Goal: Task Accomplishment & Management: Manage account settings

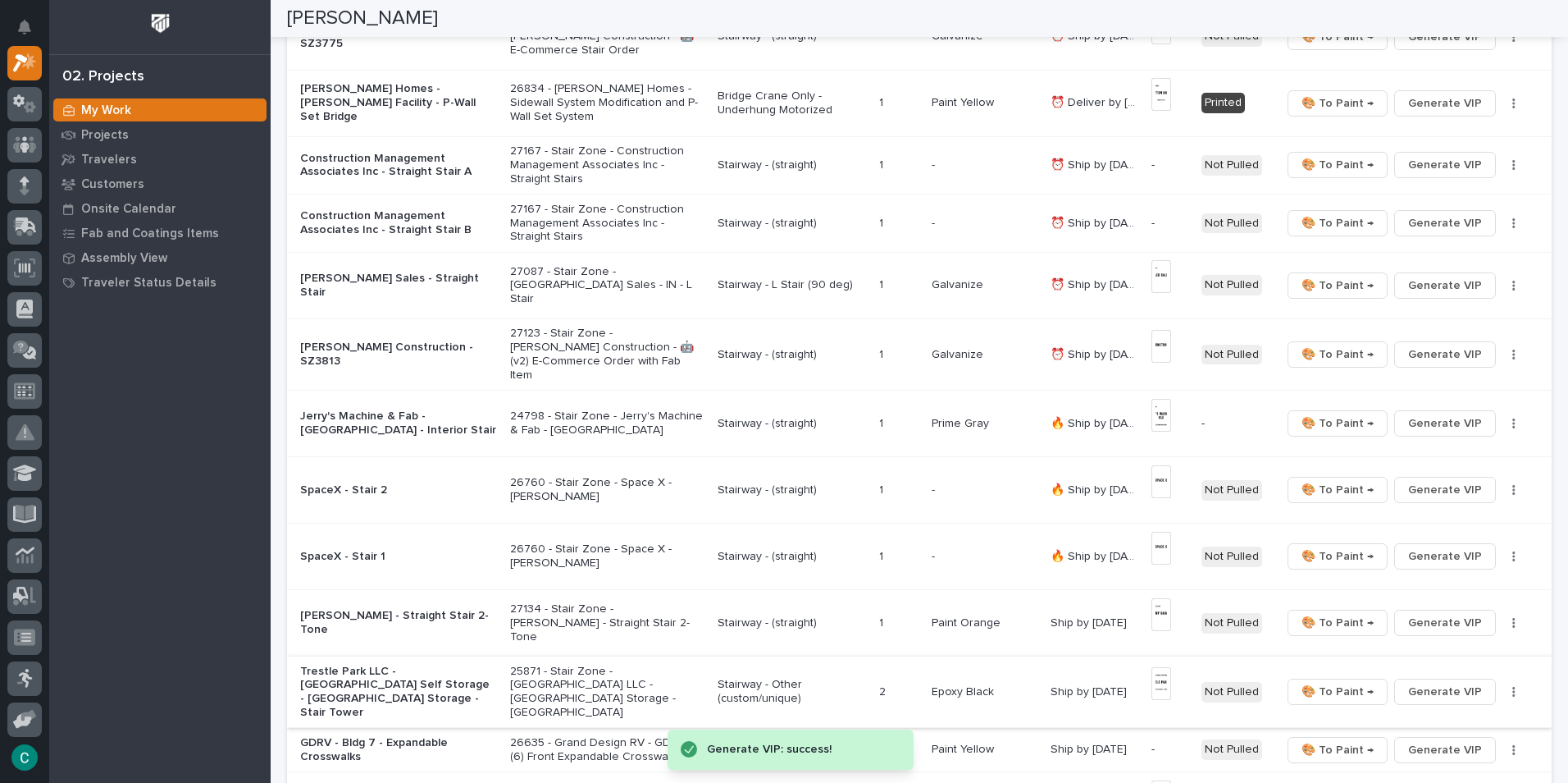
scroll to position [657, 0]
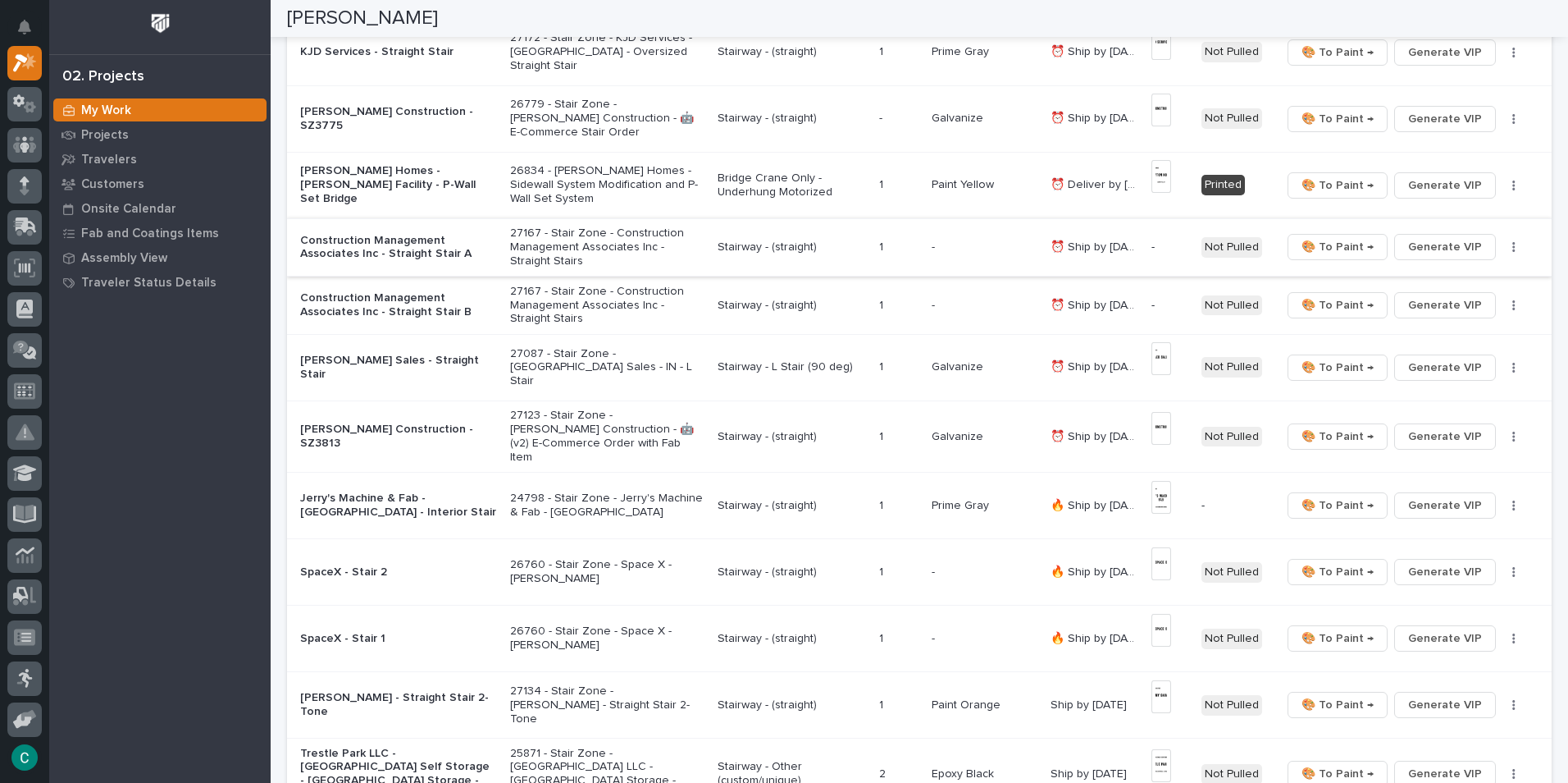
click at [1421, 247] on span "Generate VIP" at bounding box center [1445, 247] width 74 height 19
click at [1425, 308] on span "Generate VIP" at bounding box center [1445, 305] width 74 height 19
click at [760, 250] on p "Stairway - (straight)" at bounding box center [791, 247] width 148 height 14
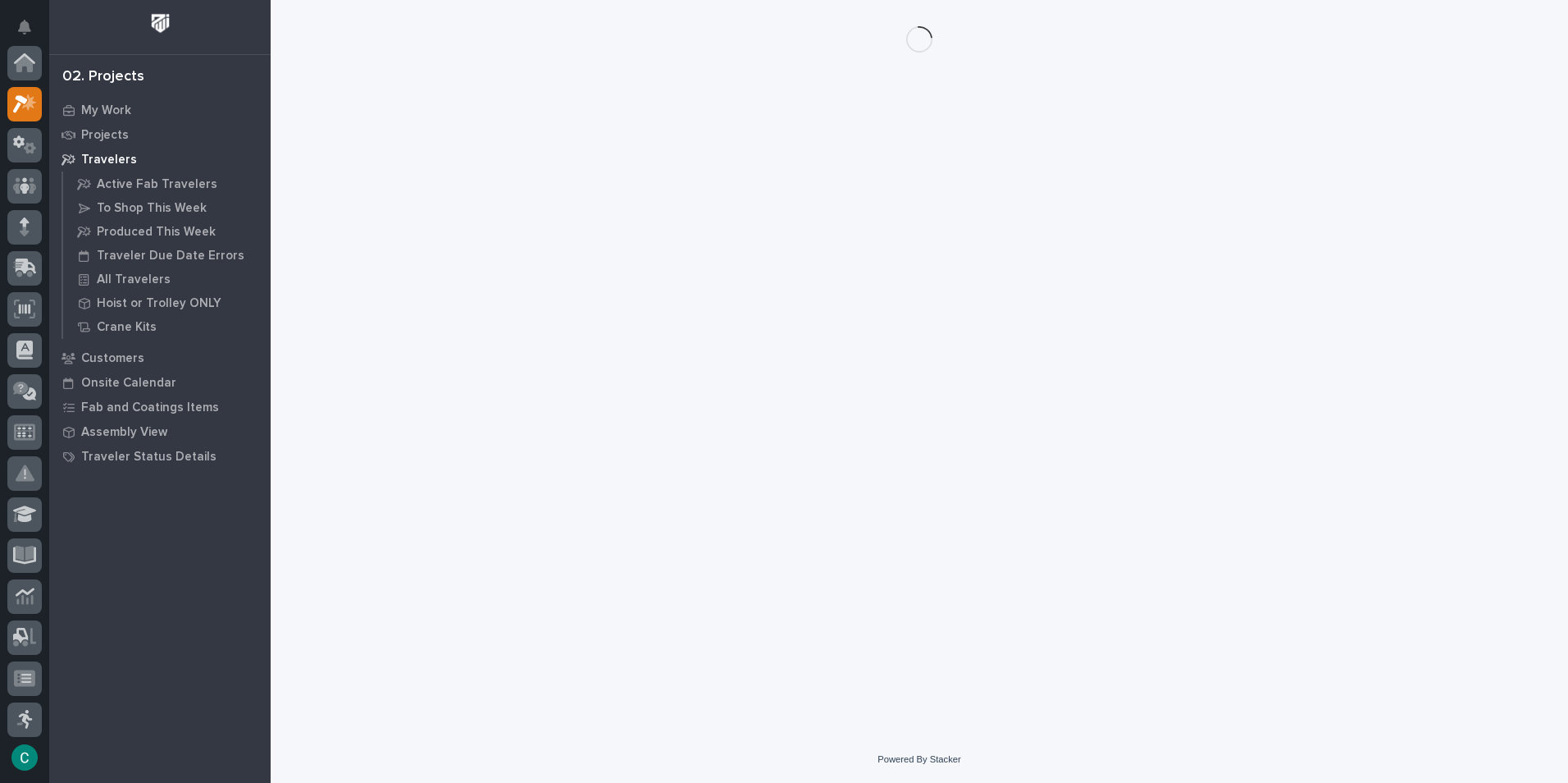
scroll to position [41, 0]
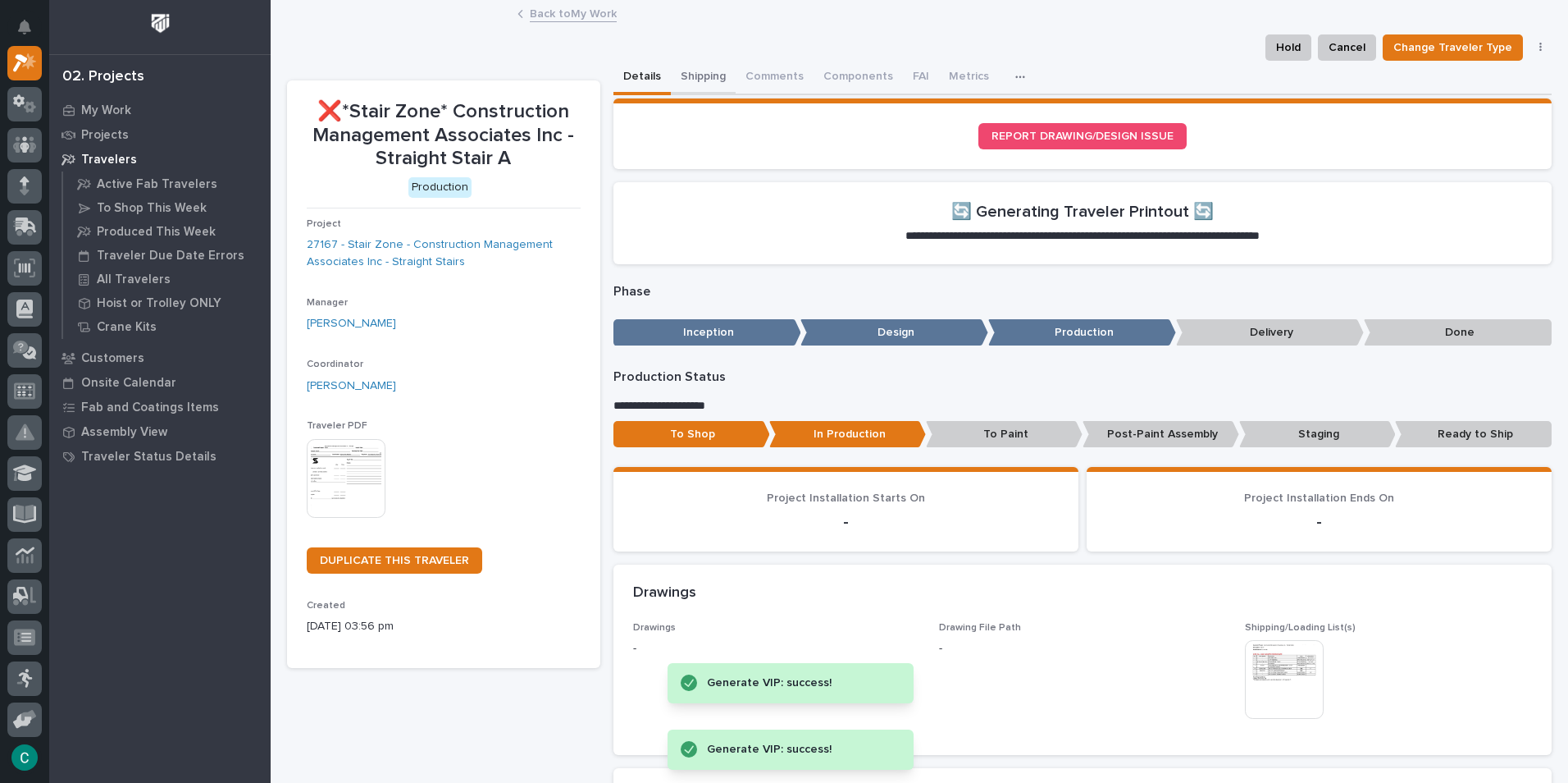
click at [696, 79] on button "Shipping" at bounding box center [703, 78] width 65 height 35
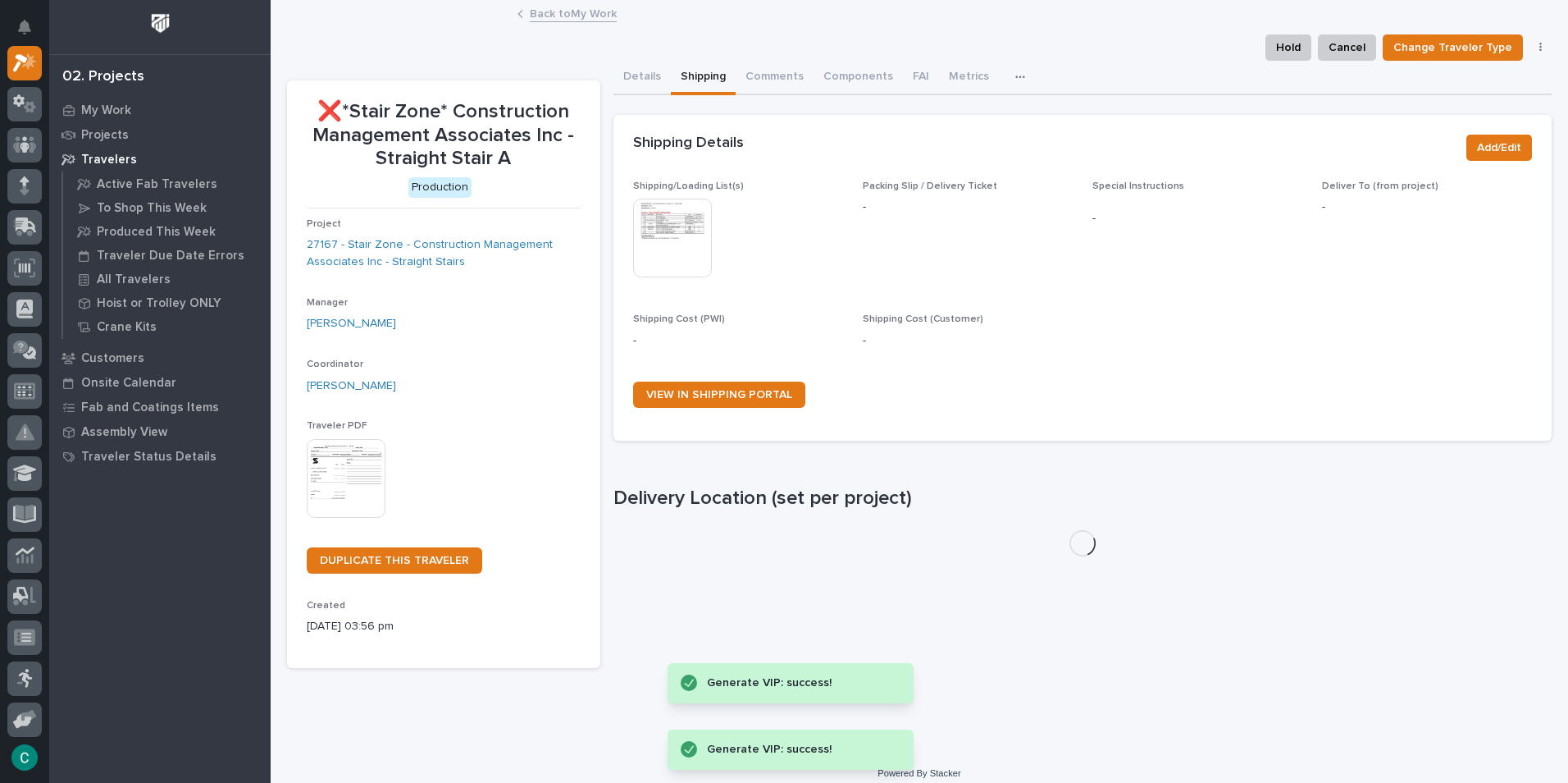
click at [677, 232] on img at bounding box center [673, 238] width 79 height 79
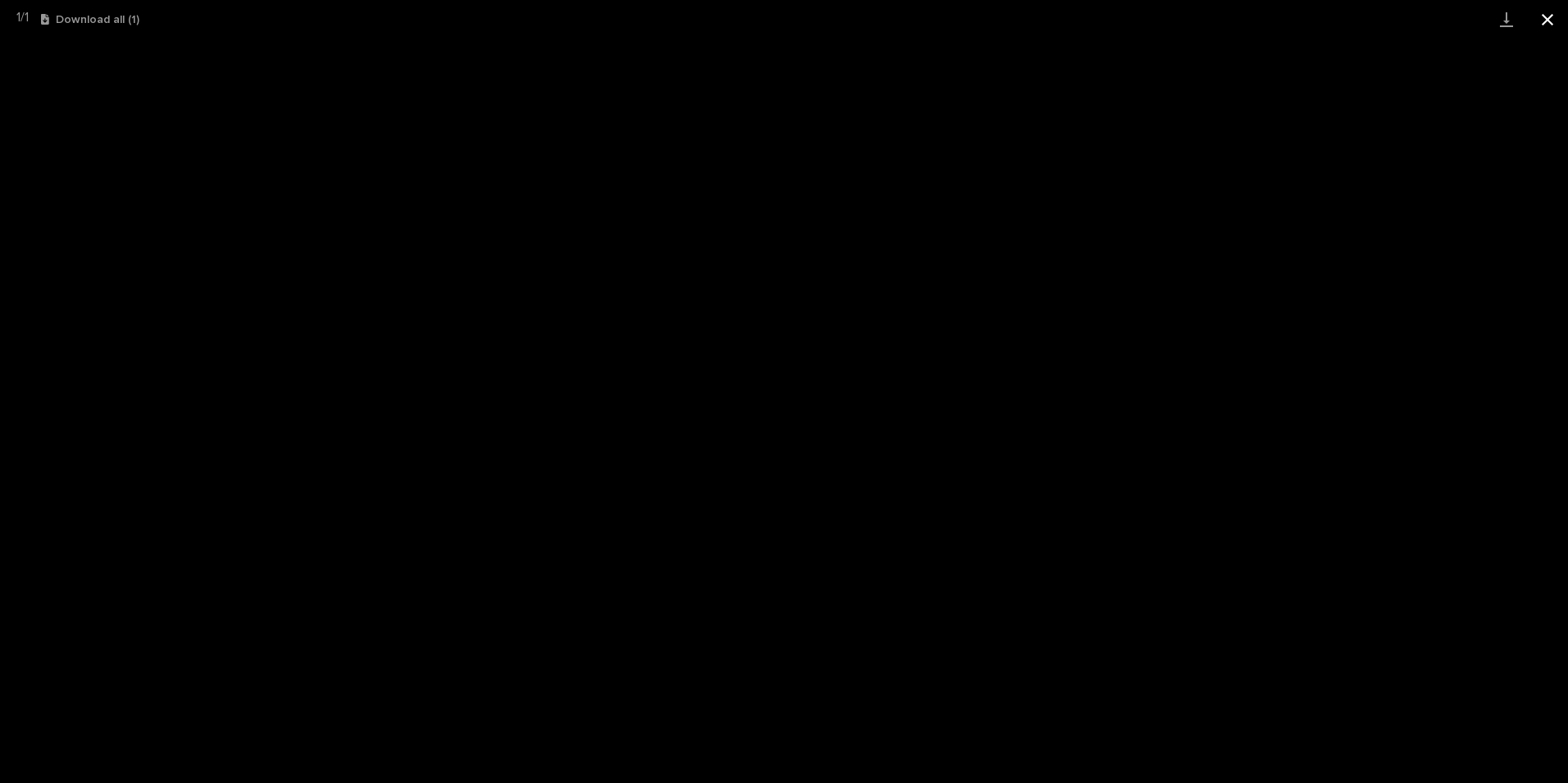
click at [1549, 18] on button "Close gallery" at bounding box center [1547, 19] width 41 height 39
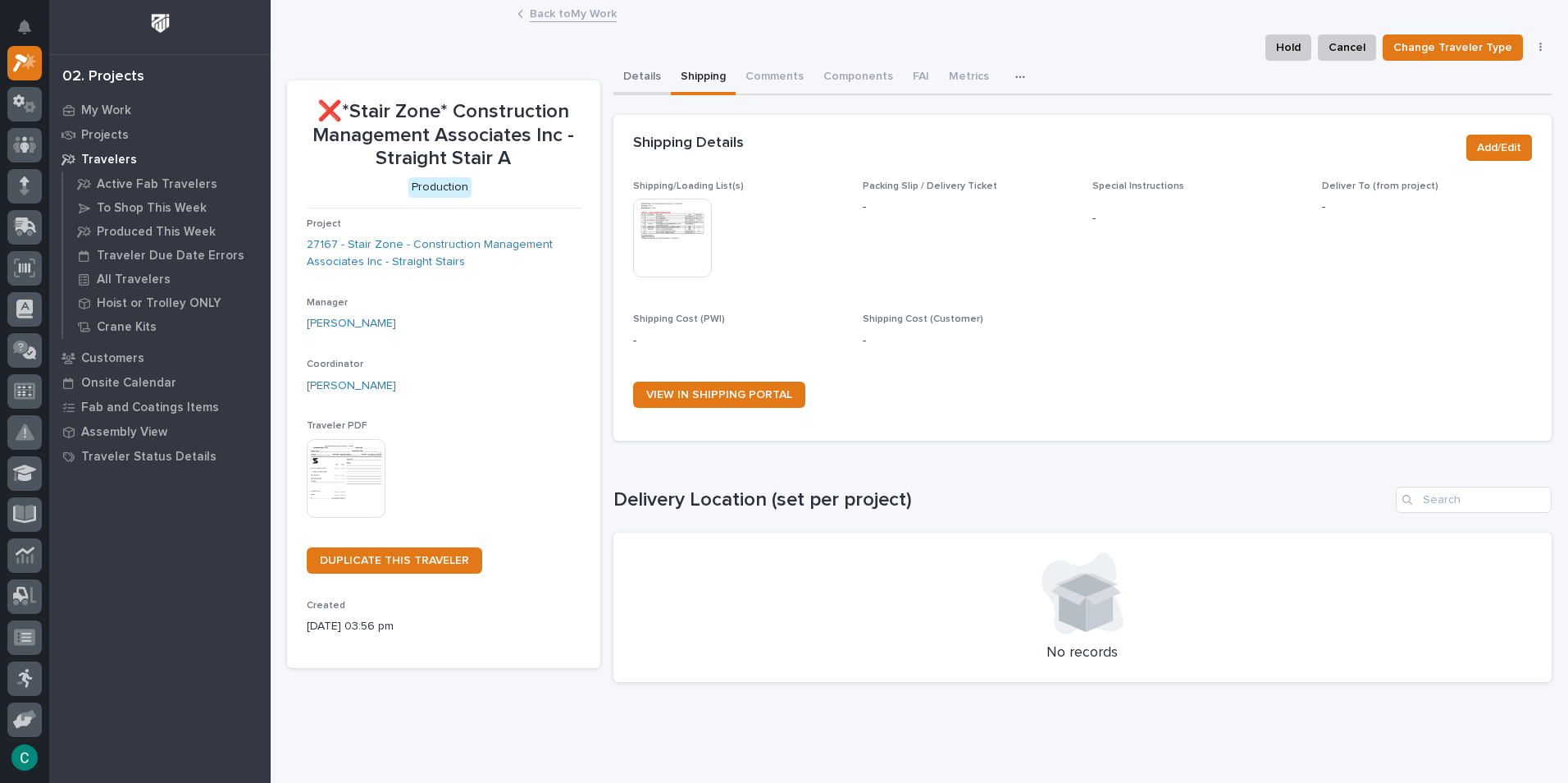
click at [640, 78] on button "Details" at bounding box center [642, 78] width 58 height 35
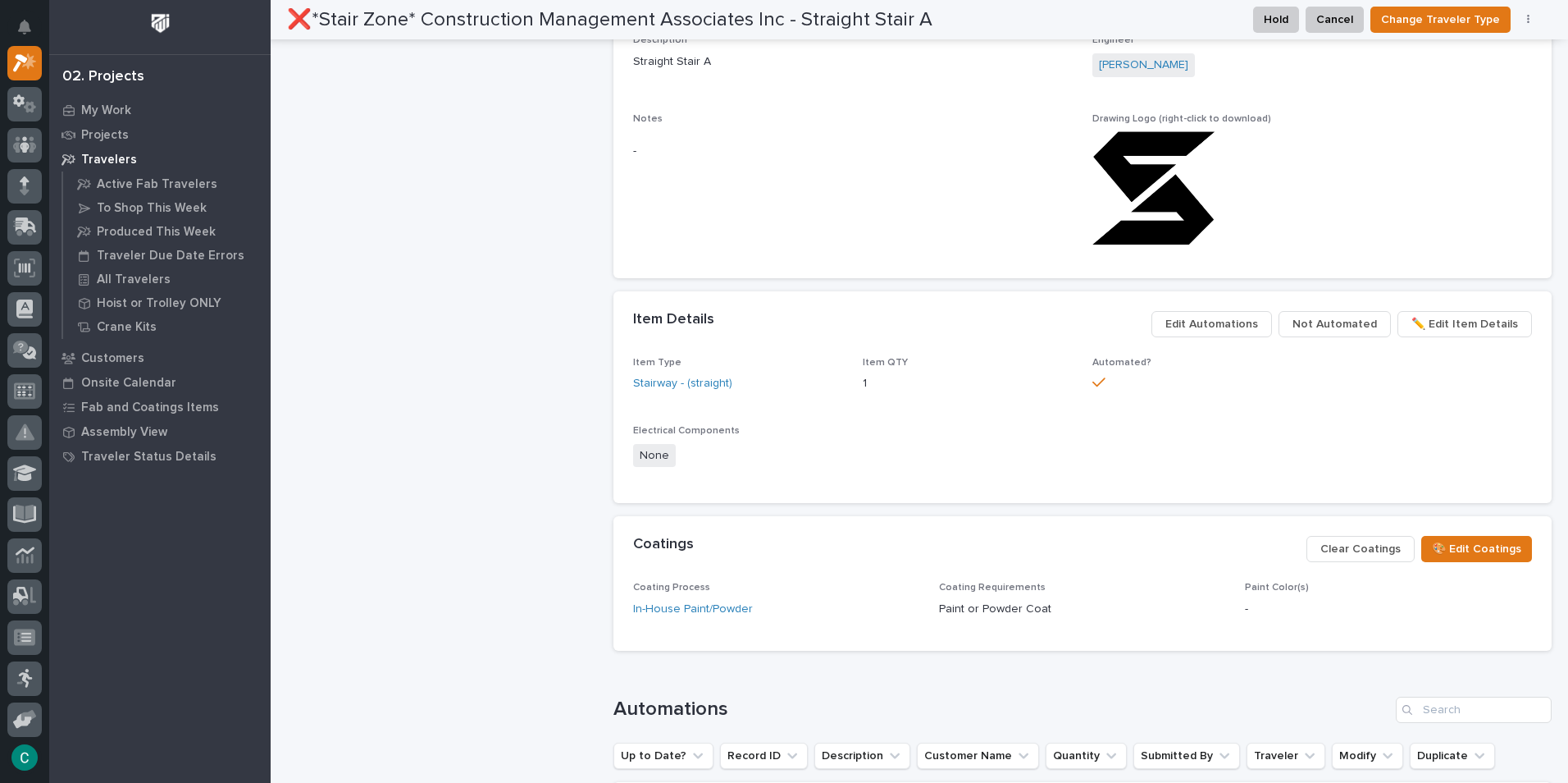
scroll to position [985, 0]
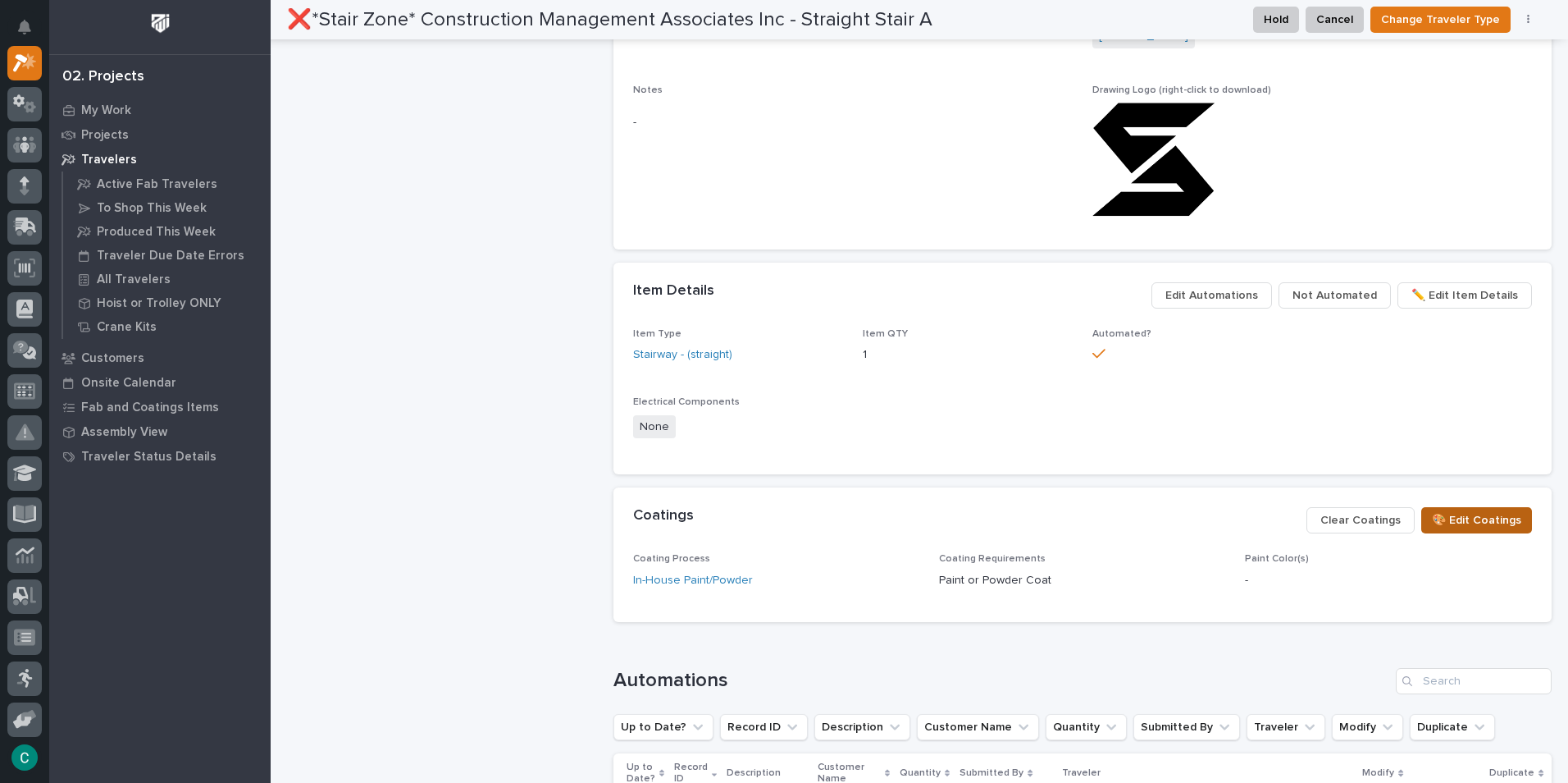
click at [1439, 525] on span "🎨 Edit Coatings" at bounding box center [1475, 520] width 90 height 19
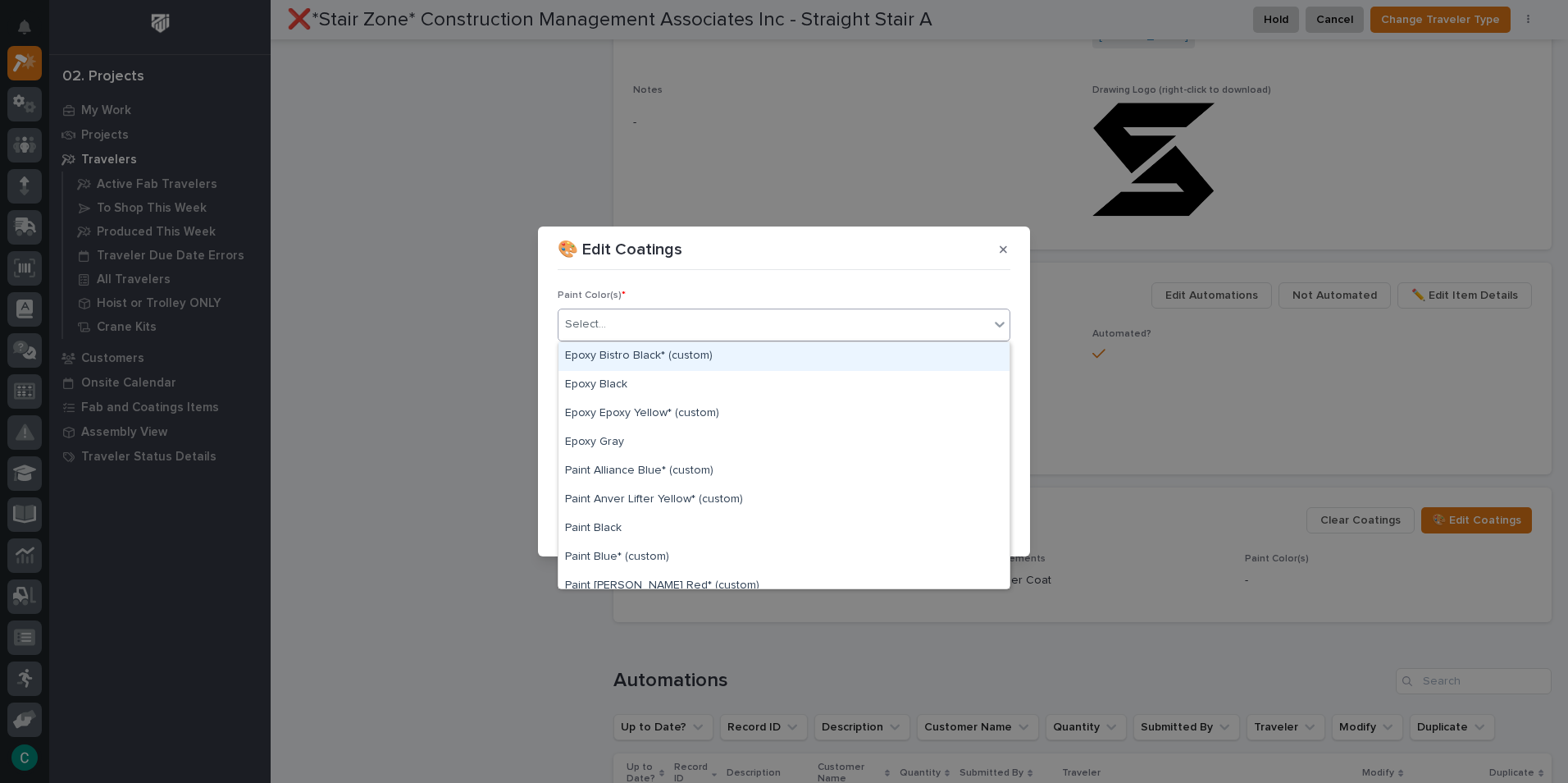
click at [770, 313] on div "Select..." at bounding box center [773, 324] width 431 height 27
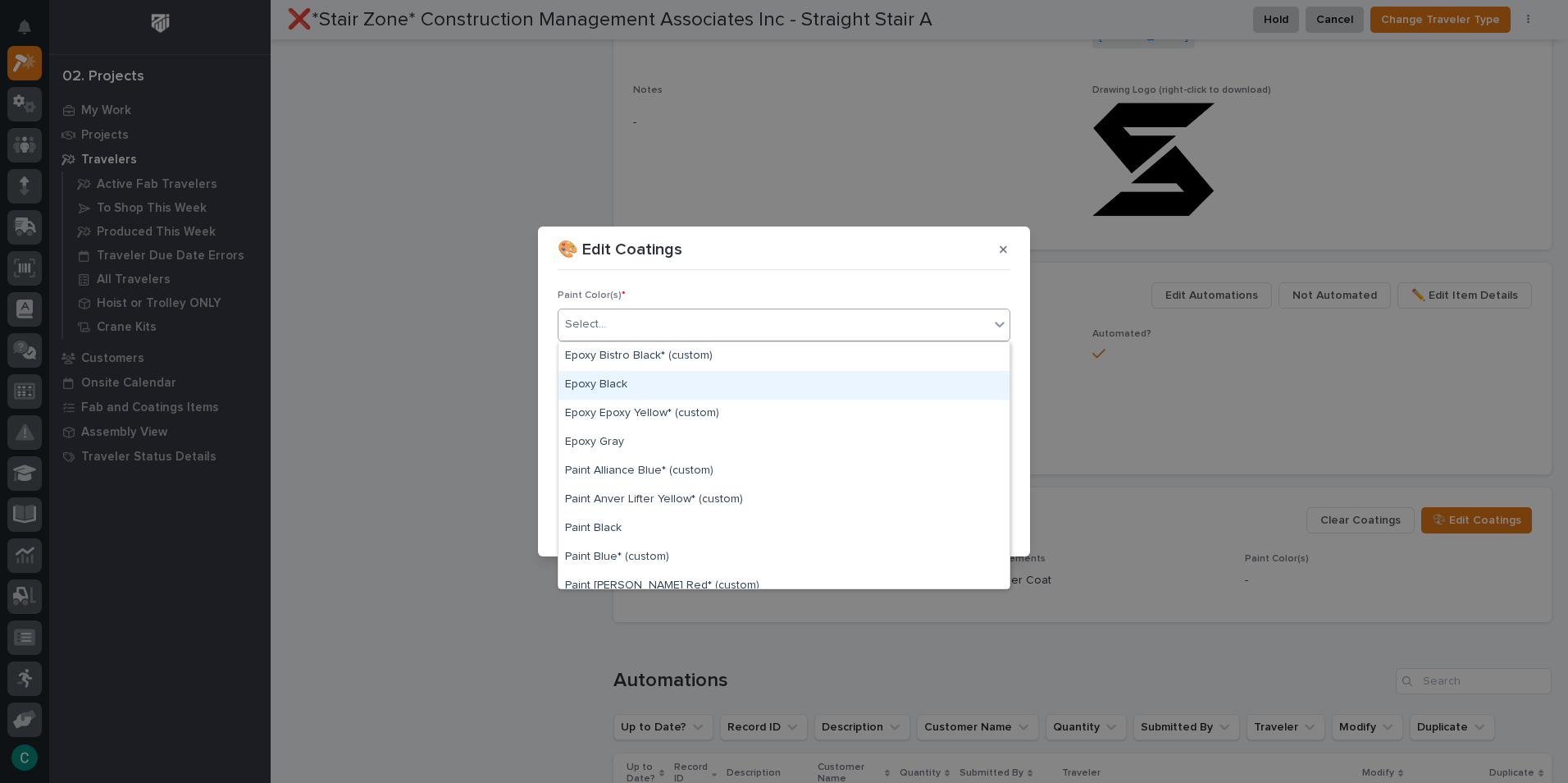
click at [707, 379] on div "Epoxy Black" at bounding box center [784, 386] width 451 height 29
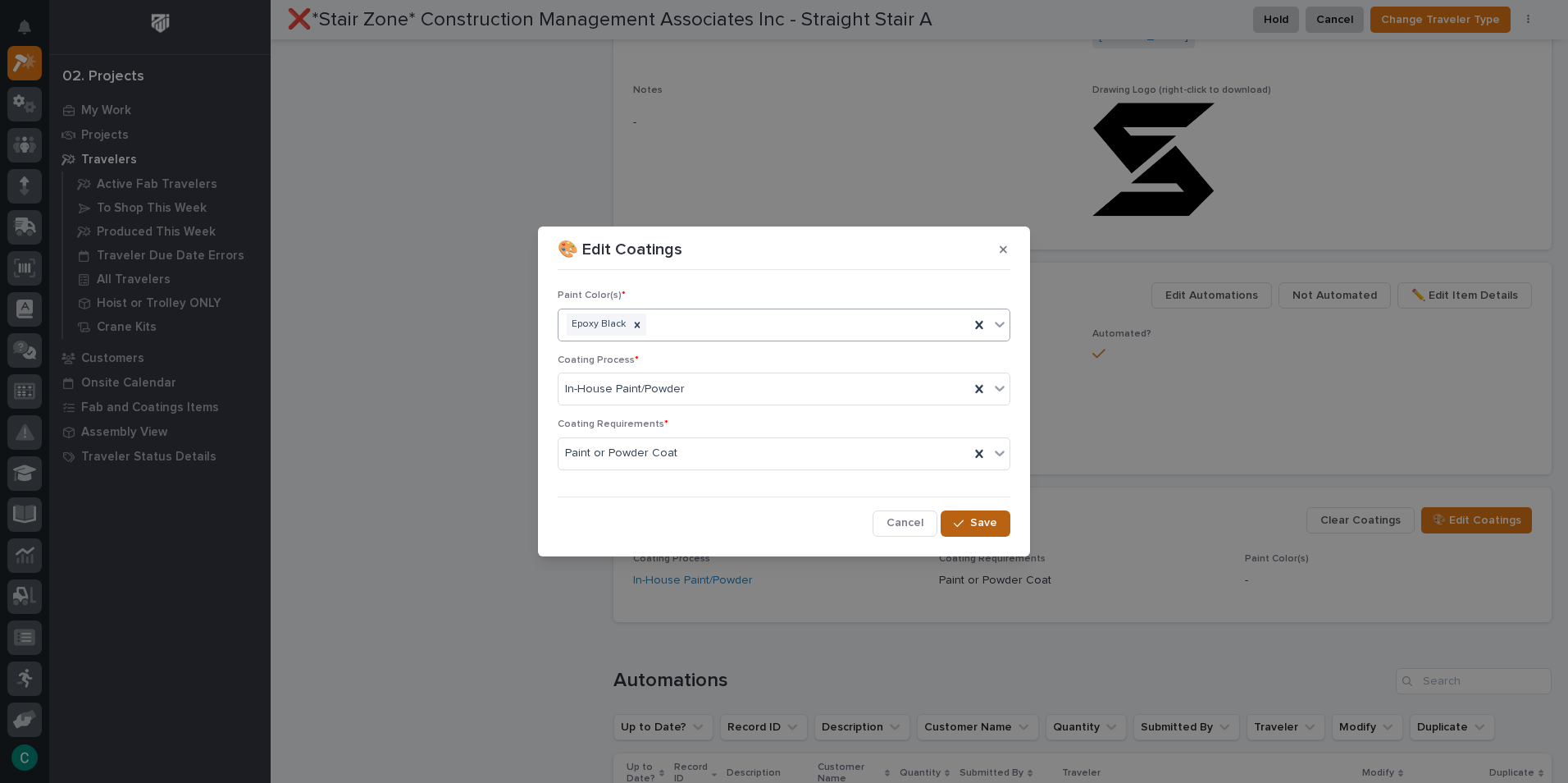
click at [986, 529] on span "Save" at bounding box center [983, 522] width 27 height 14
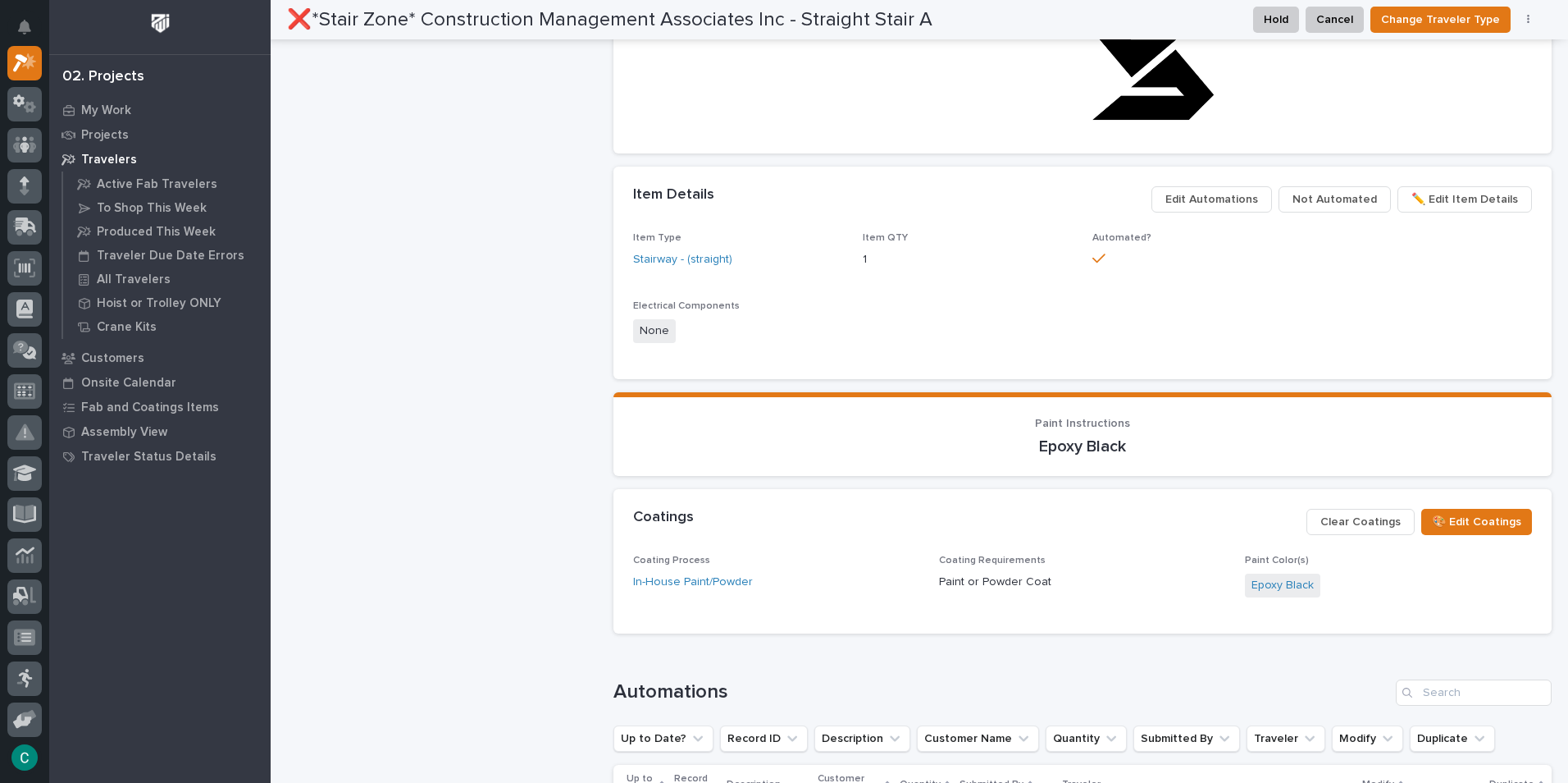
scroll to position [990, 0]
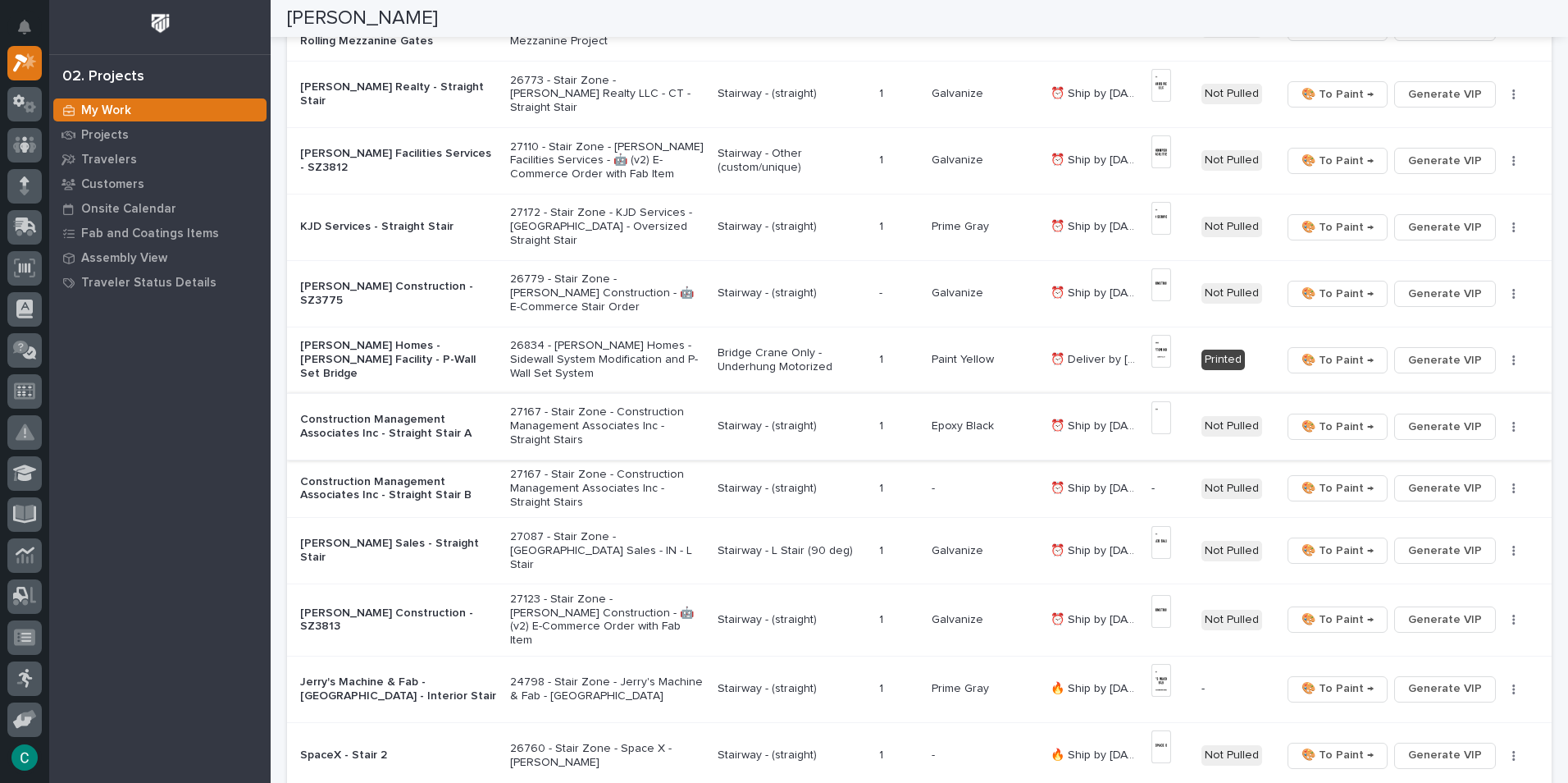
scroll to position [492, 0]
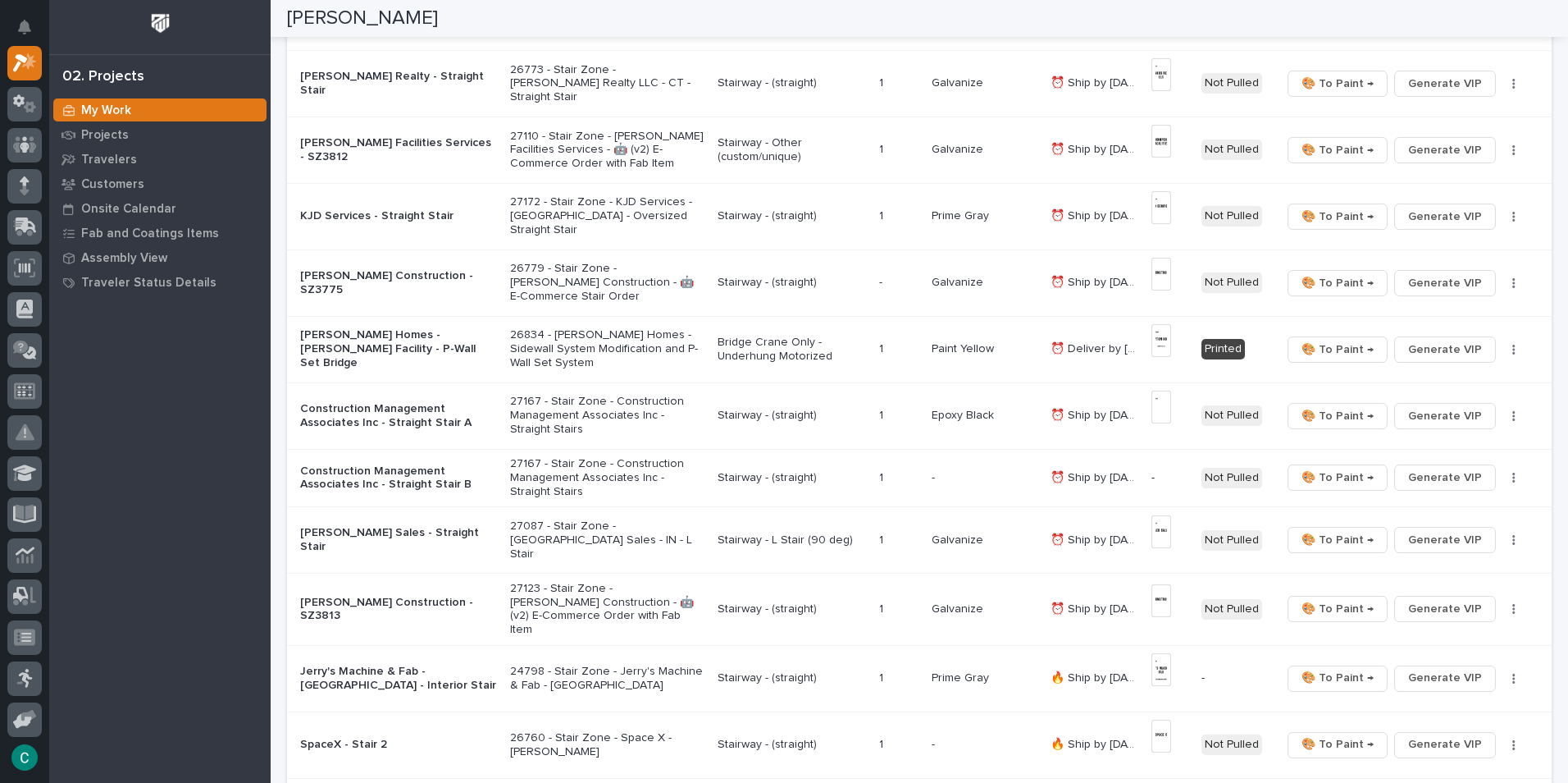
click at [738, 472] on p "Stairway - (straight)" at bounding box center [791, 477] width 148 height 14
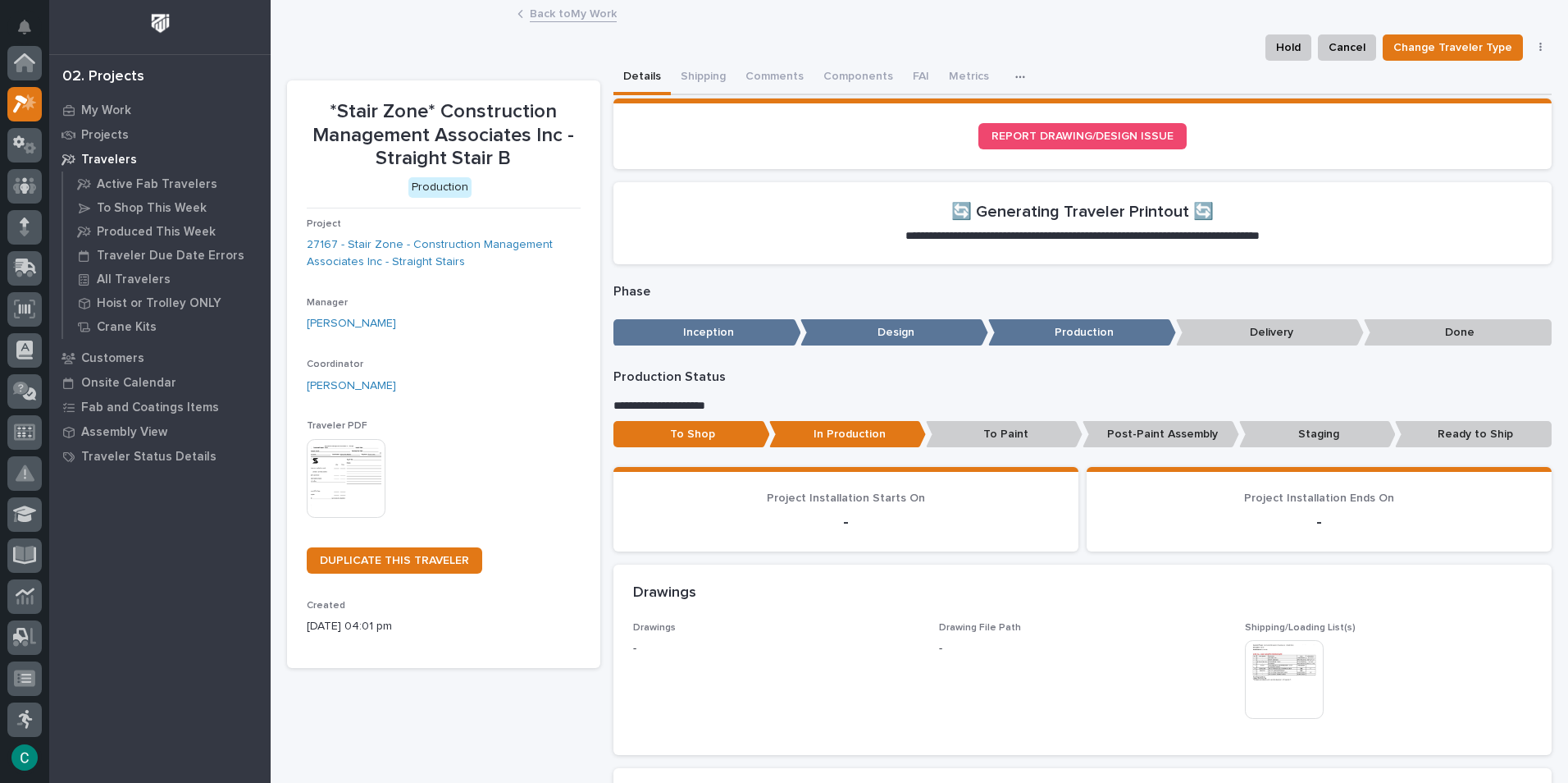
scroll to position [41, 0]
click at [683, 72] on button "Shipping" at bounding box center [703, 78] width 65 height 35
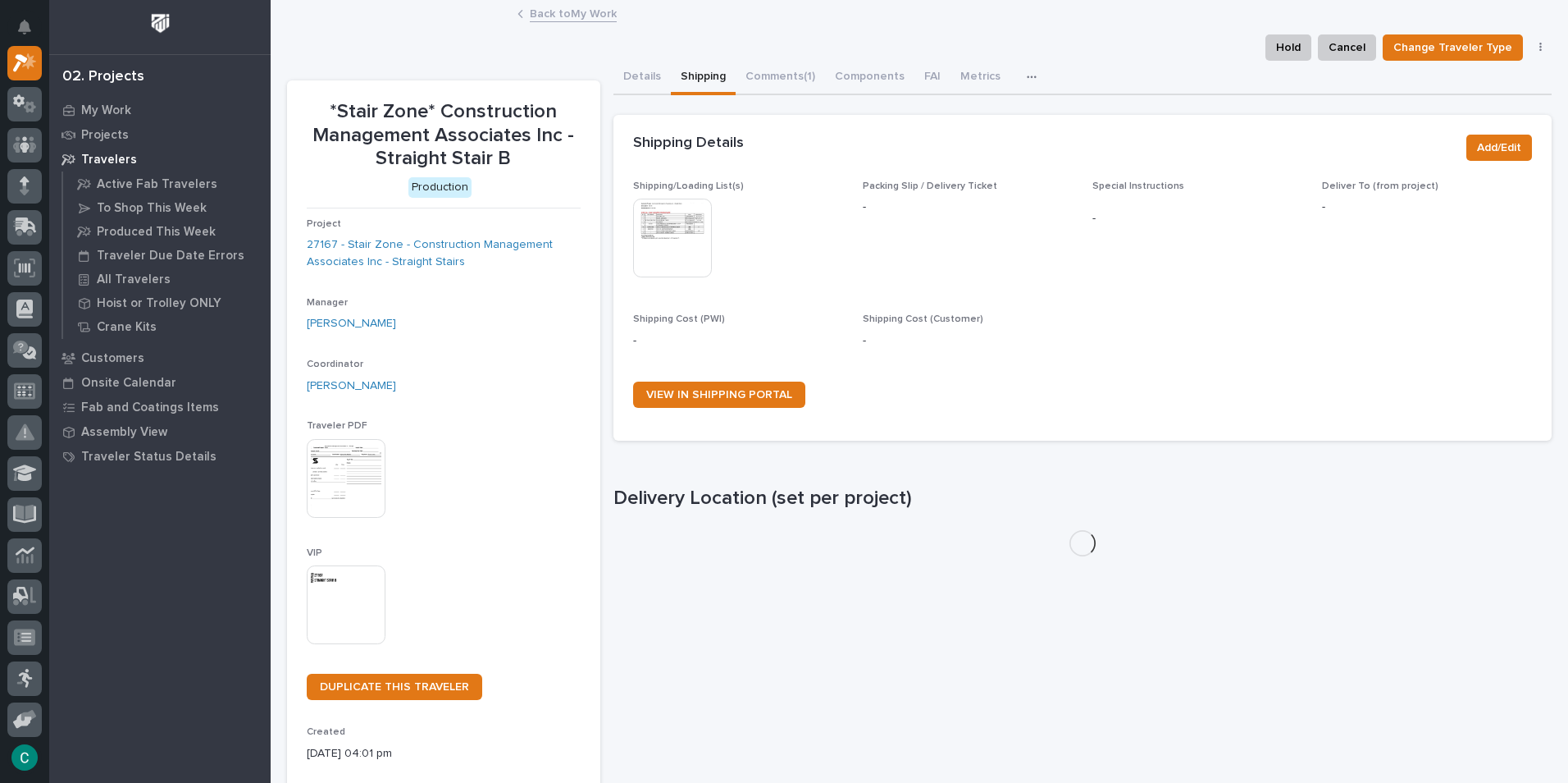
click at [684, 228] on img at bounding box center [673, 238] width 79 height 79
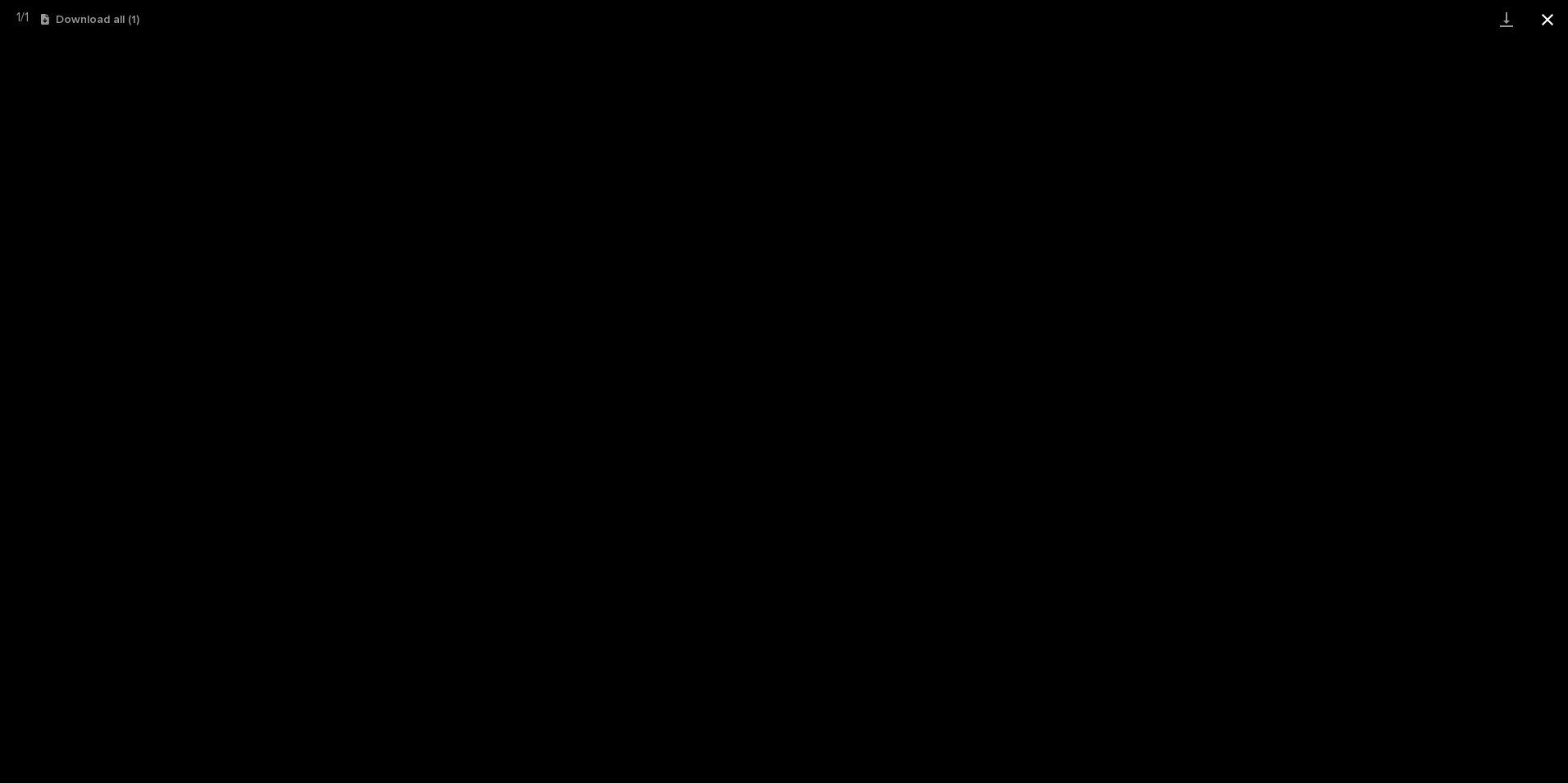
click at [1540, 14] on button "Close gallery" at bounding box center [1547, 19] width 41 height 39
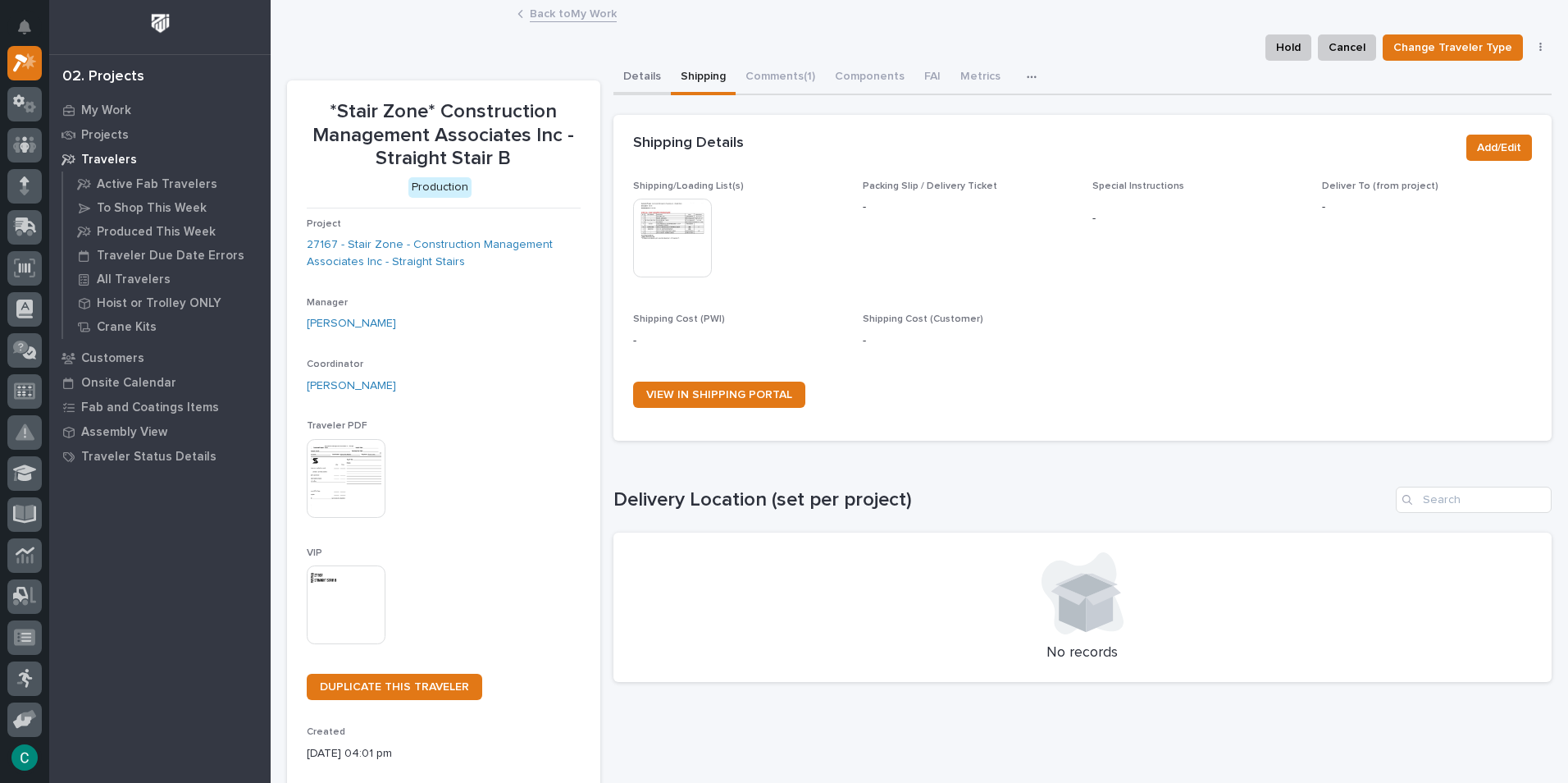
click at [654, 79] on button "Details" at bounding box center [642, 78] width 58 height 35
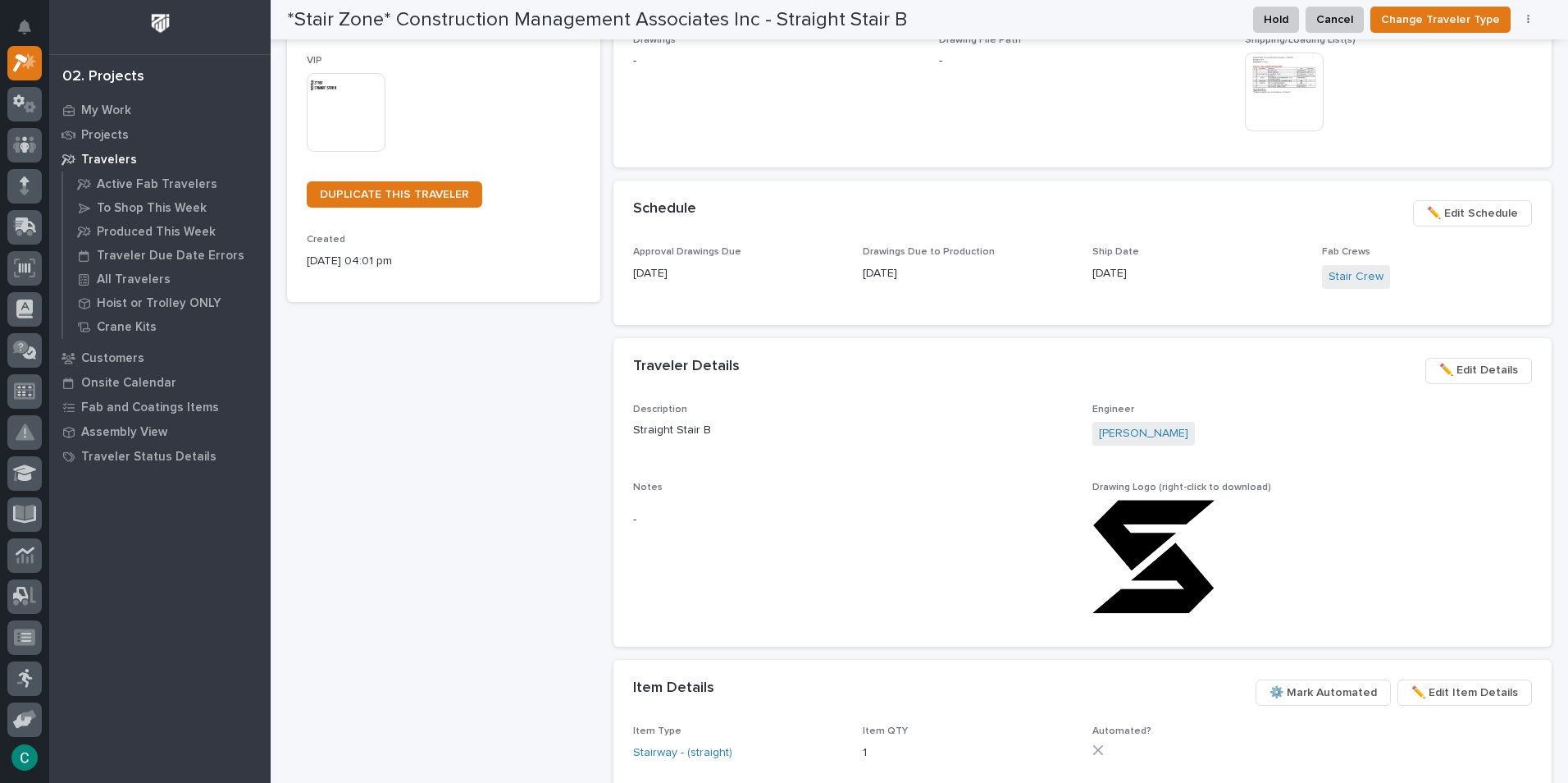
scroll to position [903, 0]
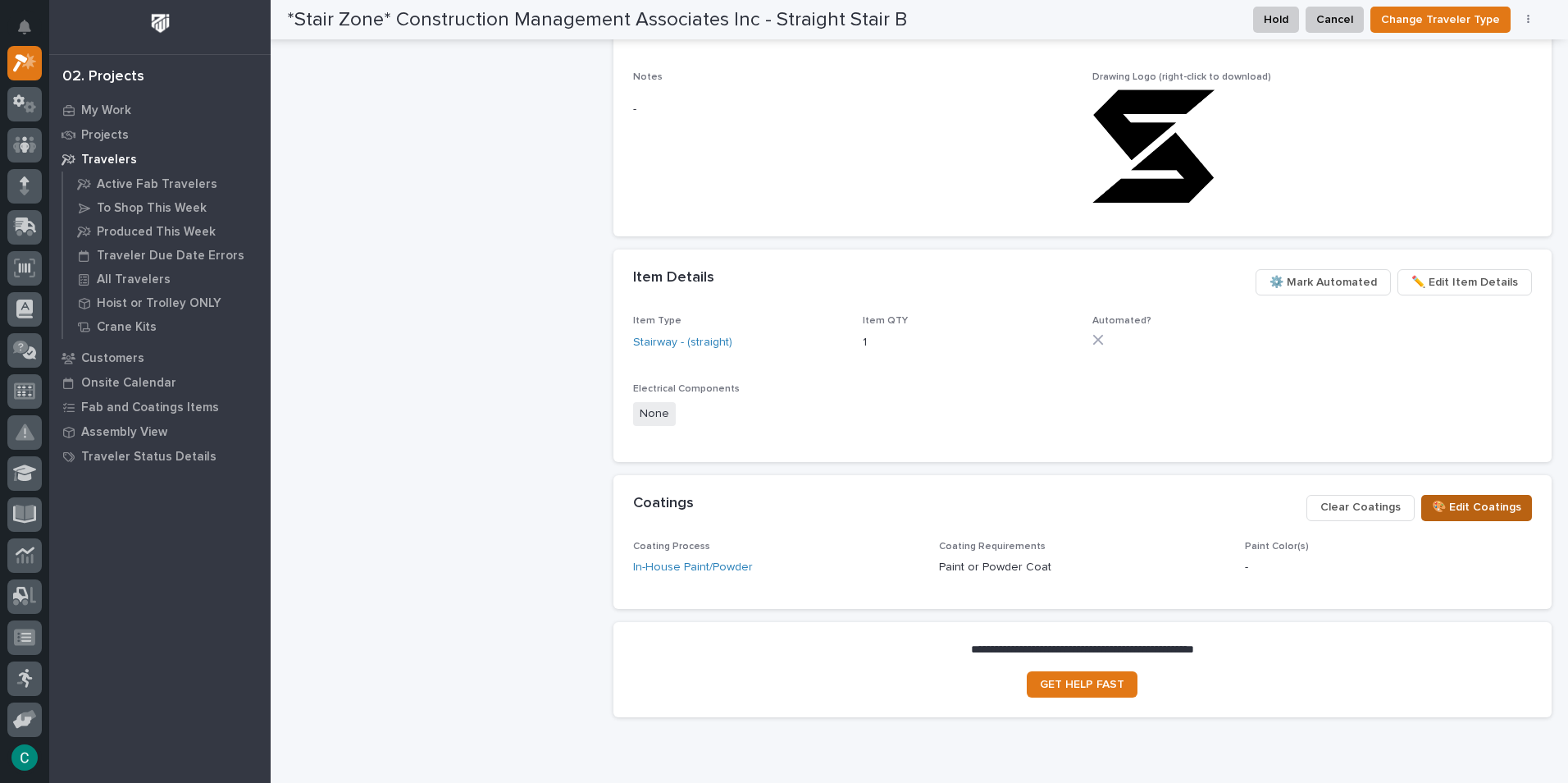
click at [1455, 503] on span "🎨 Edit Coatings" at bounding box center [1475, 507] width 90 height 19
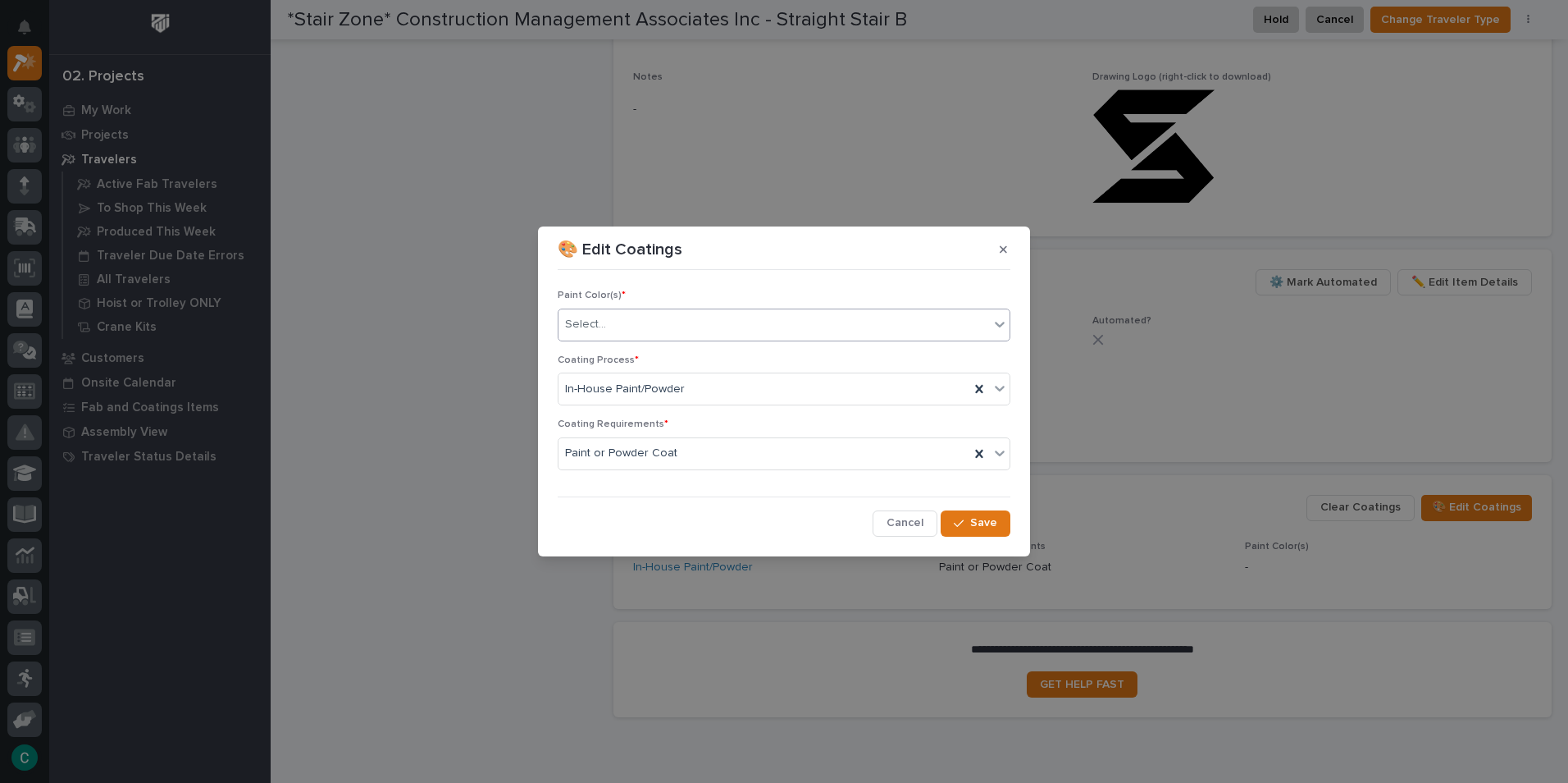
click at [844, 327] on div "Select..." at bounding box center [773, 324] width 431 height 27
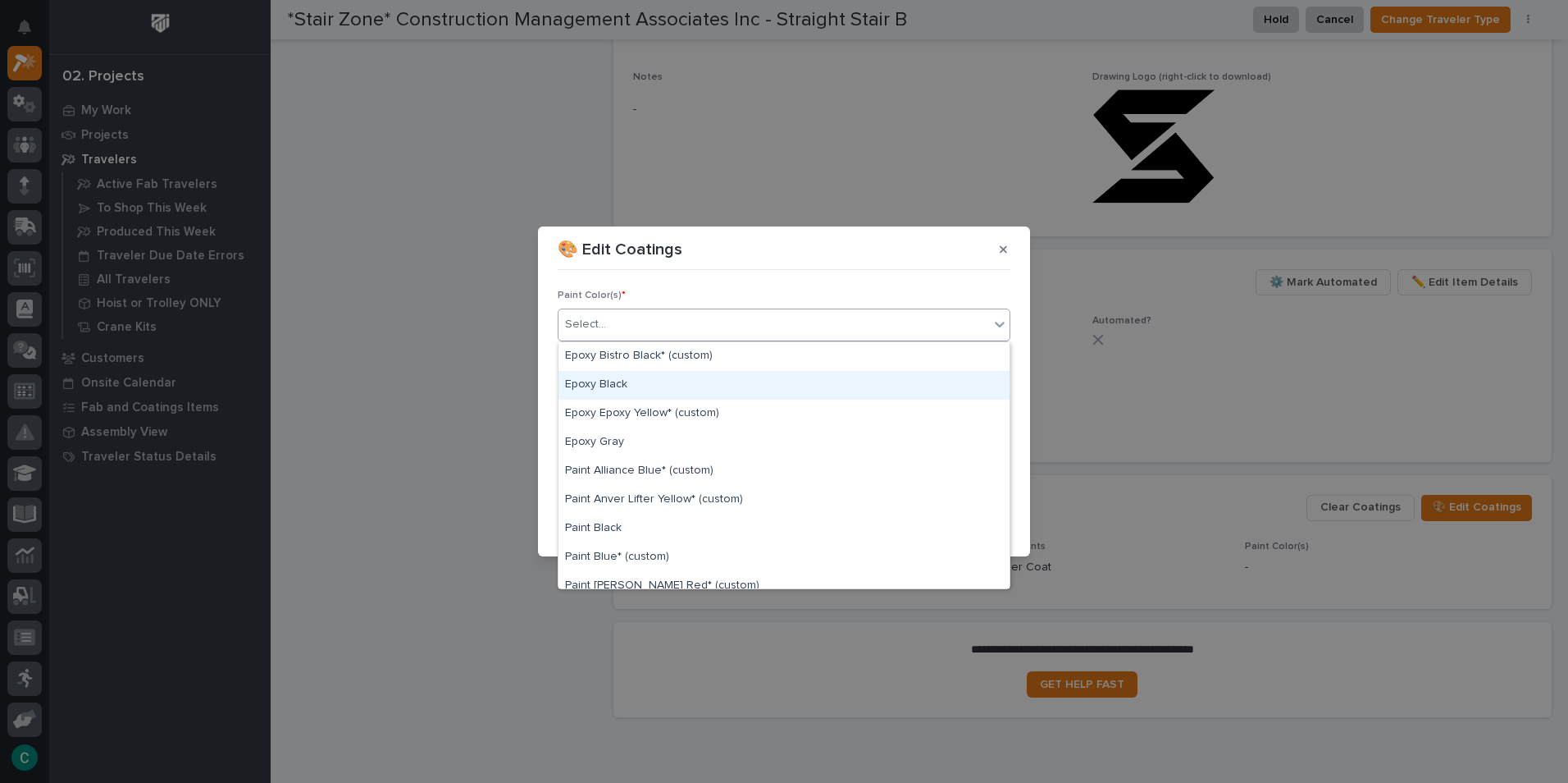
click at [786, 377] on div "Epoxy Black" at bounding box center [784, 386] width 451 height 29
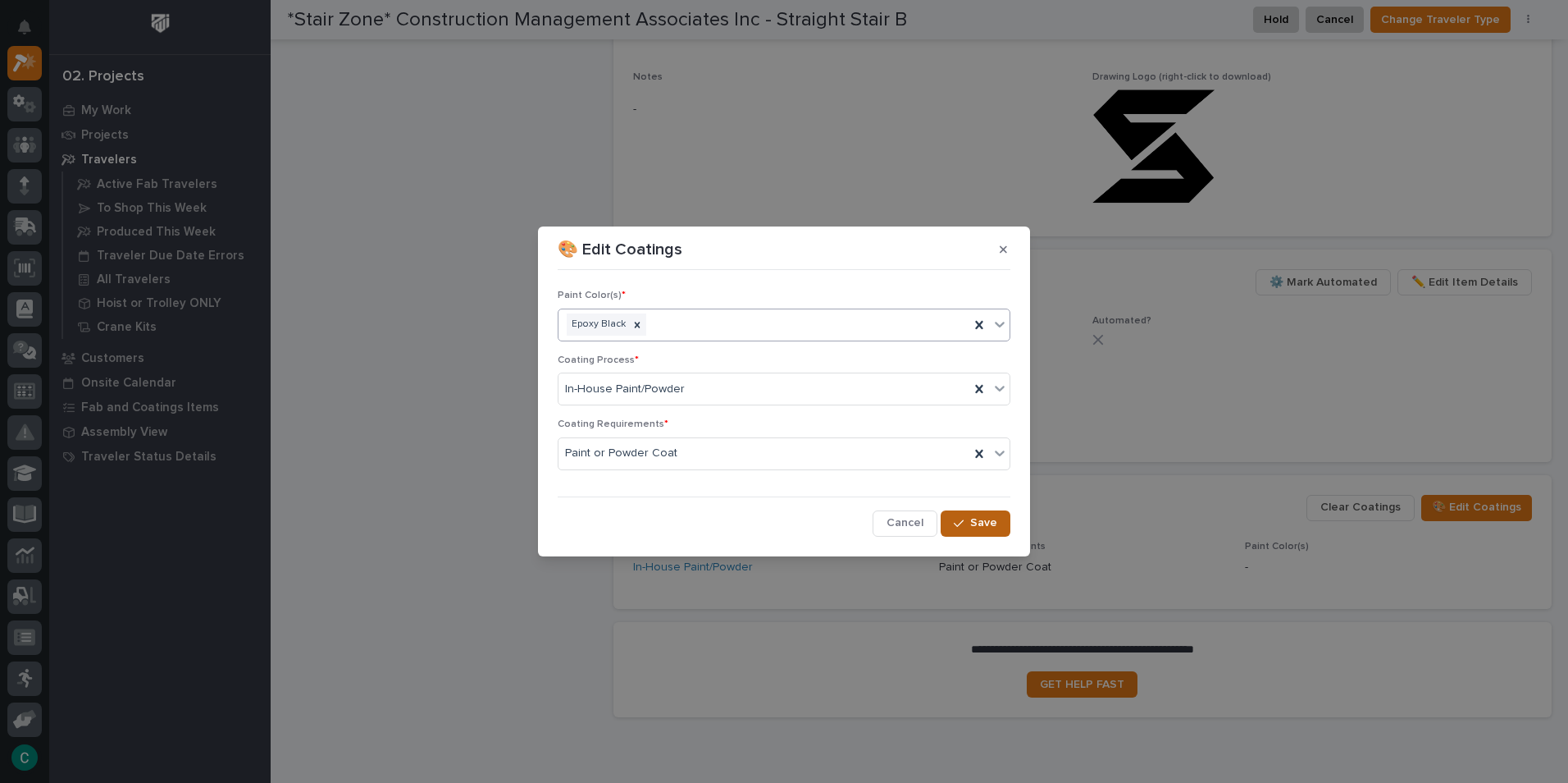
click at [986, 525] on span "Save" at bounding box center [983, 522] width 27 height 14
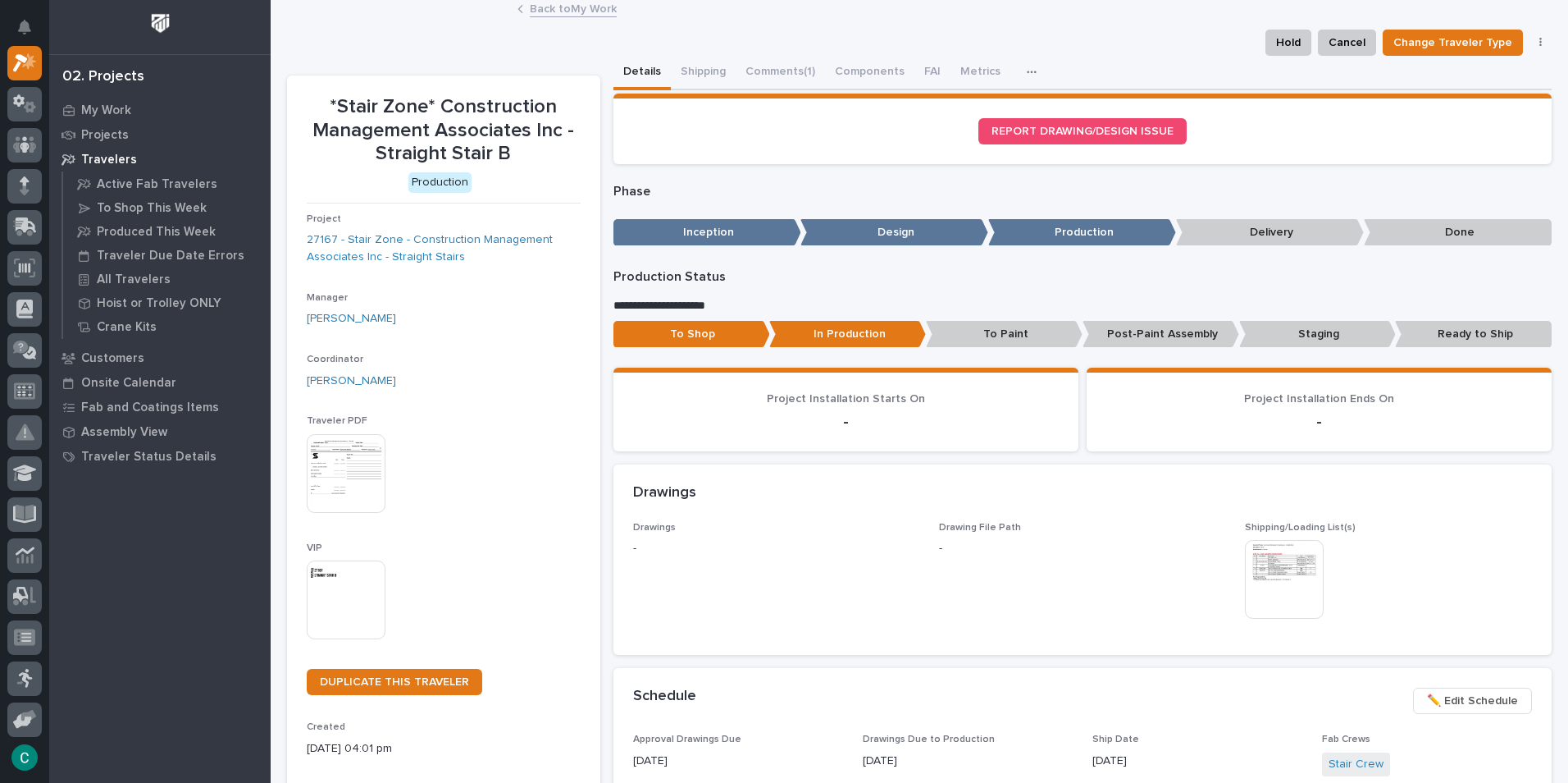
scroll to position [0, 0]
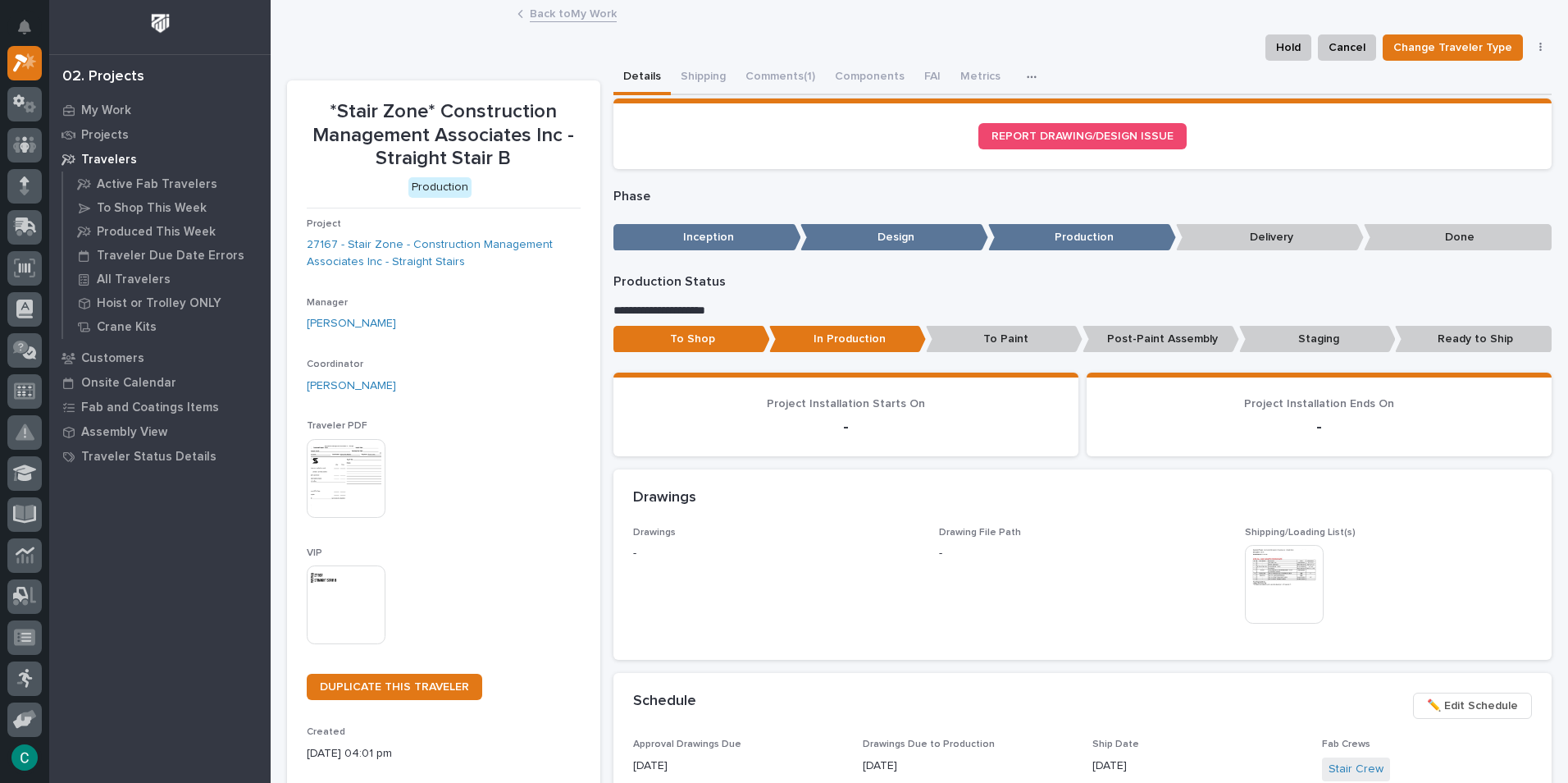
click at [530, 17] on link "Back to My Work" at bounding box center [573, 13] width 87 height 19
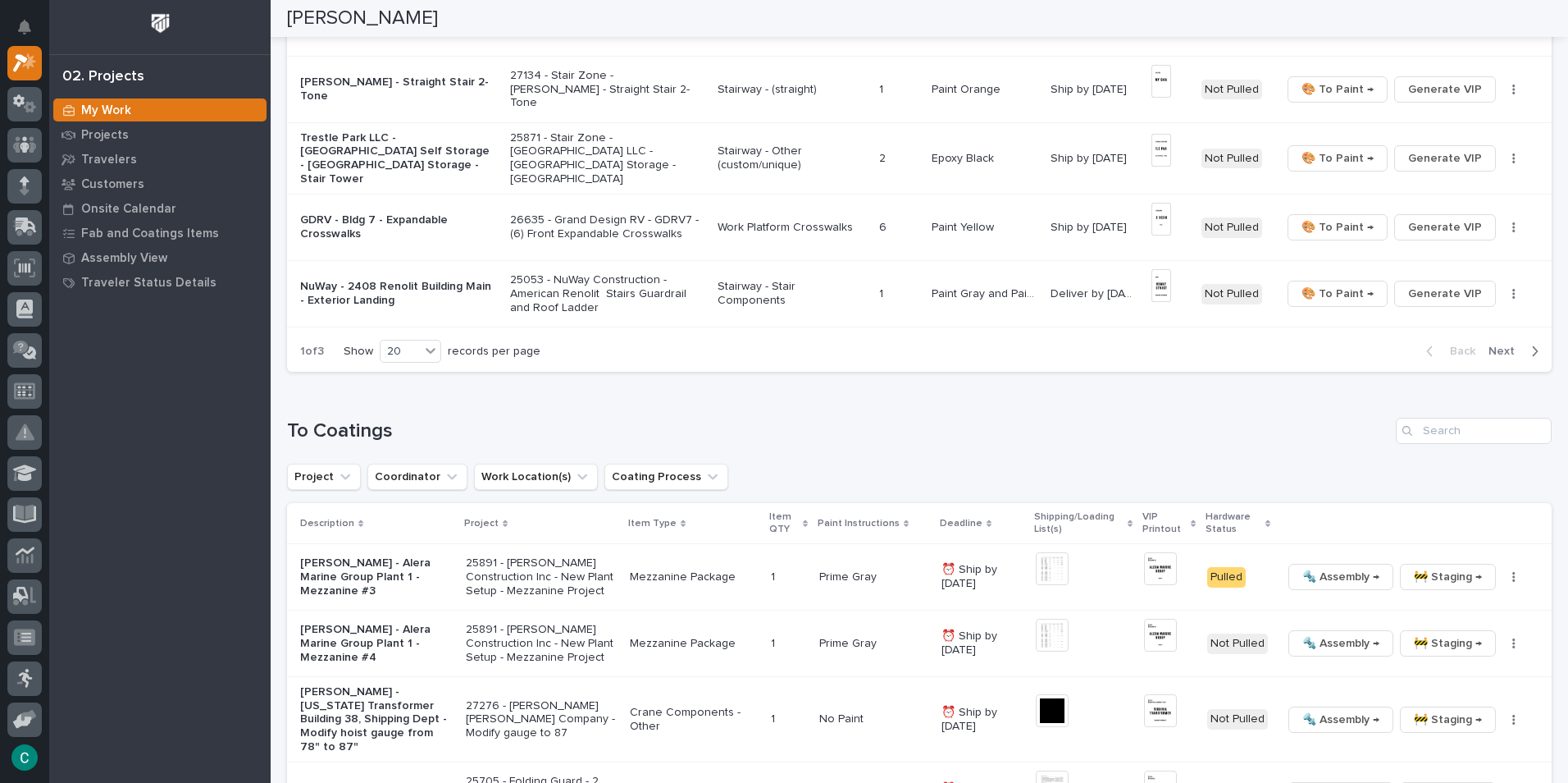
scroll to position [1312, 0]
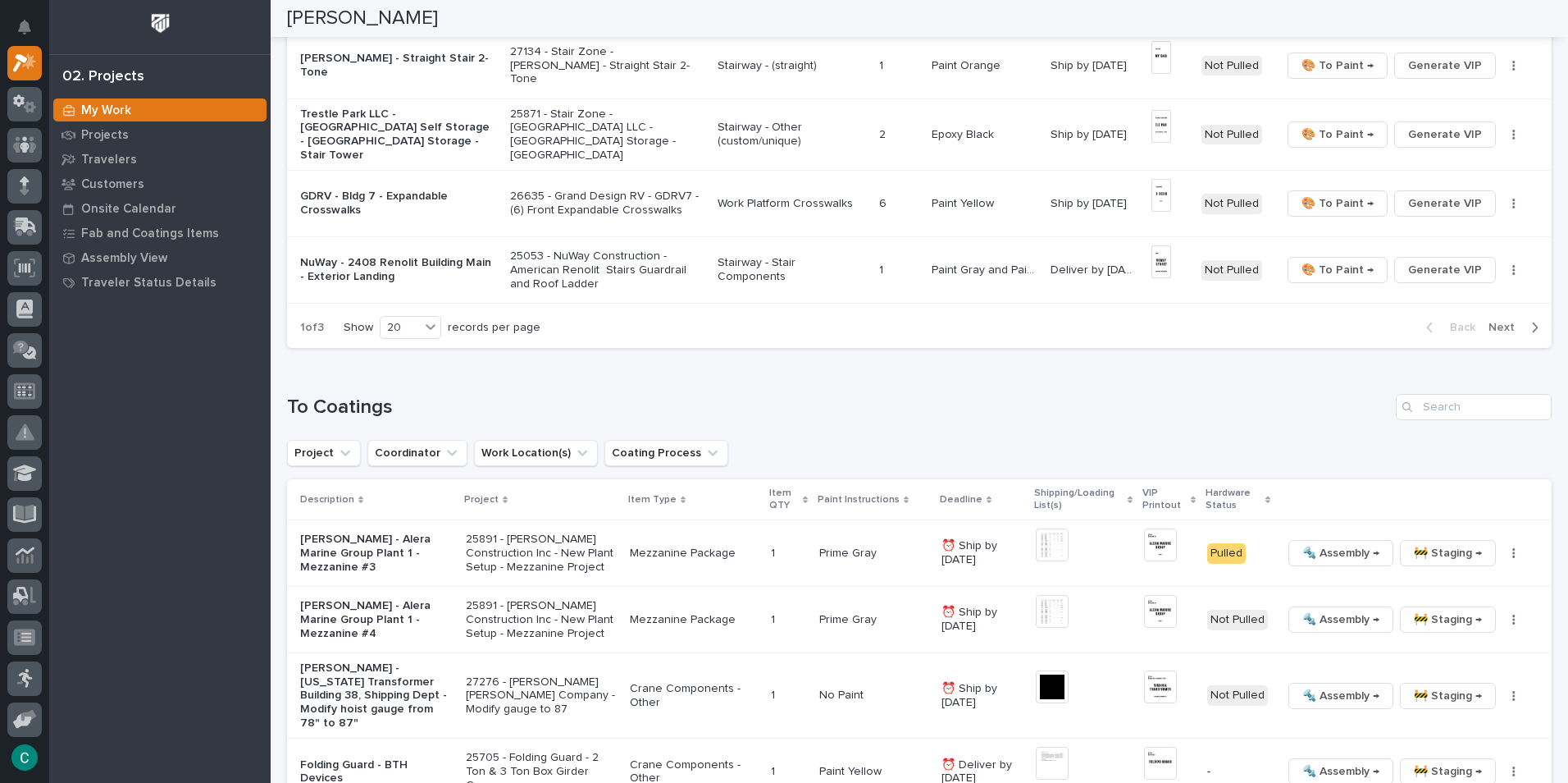
click at [1490, 320] on span "Next" at bounding box center [1505, 327] width 36 height 14
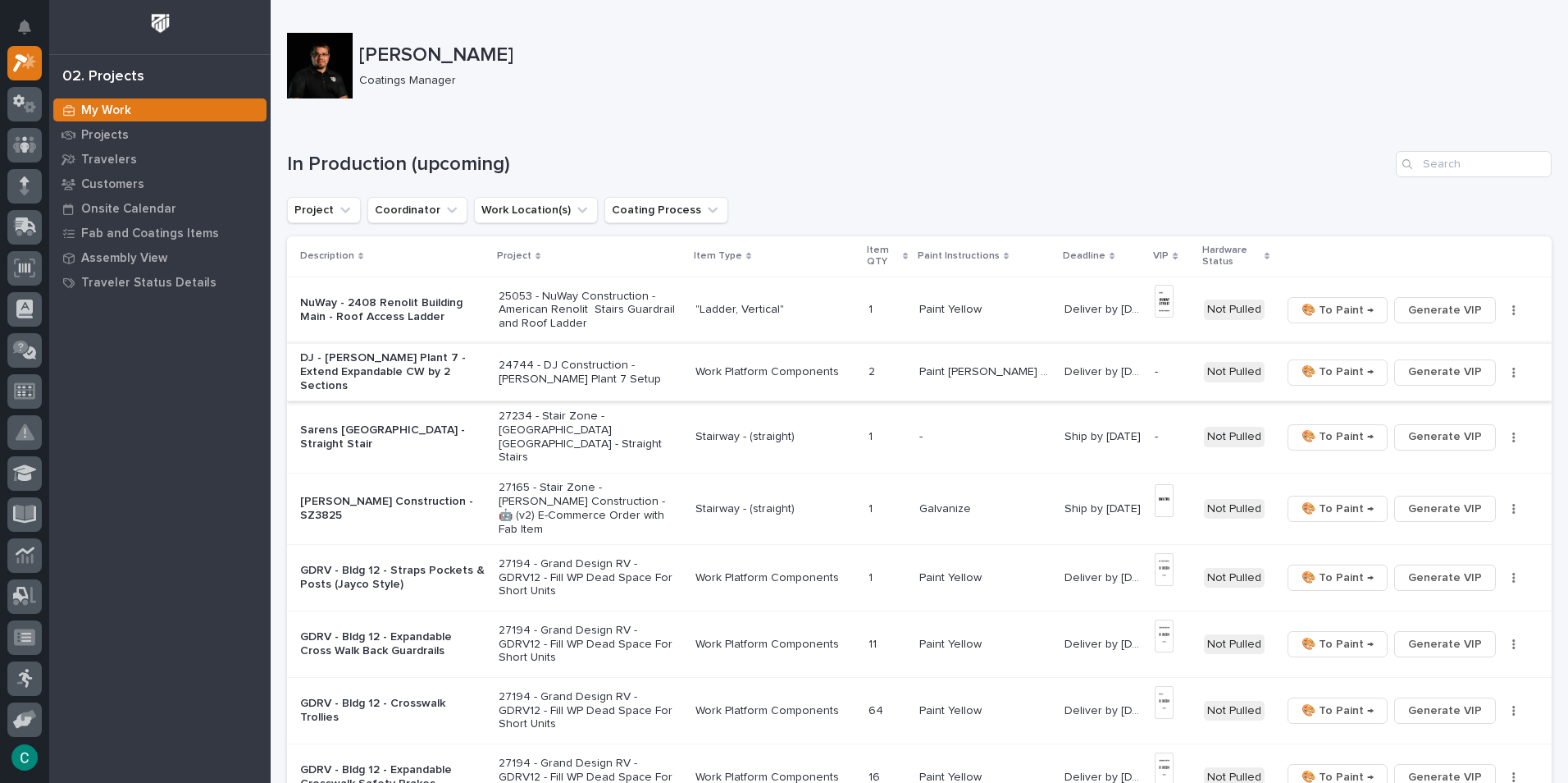
scroll to position [82, 0]
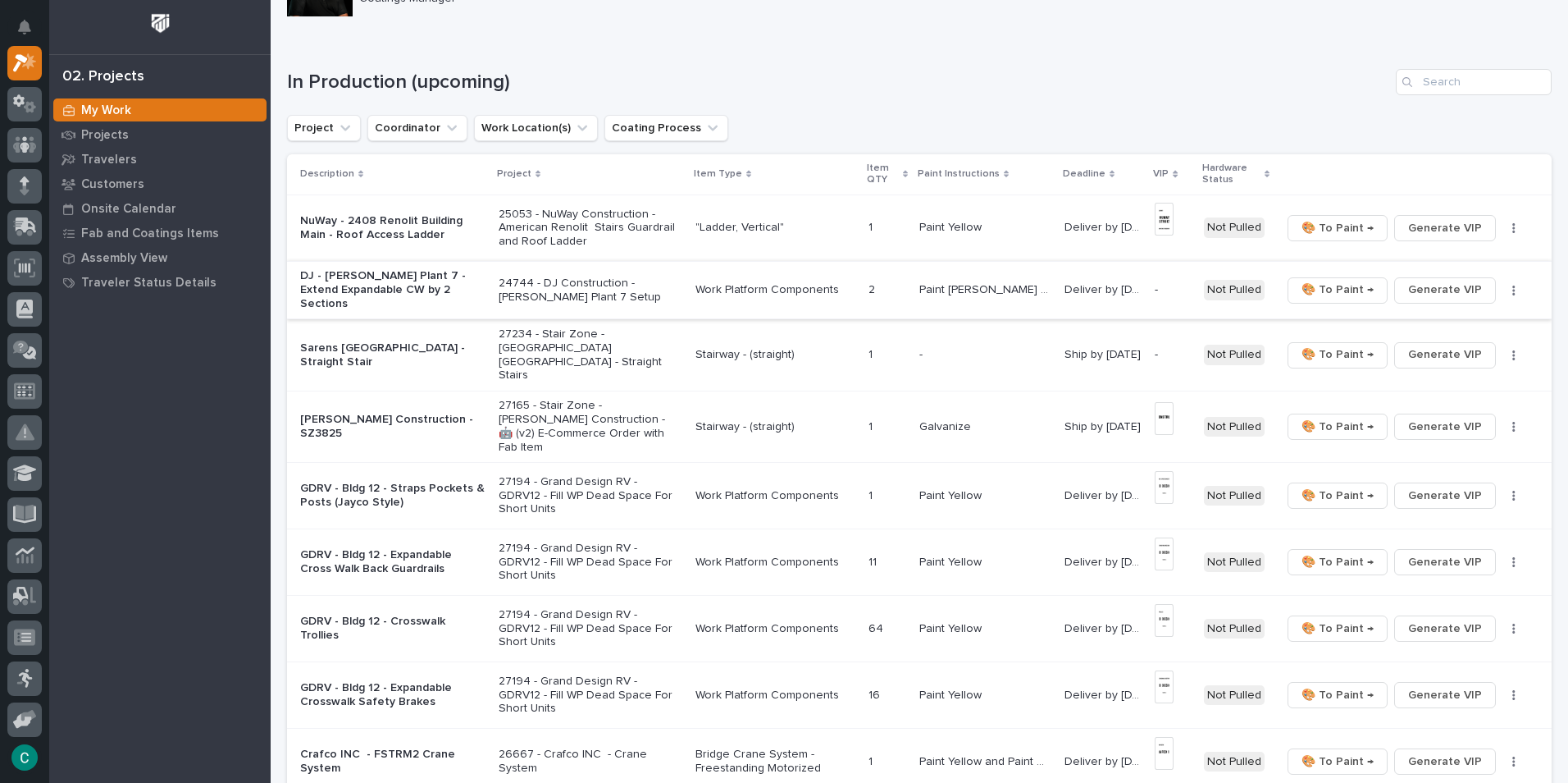
click at [1414, 287] on span "Generate VIP" at bounding box center [1445, 289] width 74 height 19
click at [1432, 344] on span "Generate VIP" at bounding box center [1445, 354] width 74 height 19
click at [608, 327] on p "27234 - Stair Zone - [GEOGRAPHIC_DATA] [GEOGRAPHIC_DATA] - Straight Stairs" at bounding box center [590, 354] width 184 height 55
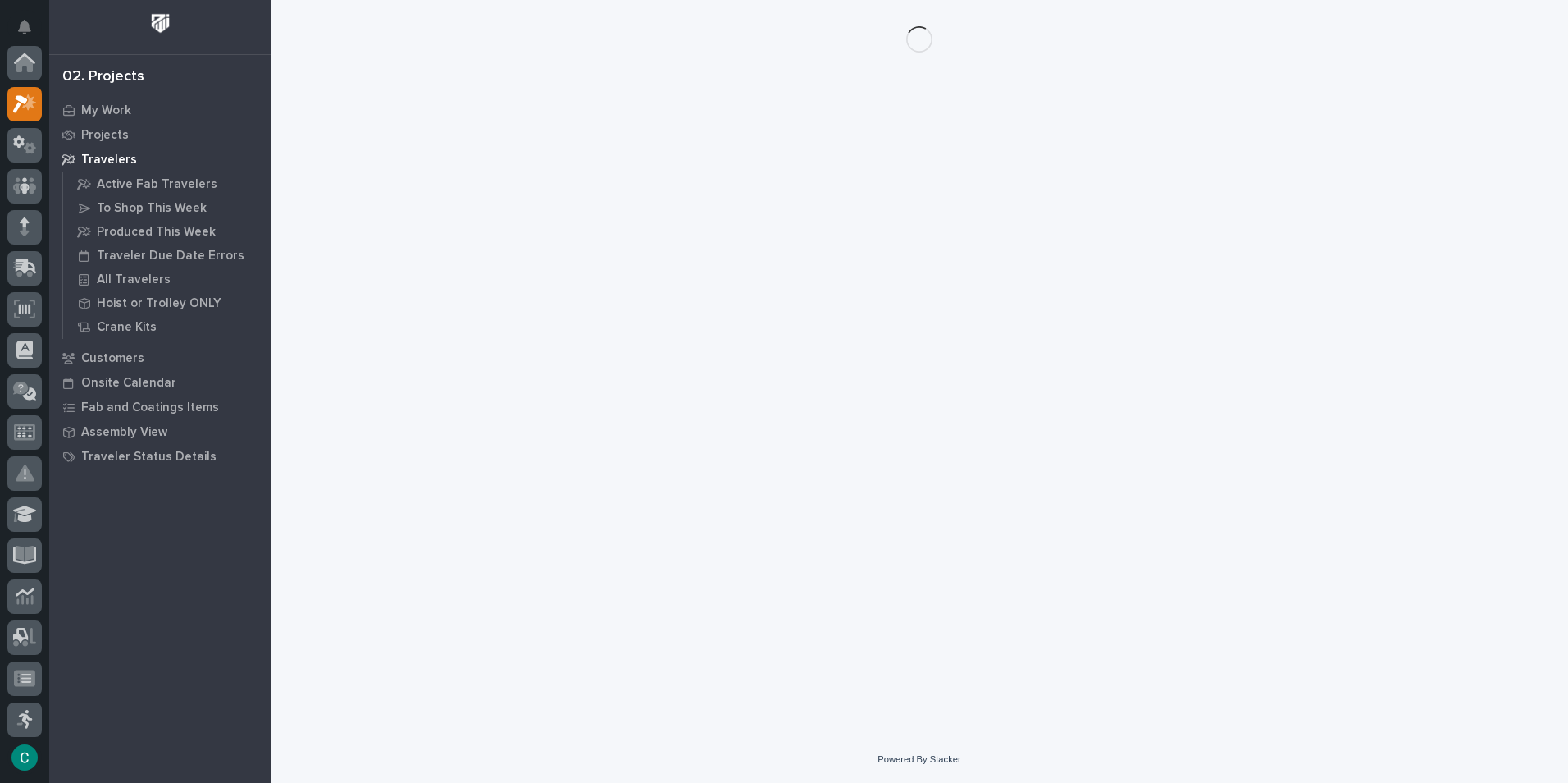
scroll to position [41, 0]
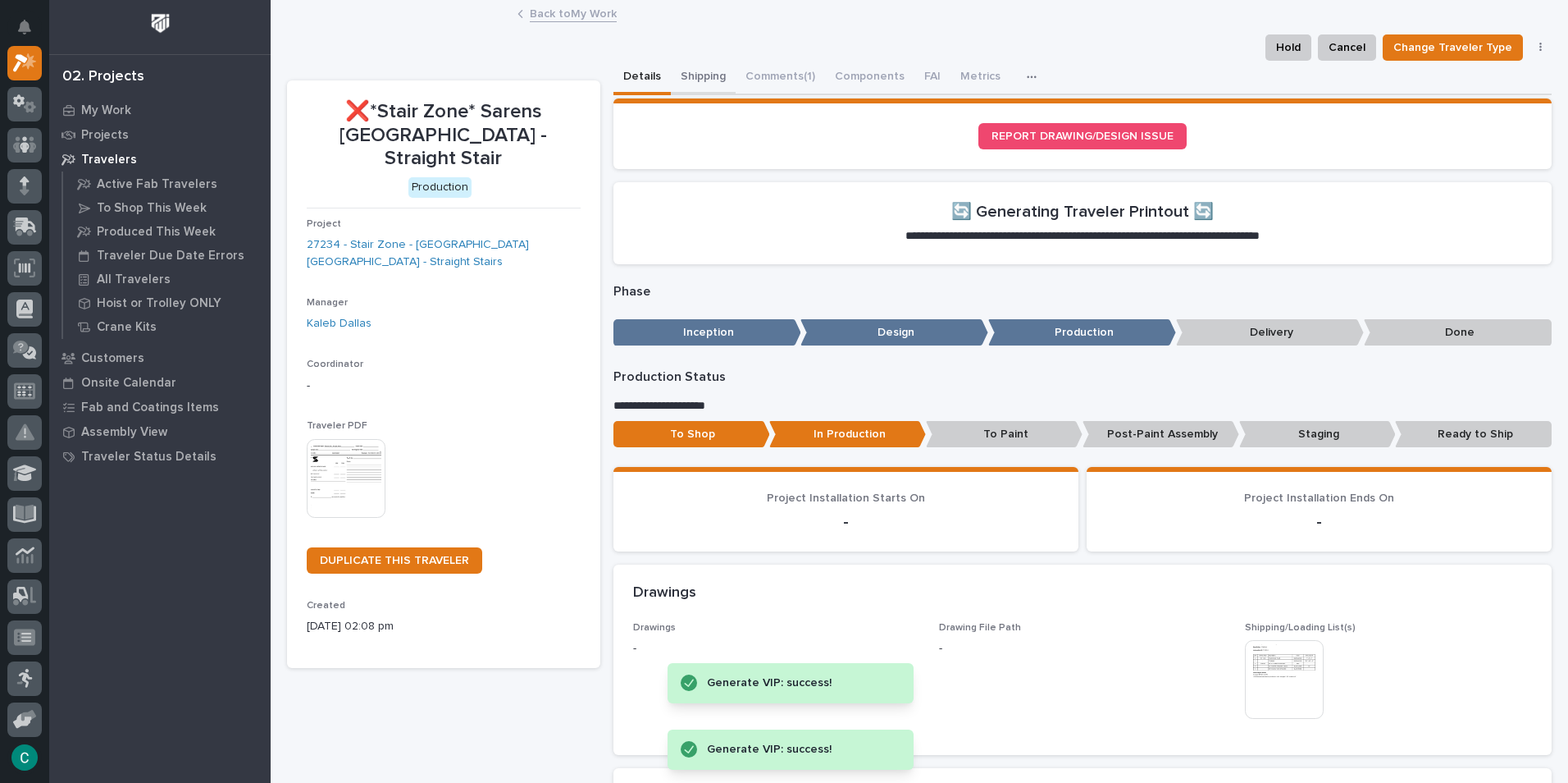
click at [679, 70] on button "Shipping" at bounding box center [703, 78] width 65 height 35
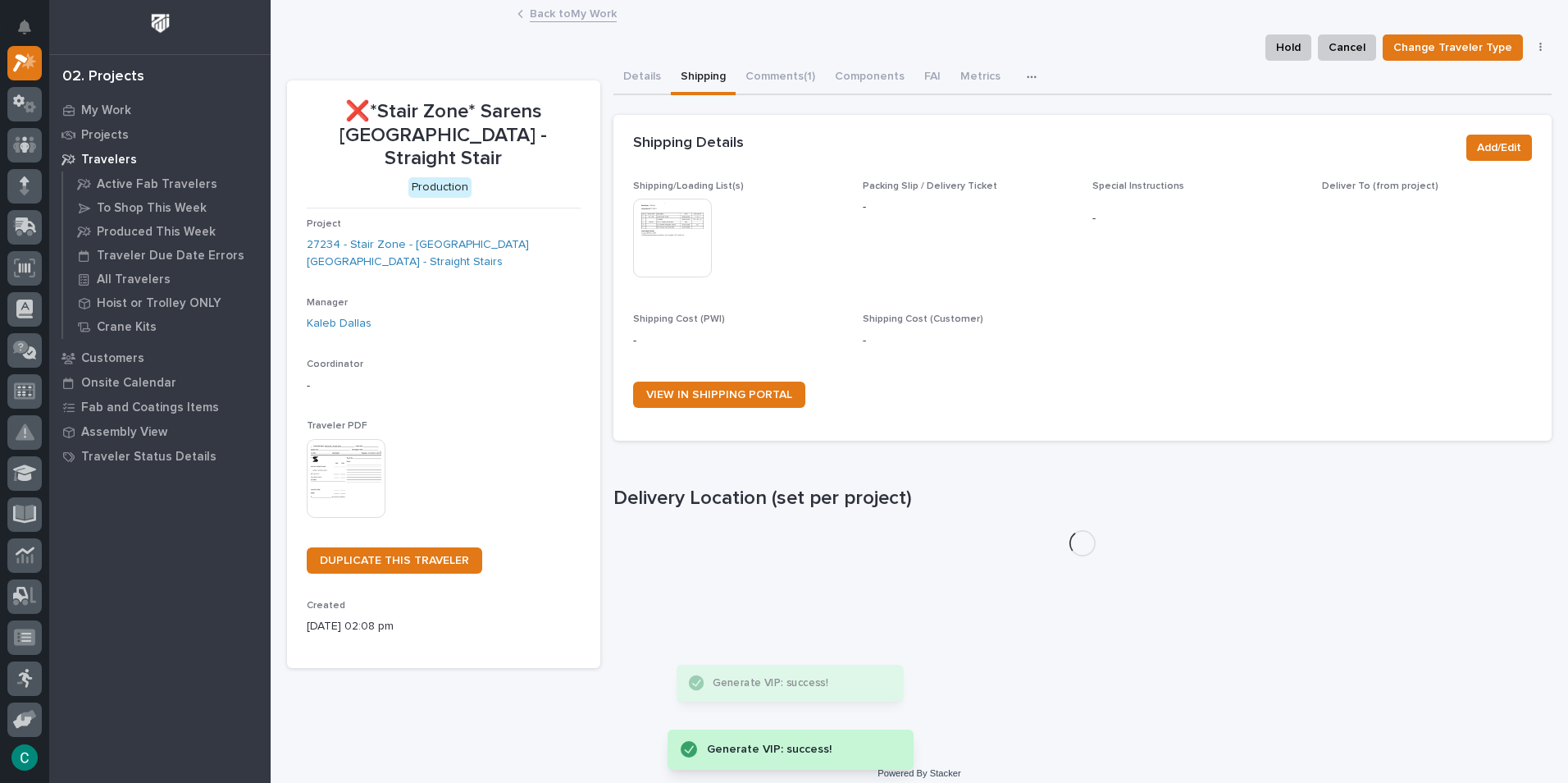
click at [683, 241] on img at bounding box center [673, 238] width 79 height 79
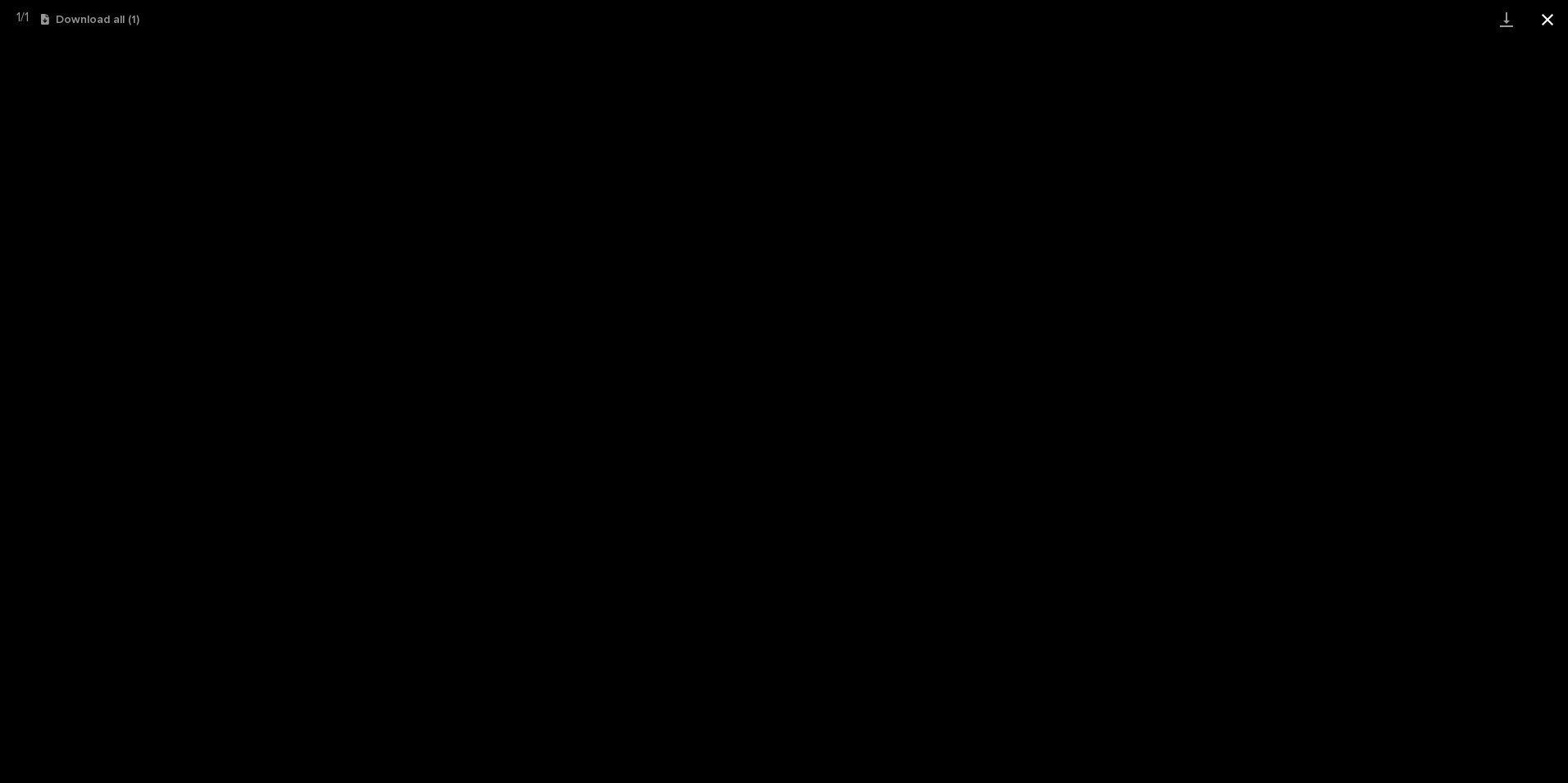
click at [1546, 17] on button "Close gallery" at bounding box center [1547, 19] width 41 height 39
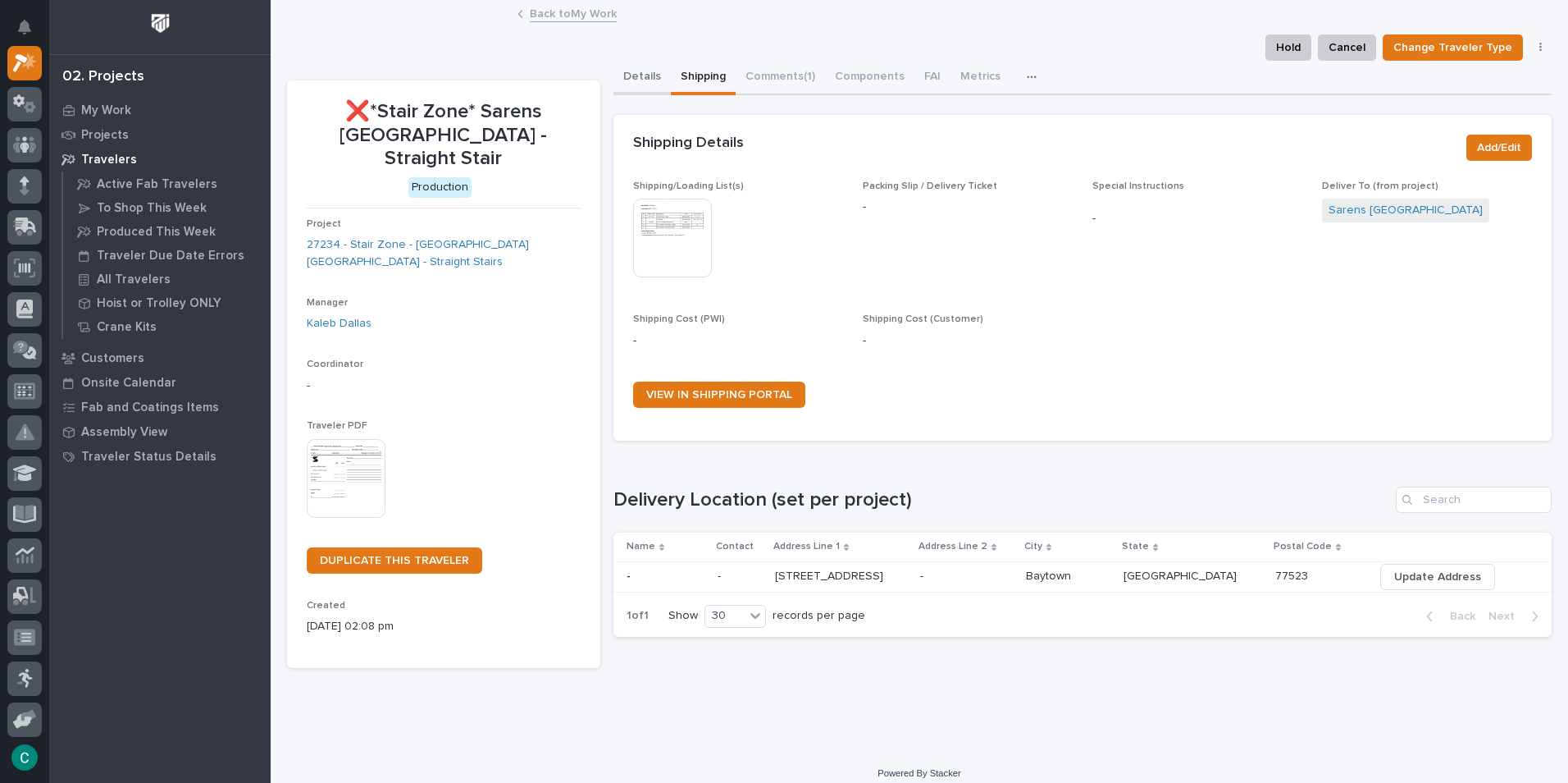
click at [636, 68] on button "Details" at bounding box center [642, 78] width 58 height 35
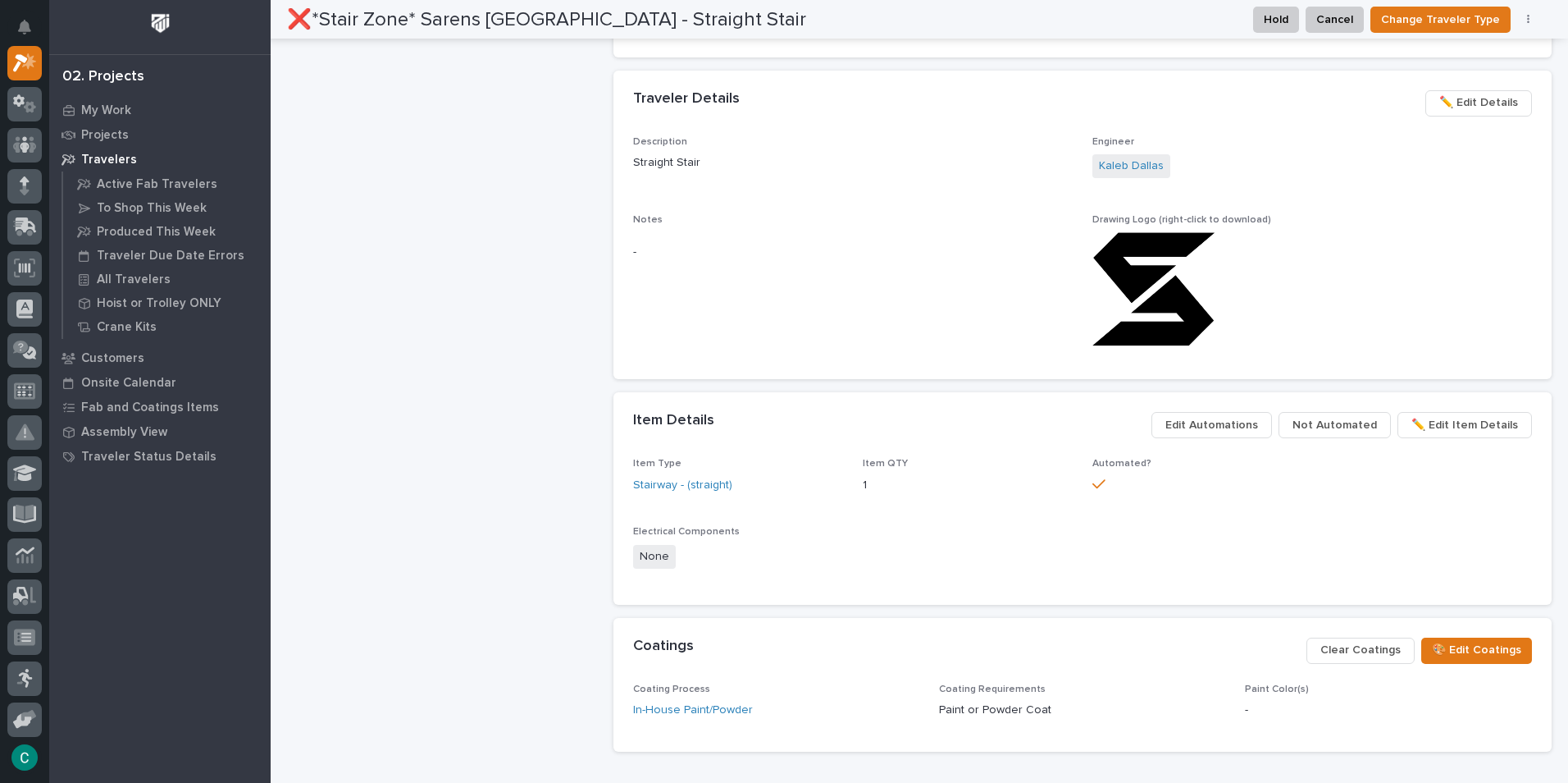
scroll to position [903, 0]
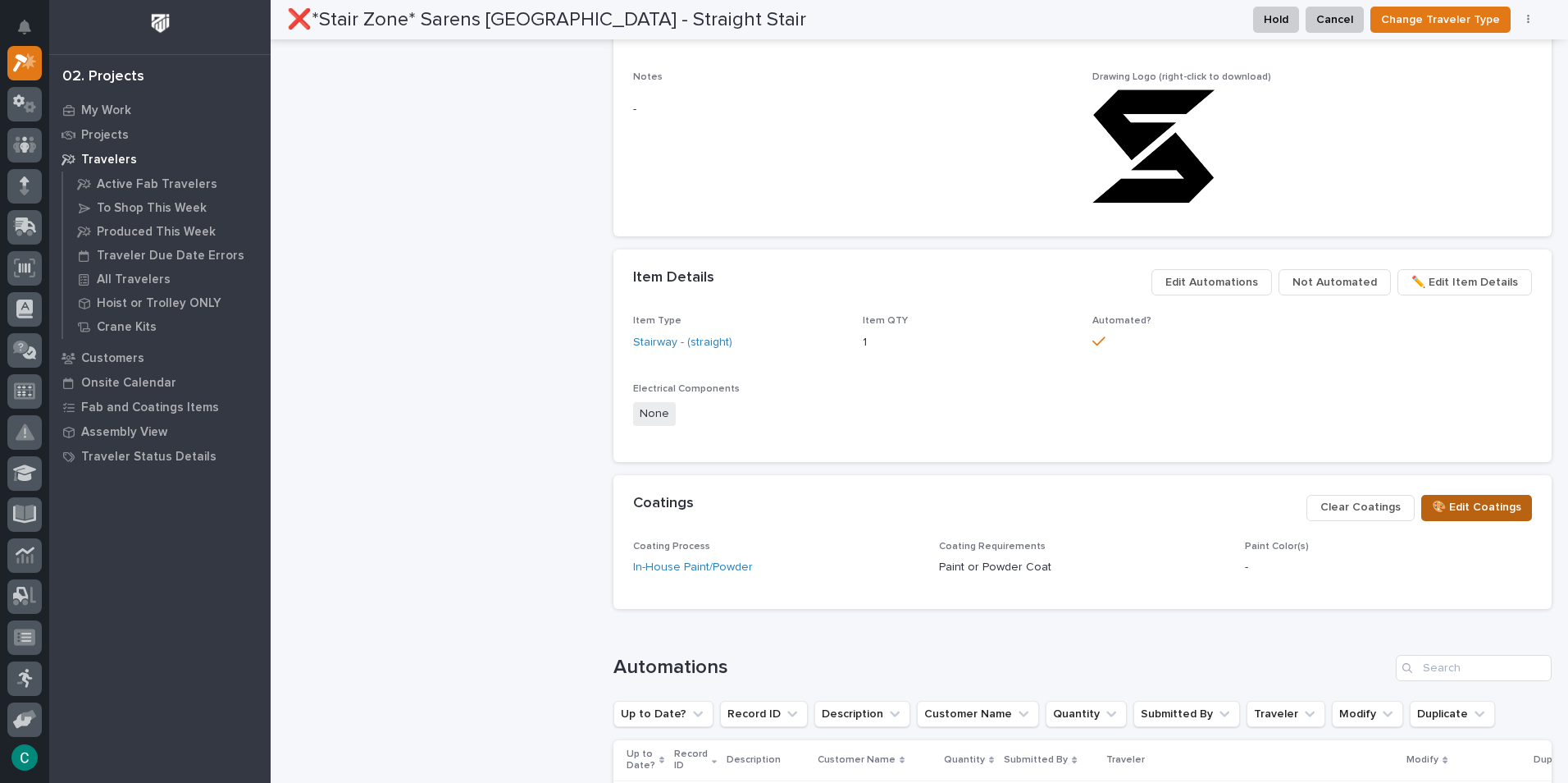
click at [1431, 498] on span "🎨 Edit Coatings" at bounding box center [1475, 507] width 90 height 19
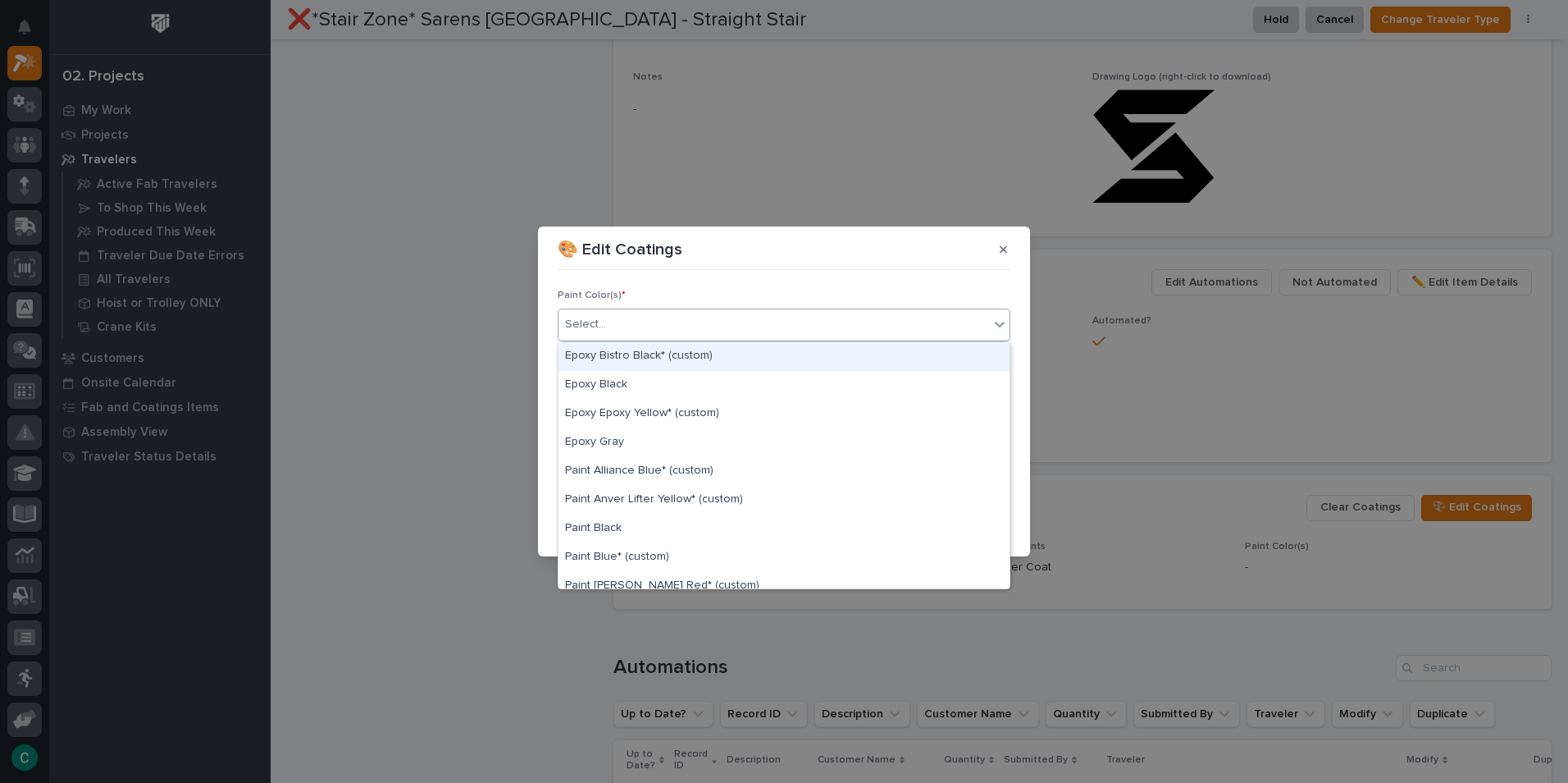
click at [729, 325] on div "Select..." at bounding box center [773, 324] width 431 height 27
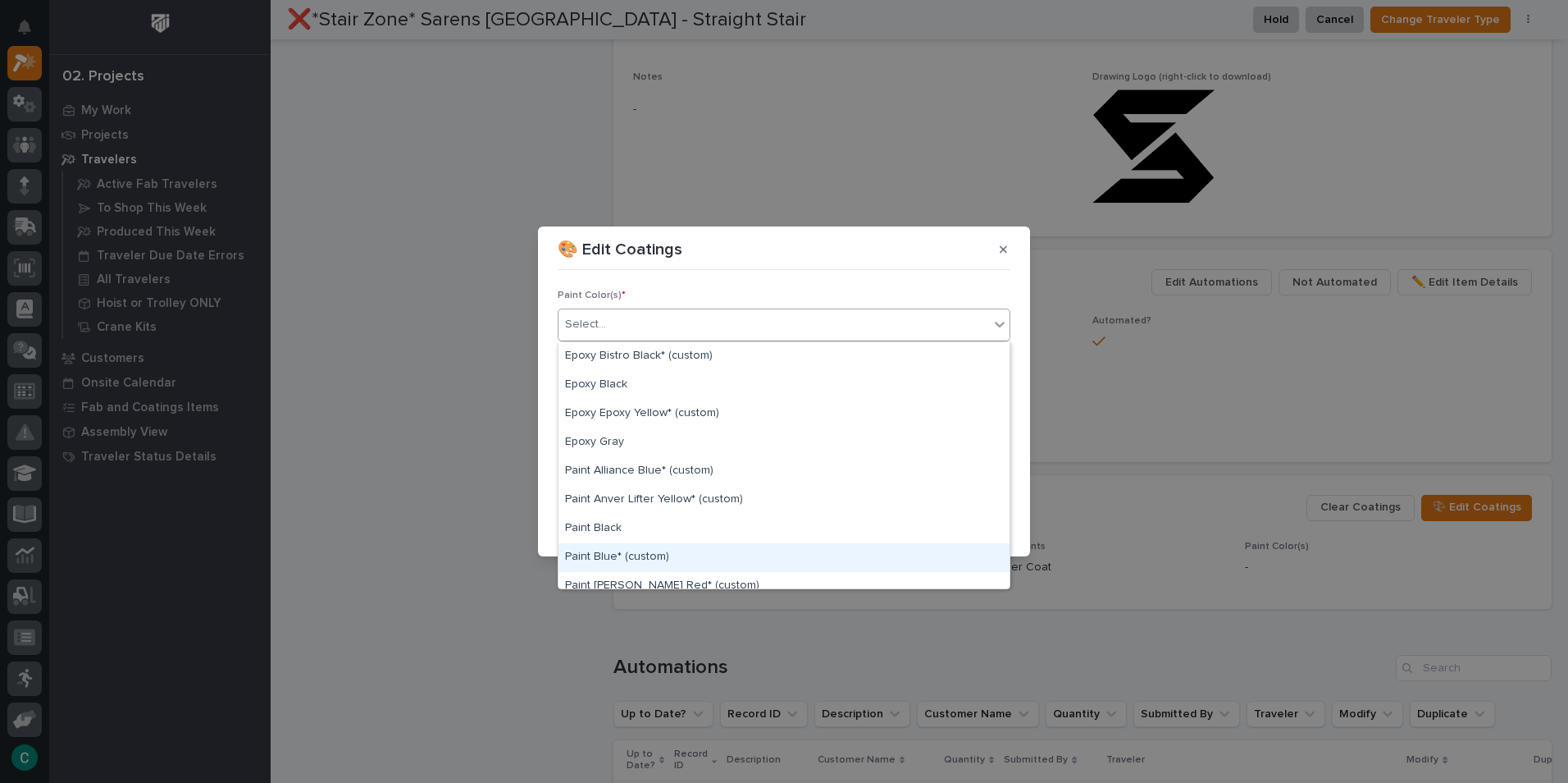
click at [704, 563] on div "Paint Blue* (custom)" at bounding box center [784, 557] width 451 height 29
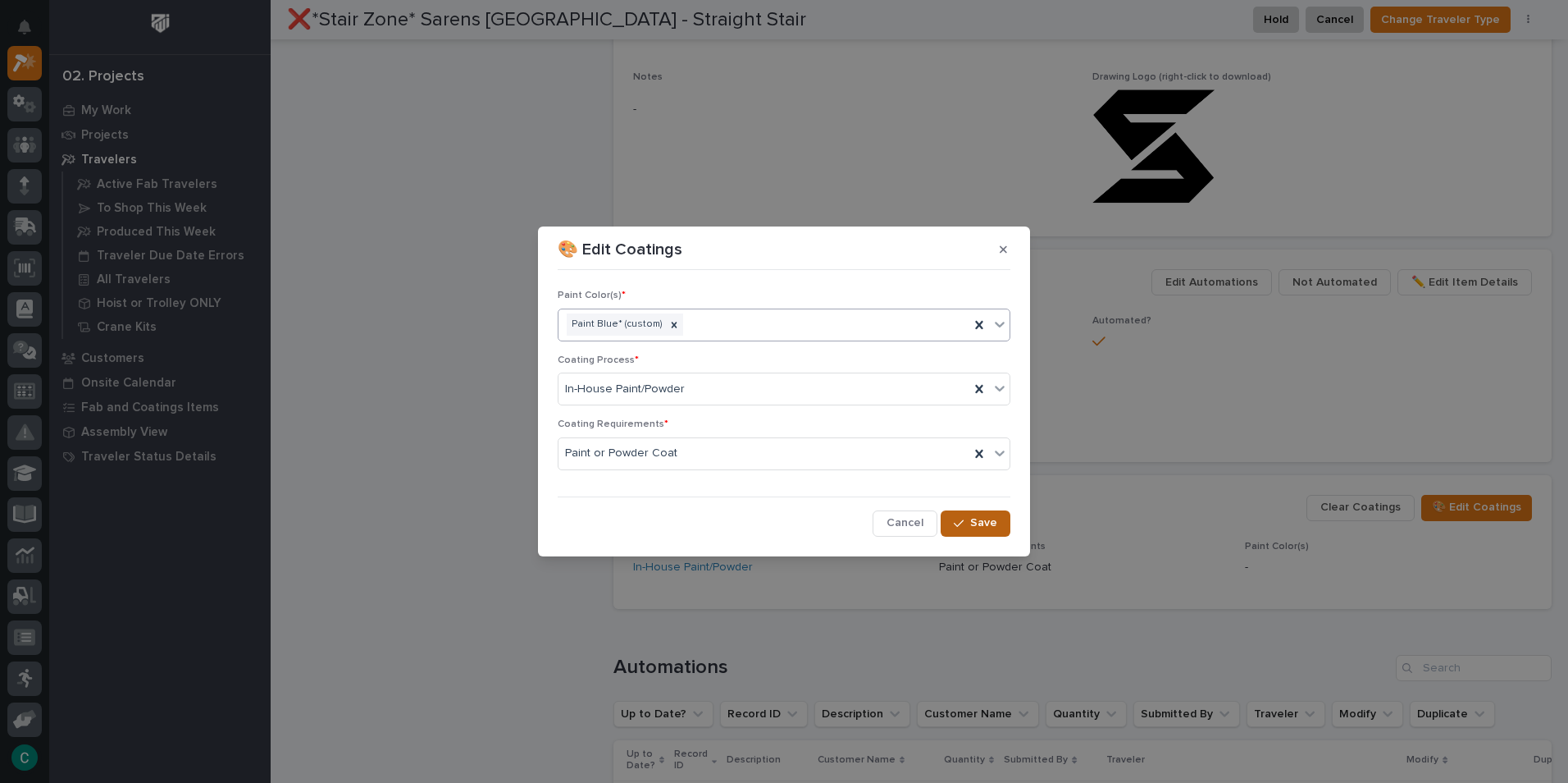
click at [975, 525] on span "Save" at bounding box center [983, 522] width 27 height 14
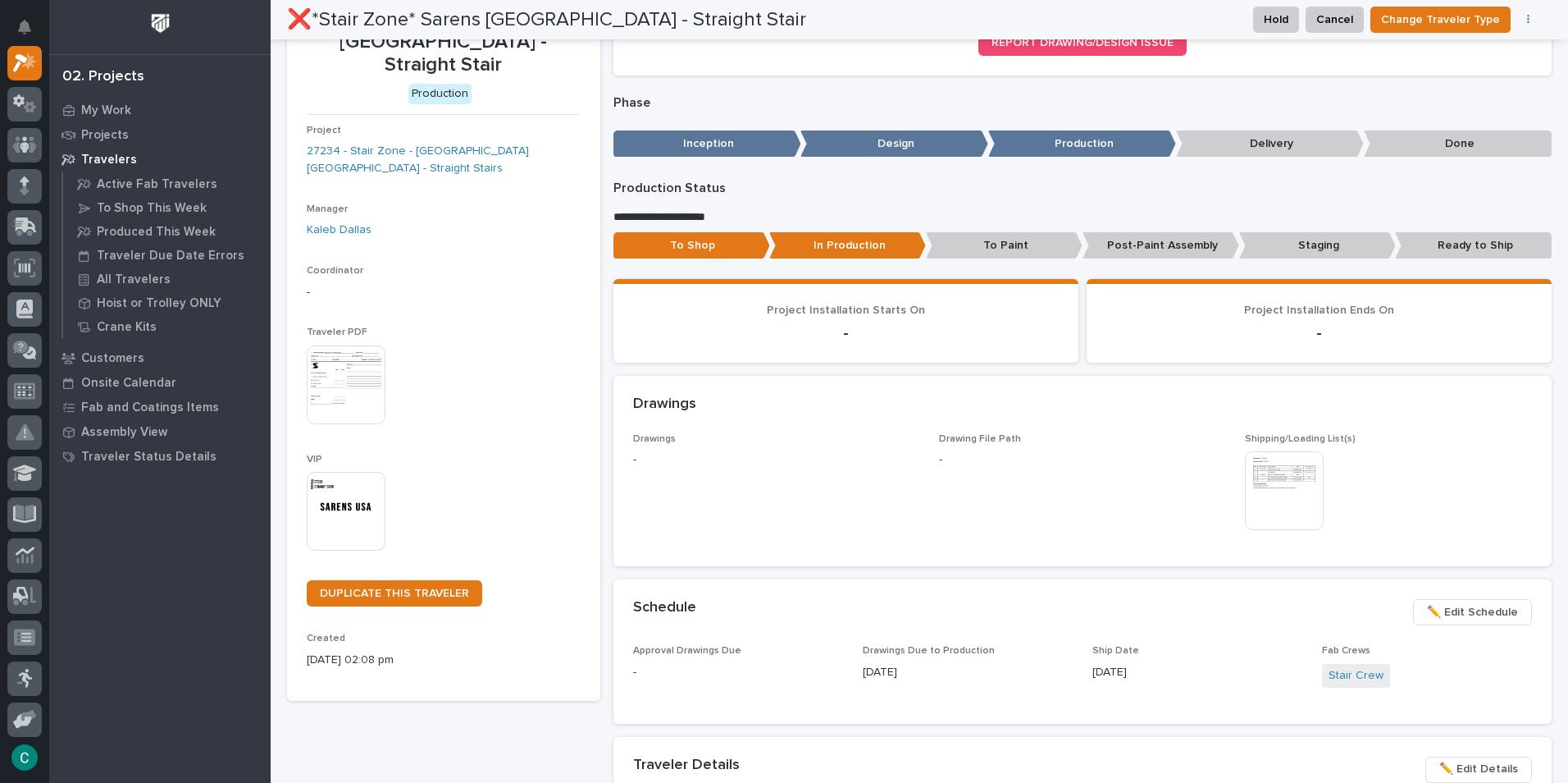
scroll to position [0, 0]
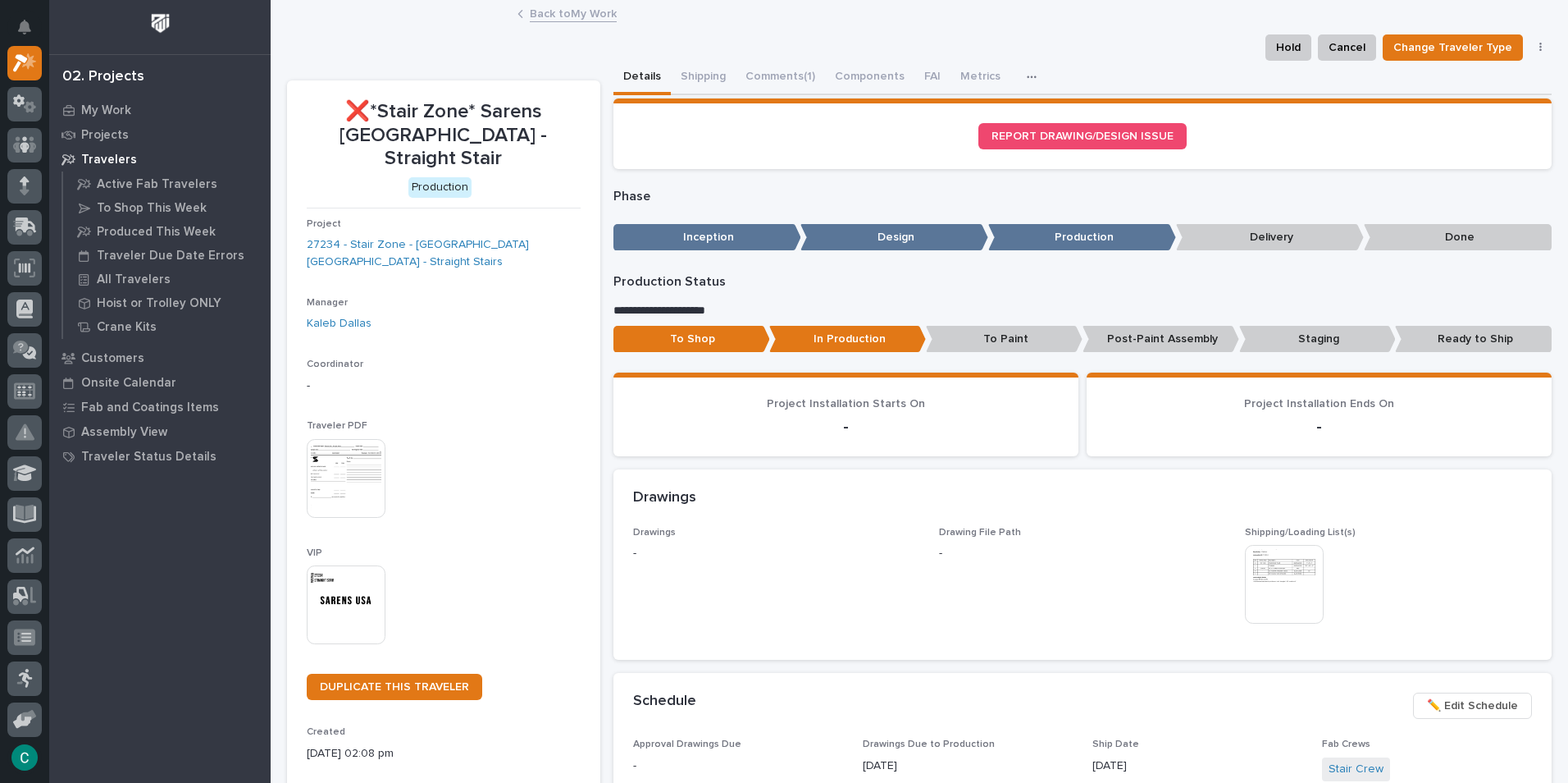
click at [590, 16] on link "Back to My Work" at bounding box center [573, 13] width 87 height 19
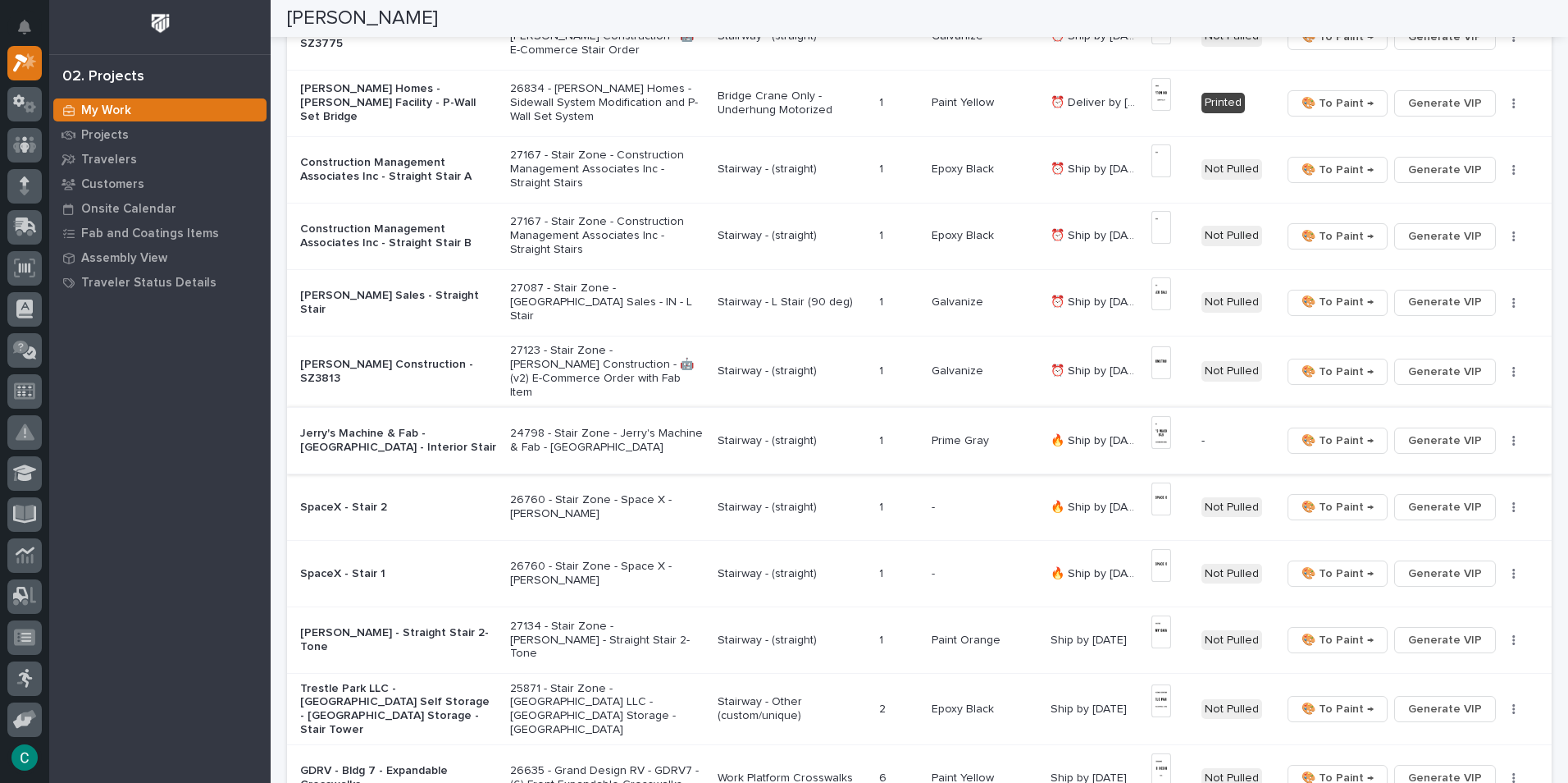
scroll to position [985, 0]
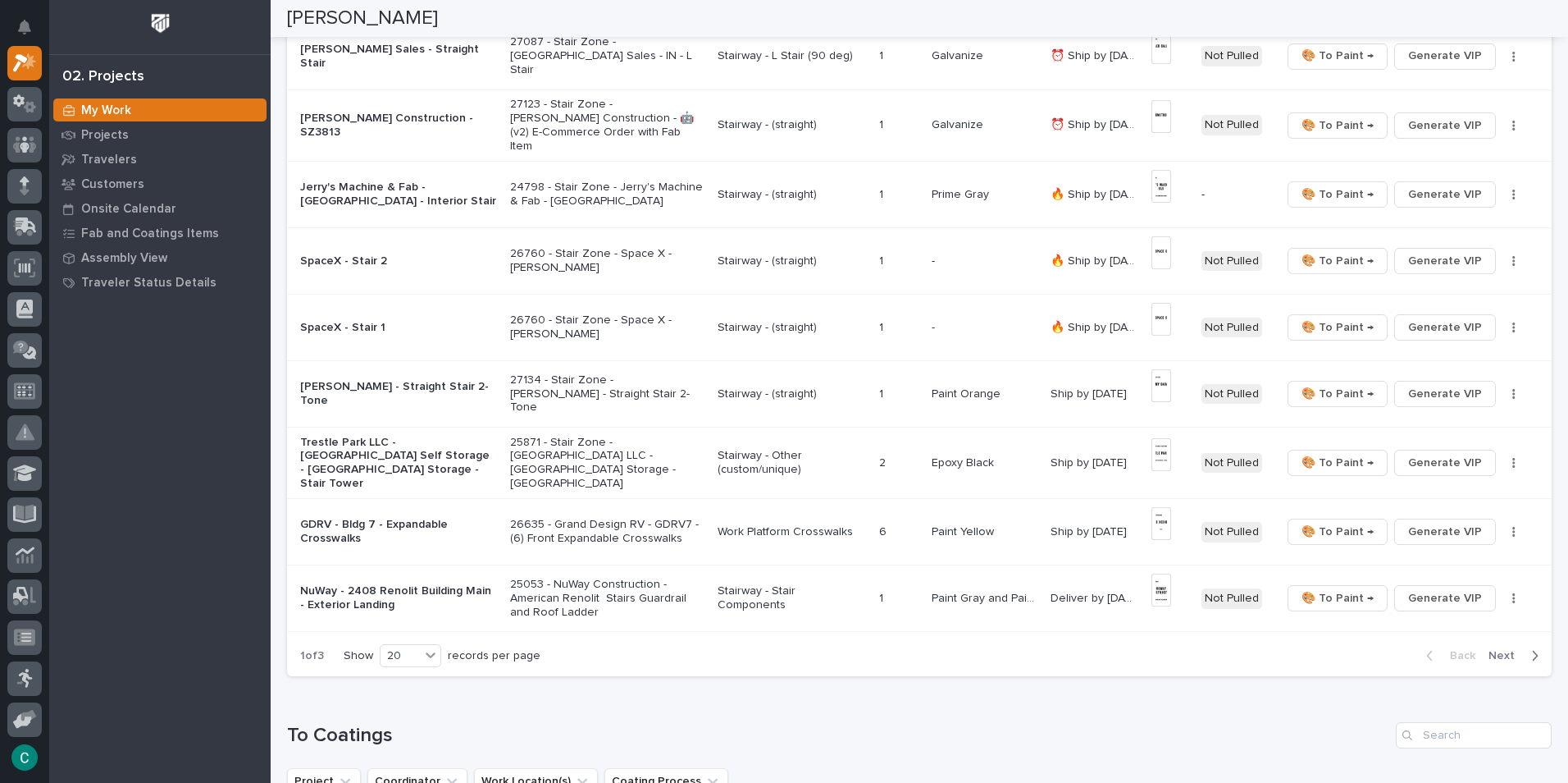
click at [1491, 648] on span "Next" at bounding box center [1505, 655] width 36 height 14
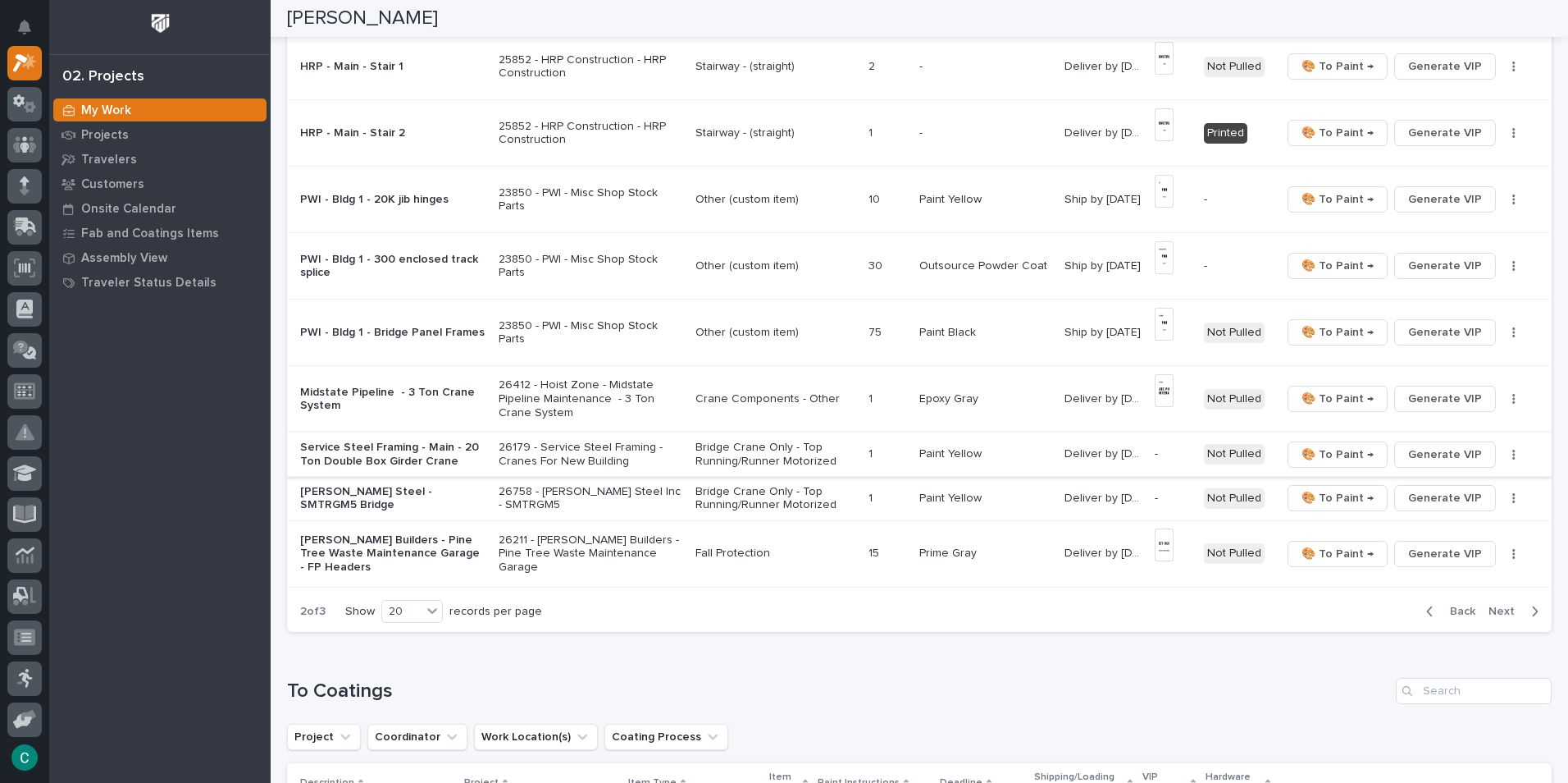
click at [1408, 445] on span "Generate VIP" at bounding box center [1445, 454] width 74 height 19
click at [1425, 488] on span "Generate VIP" at bounding box center [1445, 498] width 74 height 19
click at [1524, 604] on div "button" at bounding box center [1530, 610] width 13 height 14
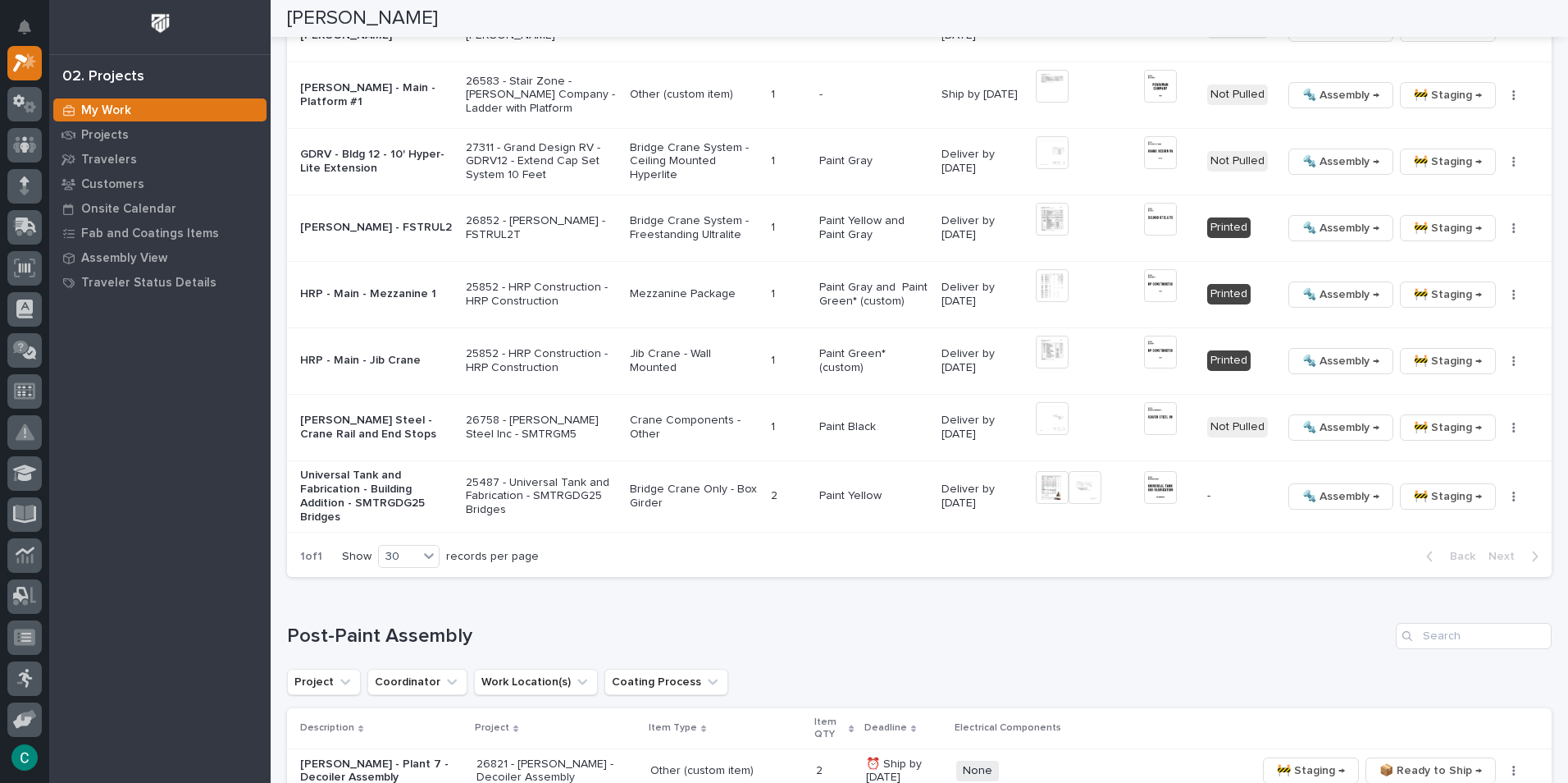
scroll to position [1230, 0]
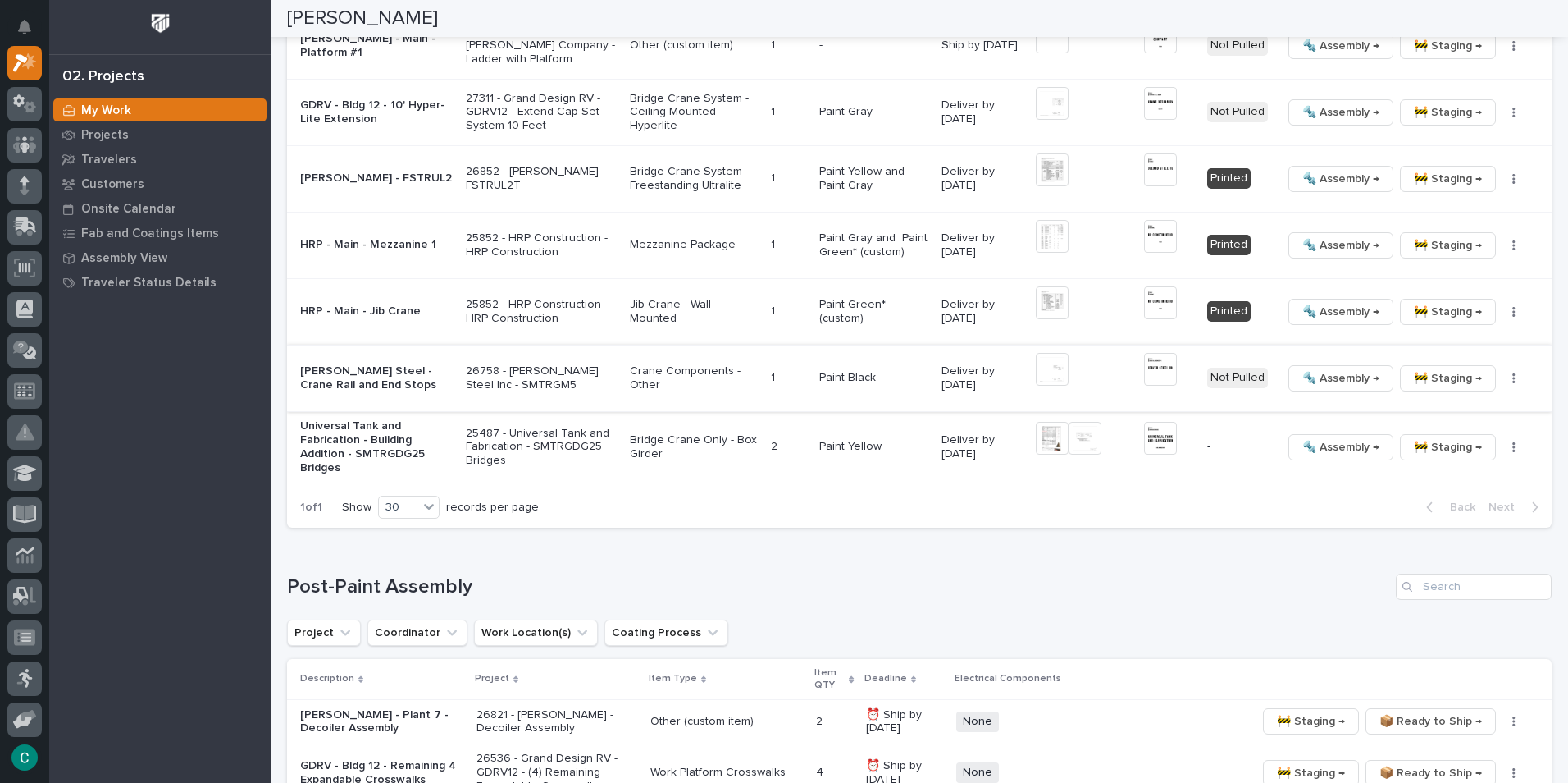
click at [1153, 353] on img at bounding box center [1160, 369] width 33 height 33
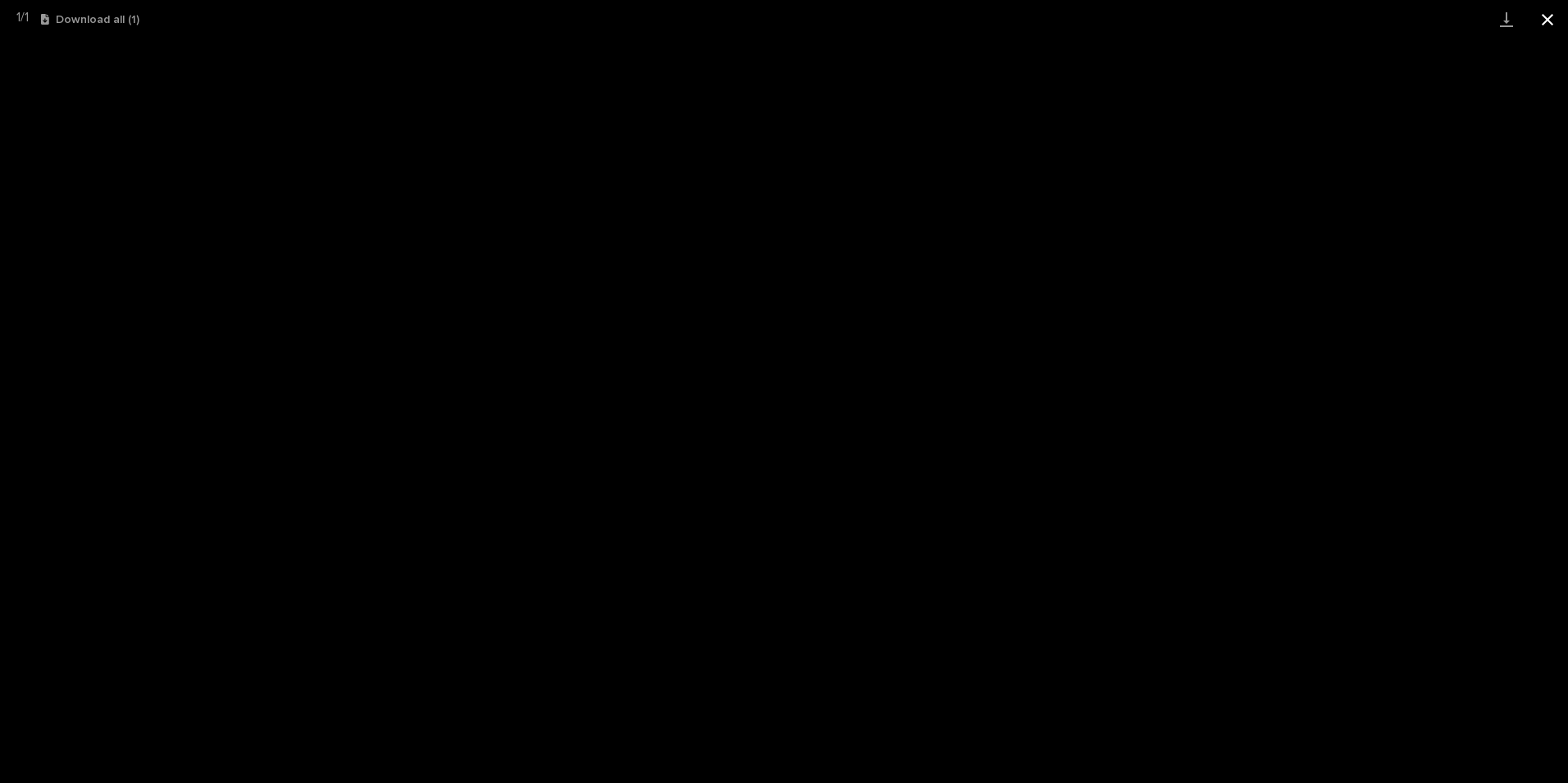
click at [1552, 15] on button "Close gallery" at bounding box center [1547, 19] width 41 height 39
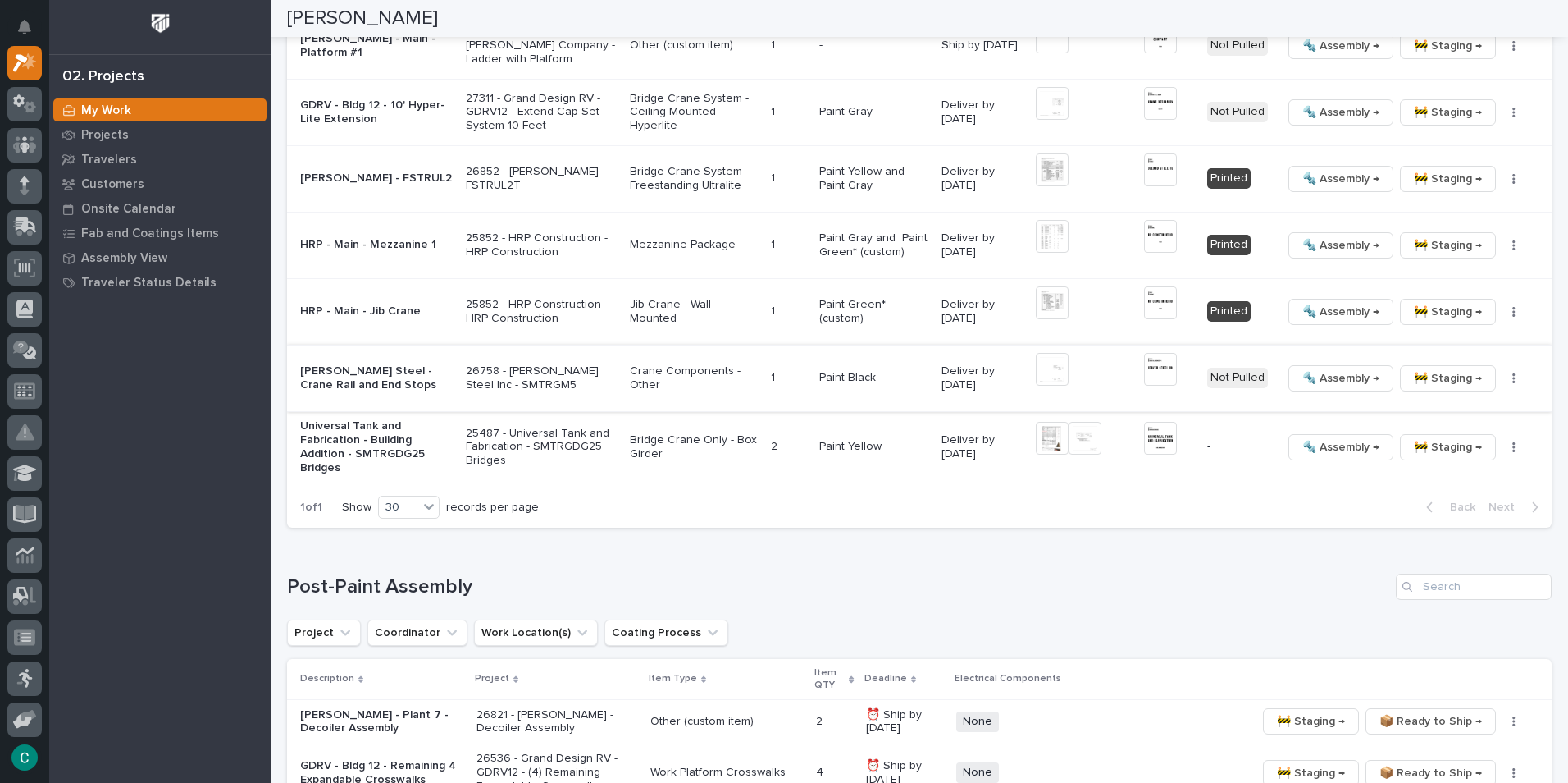
click at [1424, 368] on span "🚧 Staging →" at bounding box center [1448, 378] width 68 height 19
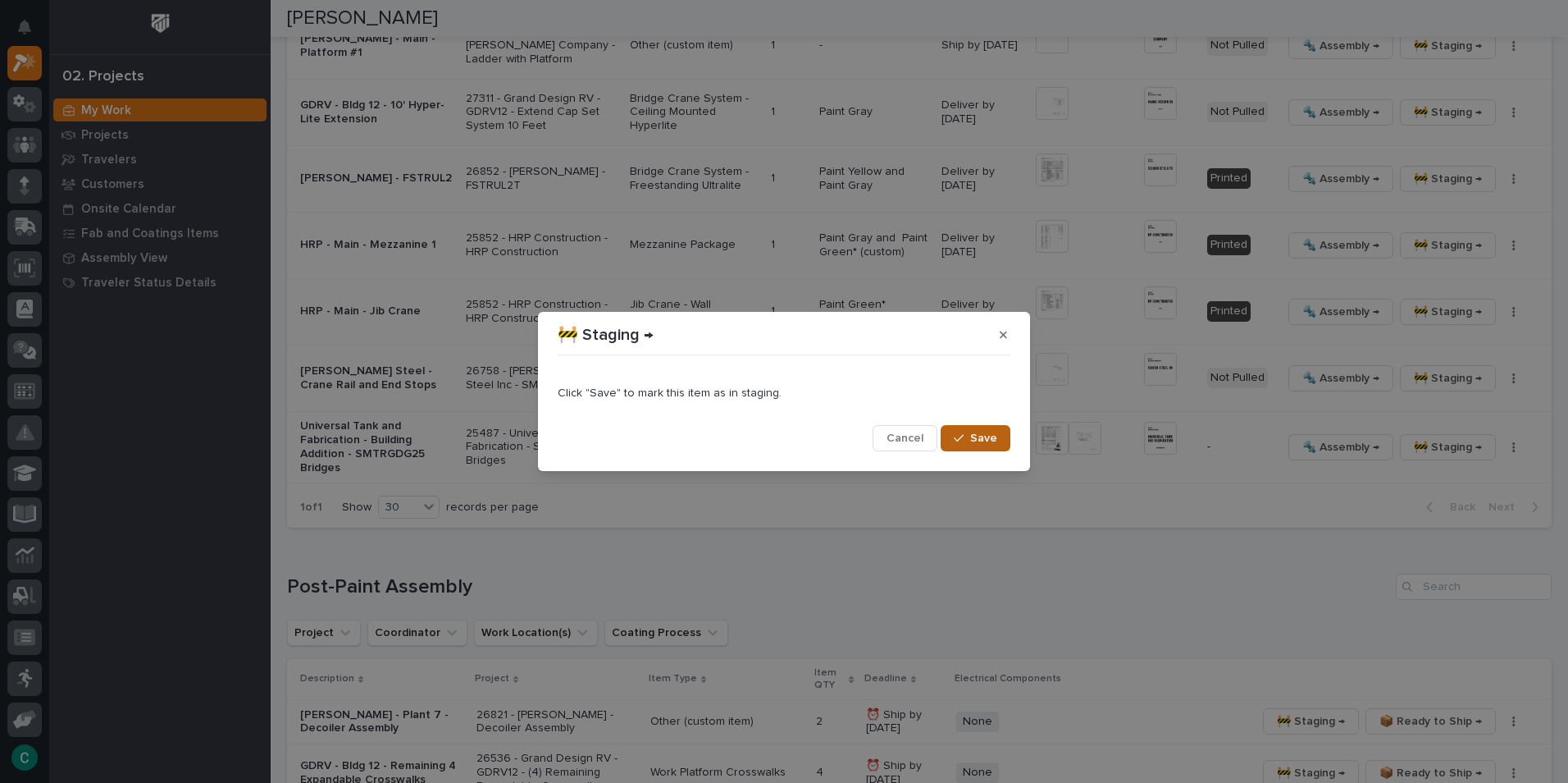
click at [991, 442] on span "Save" at bounding box center [983, 438] width 27 height 14
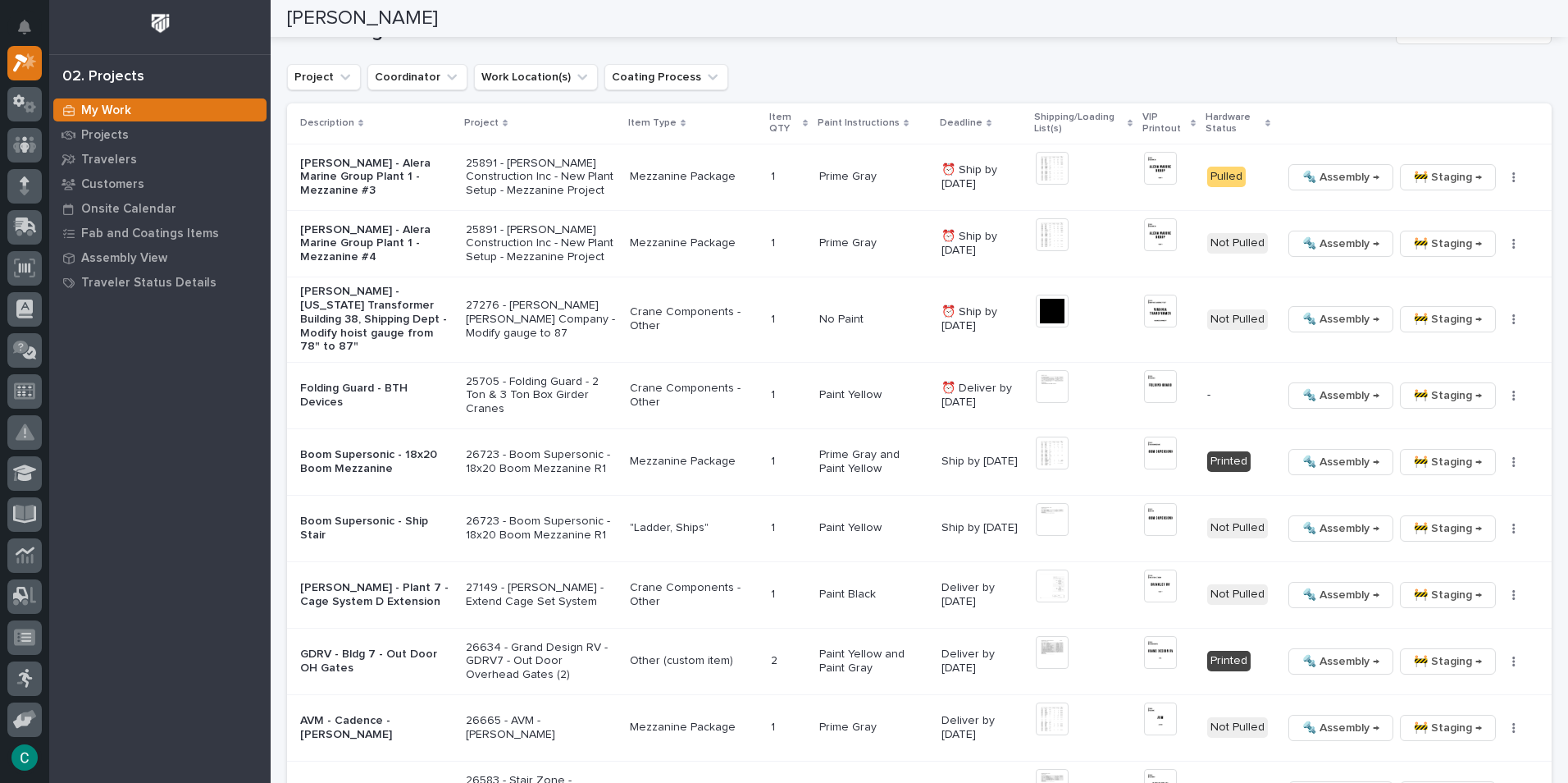
scroll to position [459, 0]
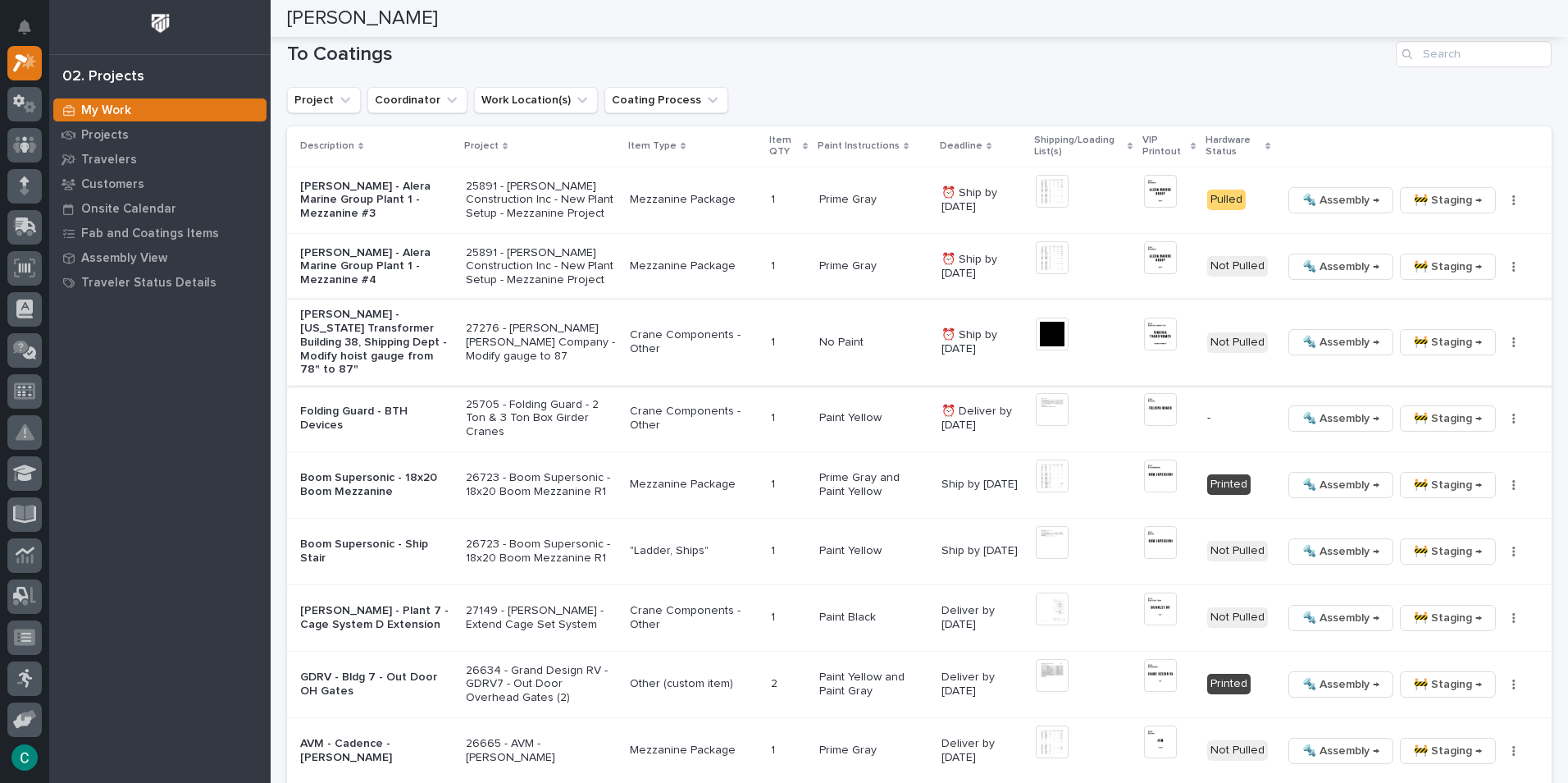
click at [1313, 338] on span "🔩 Assembly →" at bounding box center [1341, 342] width 77 height 19
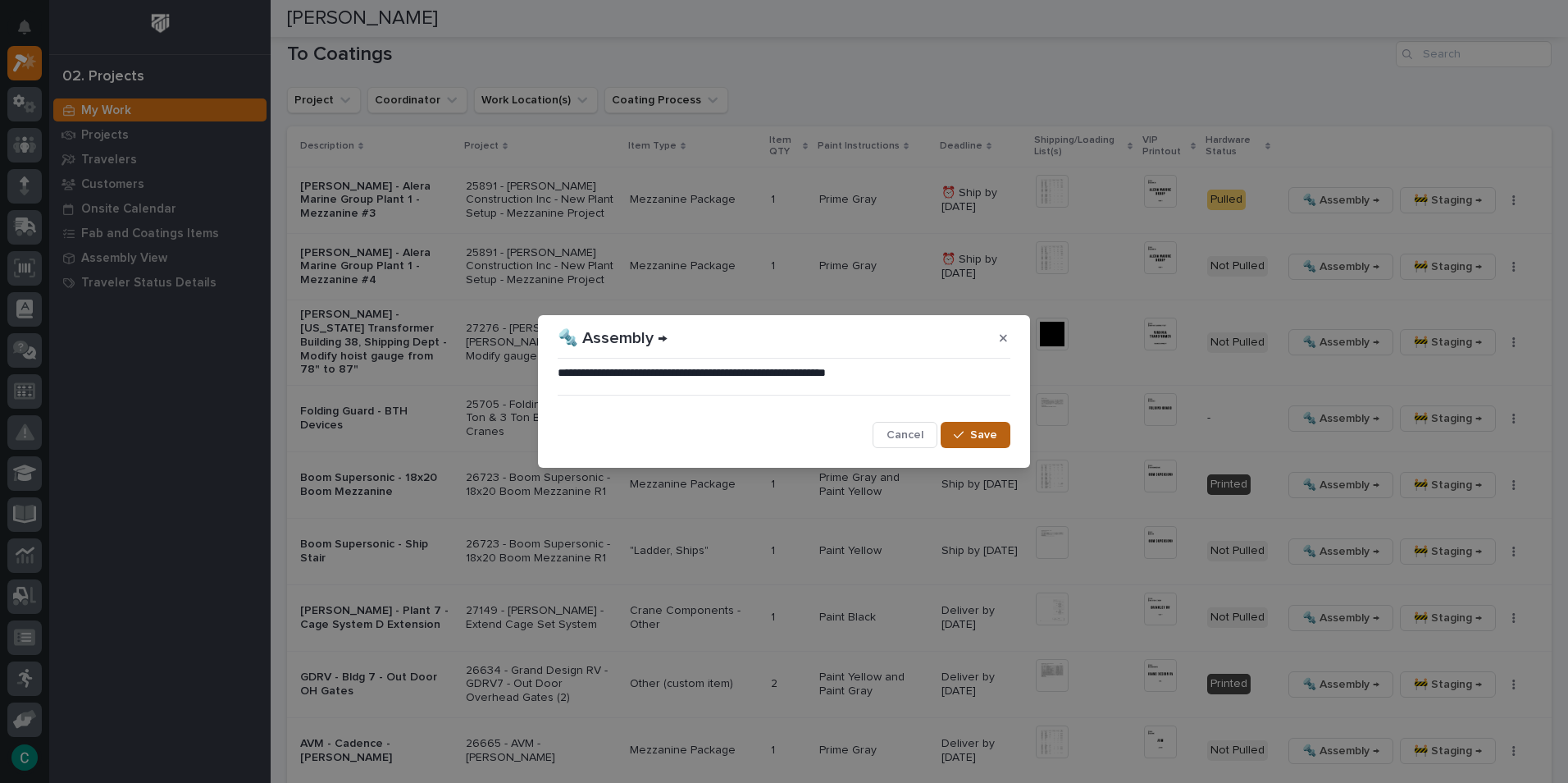
click at [994, 446] on button "Save" at bounding box center [975, 434] width 69 height 26
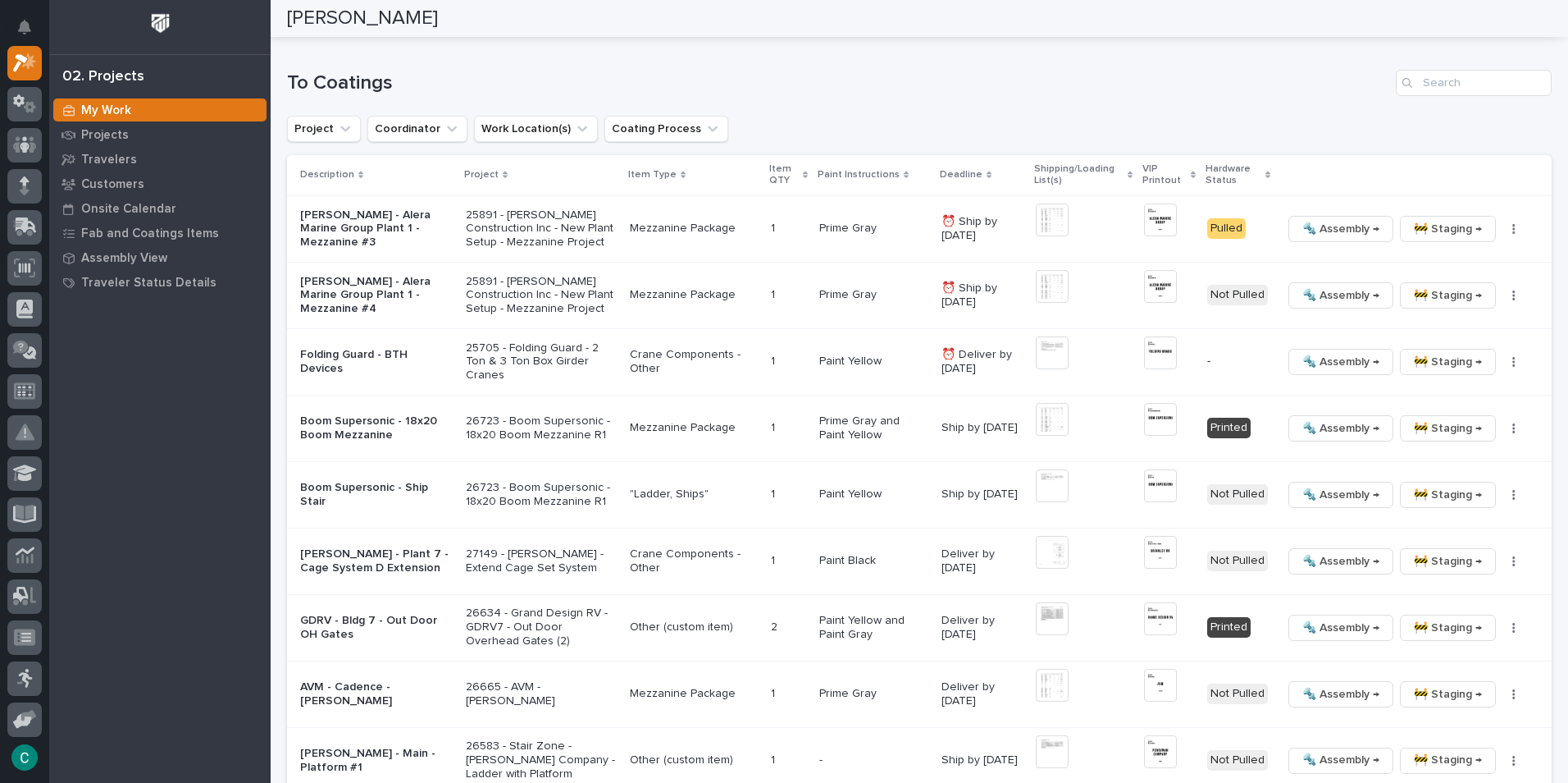
scroll to position [467, 0]
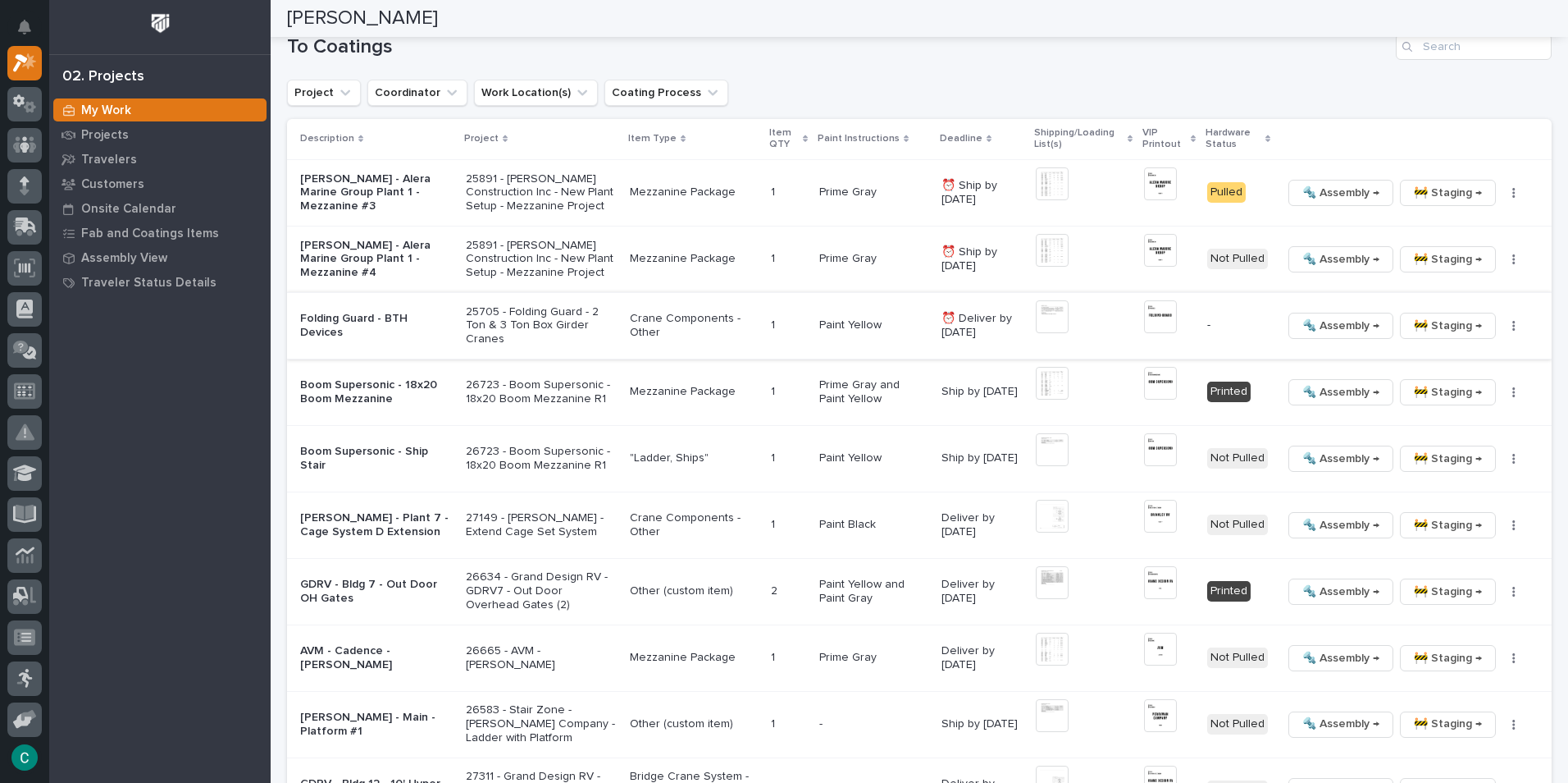
click at [1047, 319] on img at bounding box center [1051, 316] width 33 height 33
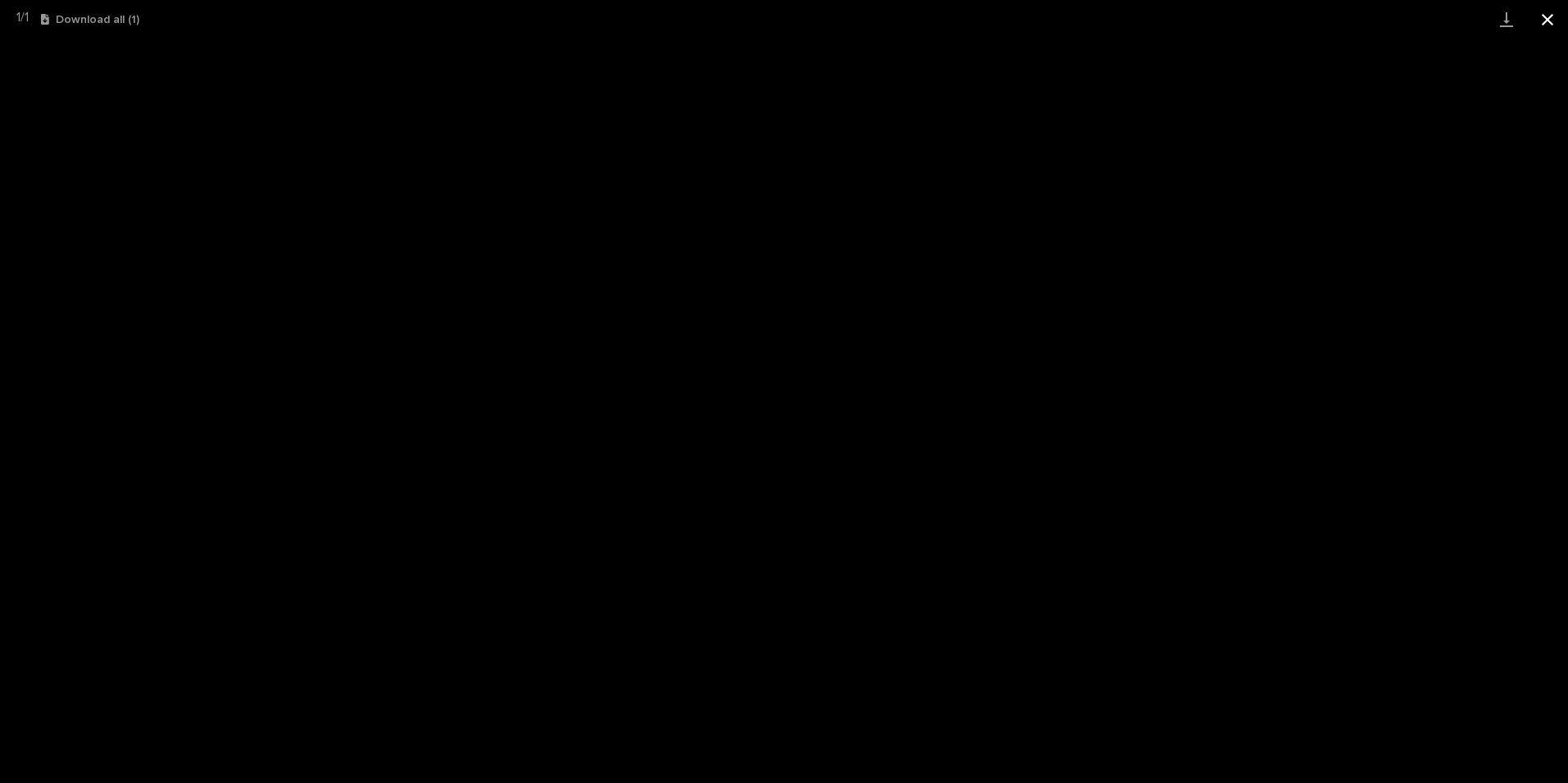
click at [1552, 7] on button "Close gallery" at bounding box center [1547, 19] width 41 height 39
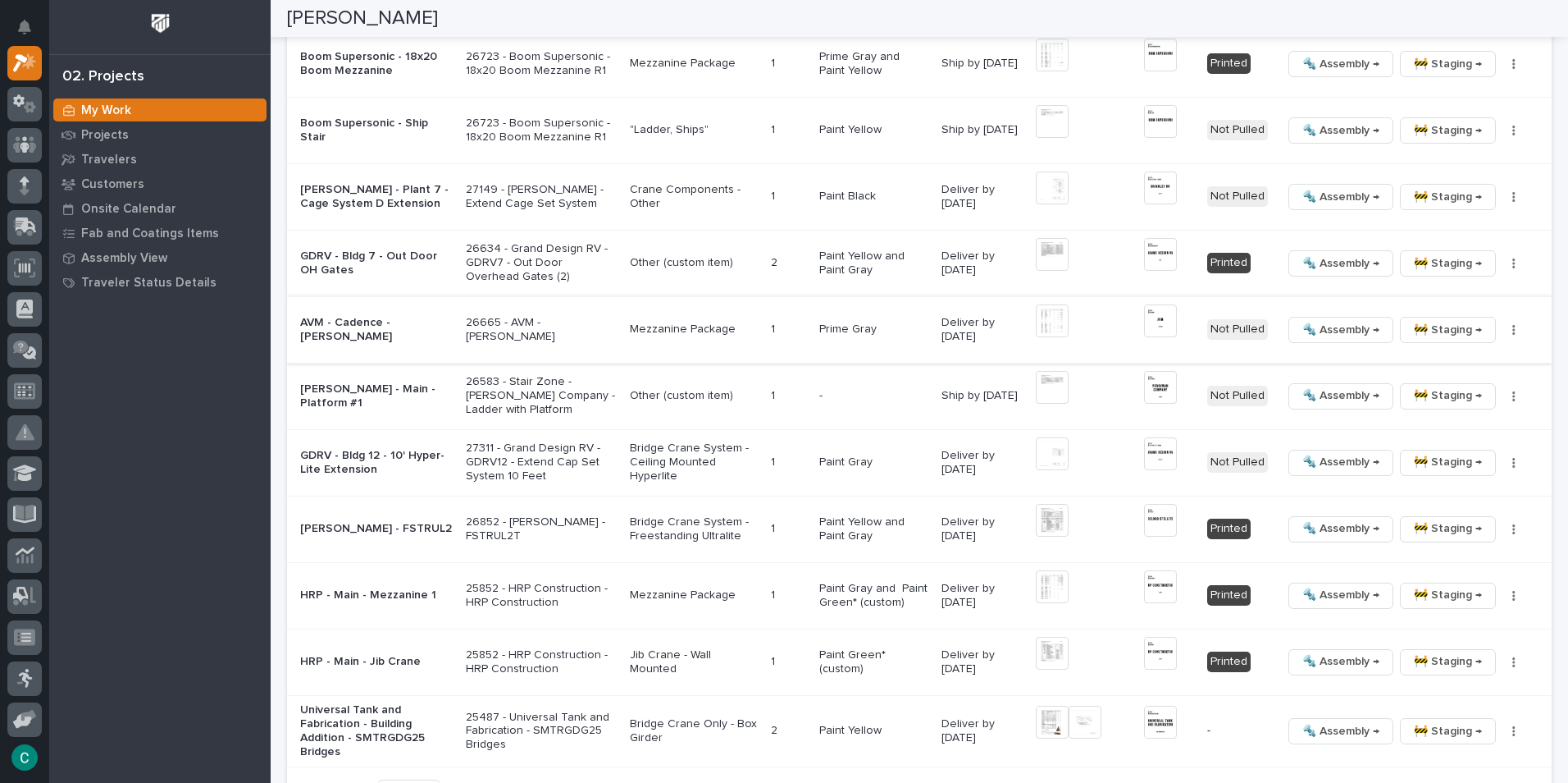
scroll to position [877, 0]
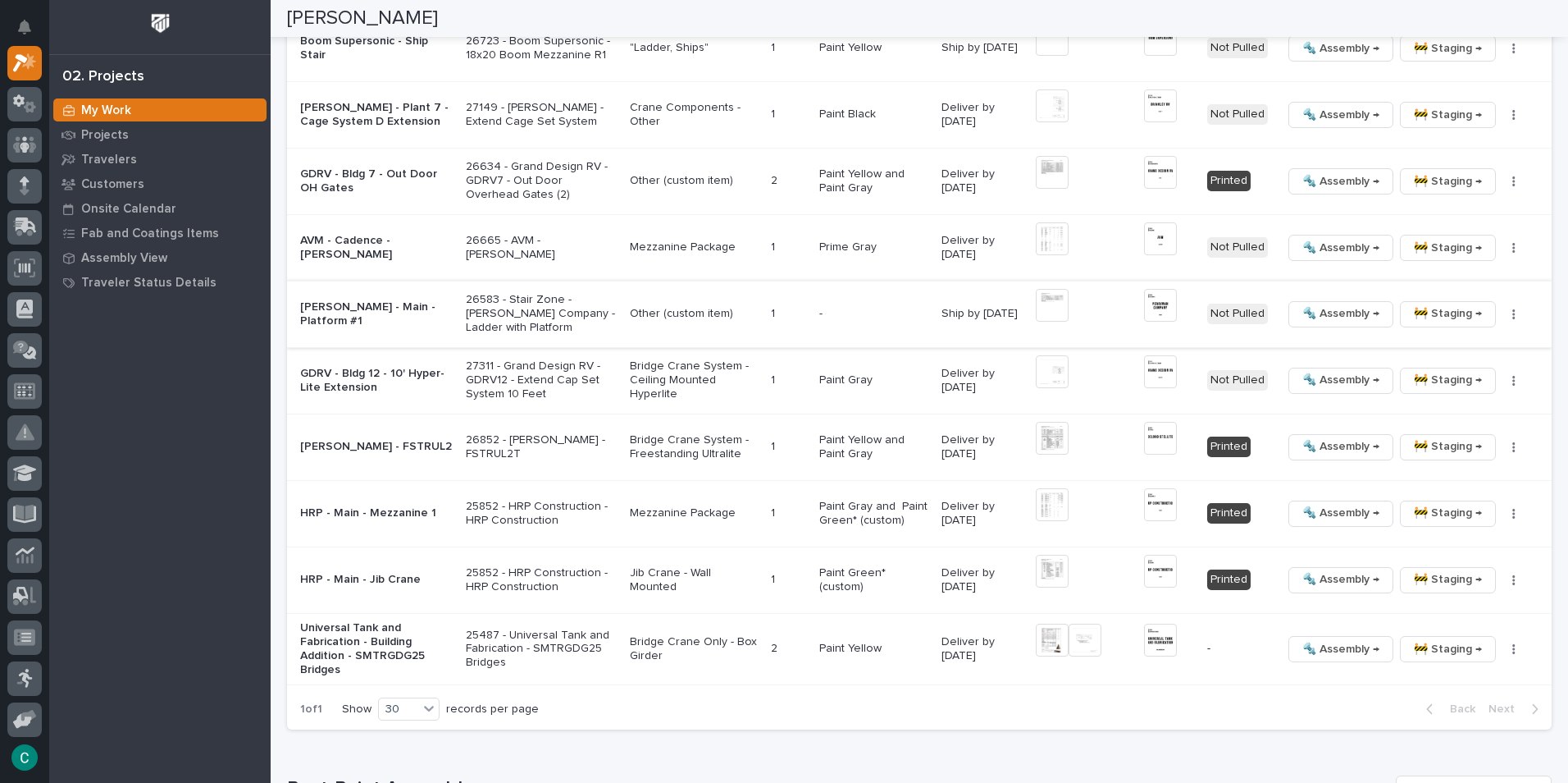
click at [1154, 312] on img at bounding box center [1160, 305] width 33 height 33
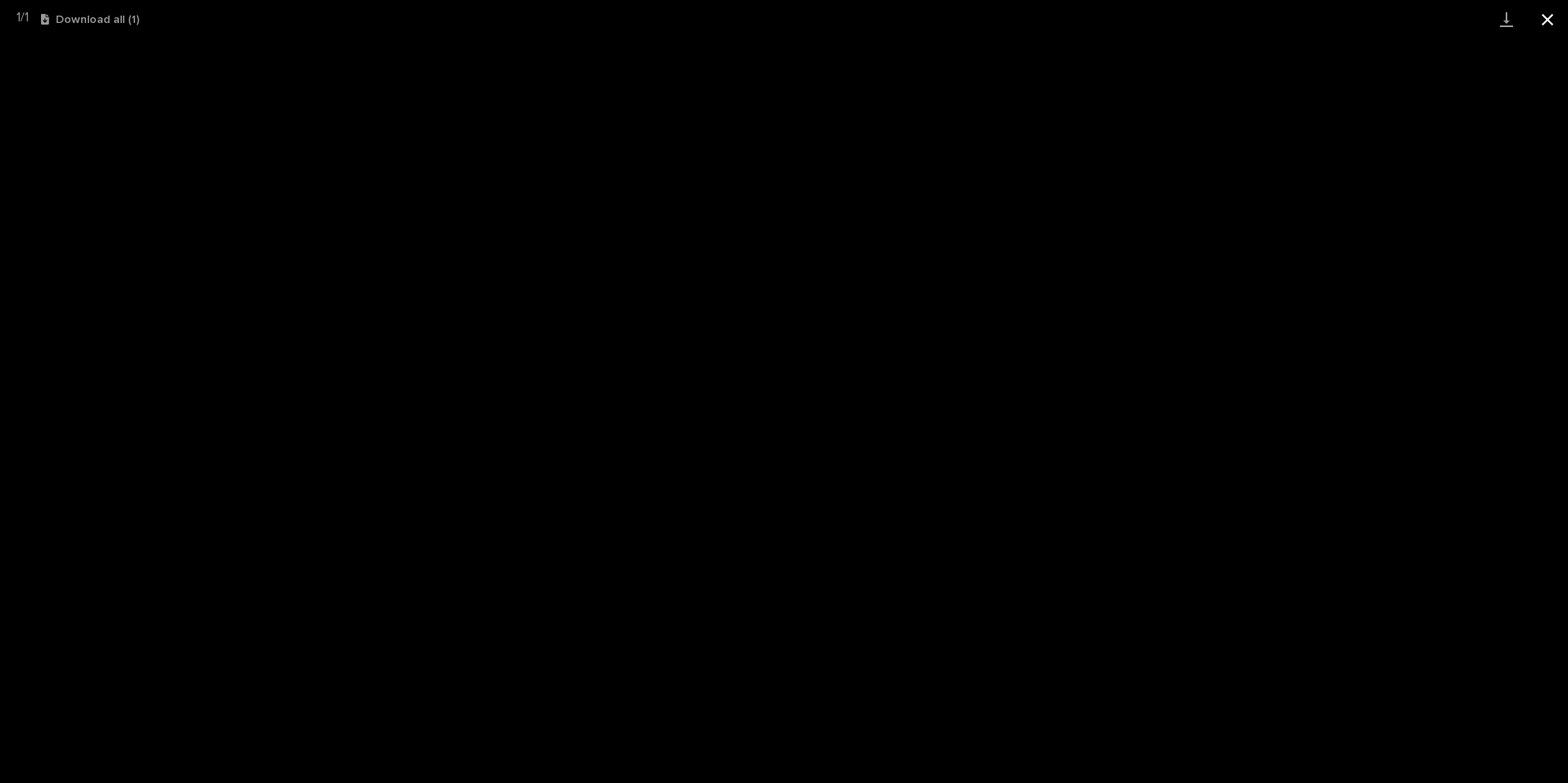
click at [1552, 15] on button "Close gallery" at bounding box center [1547, 19] width 41 height 39
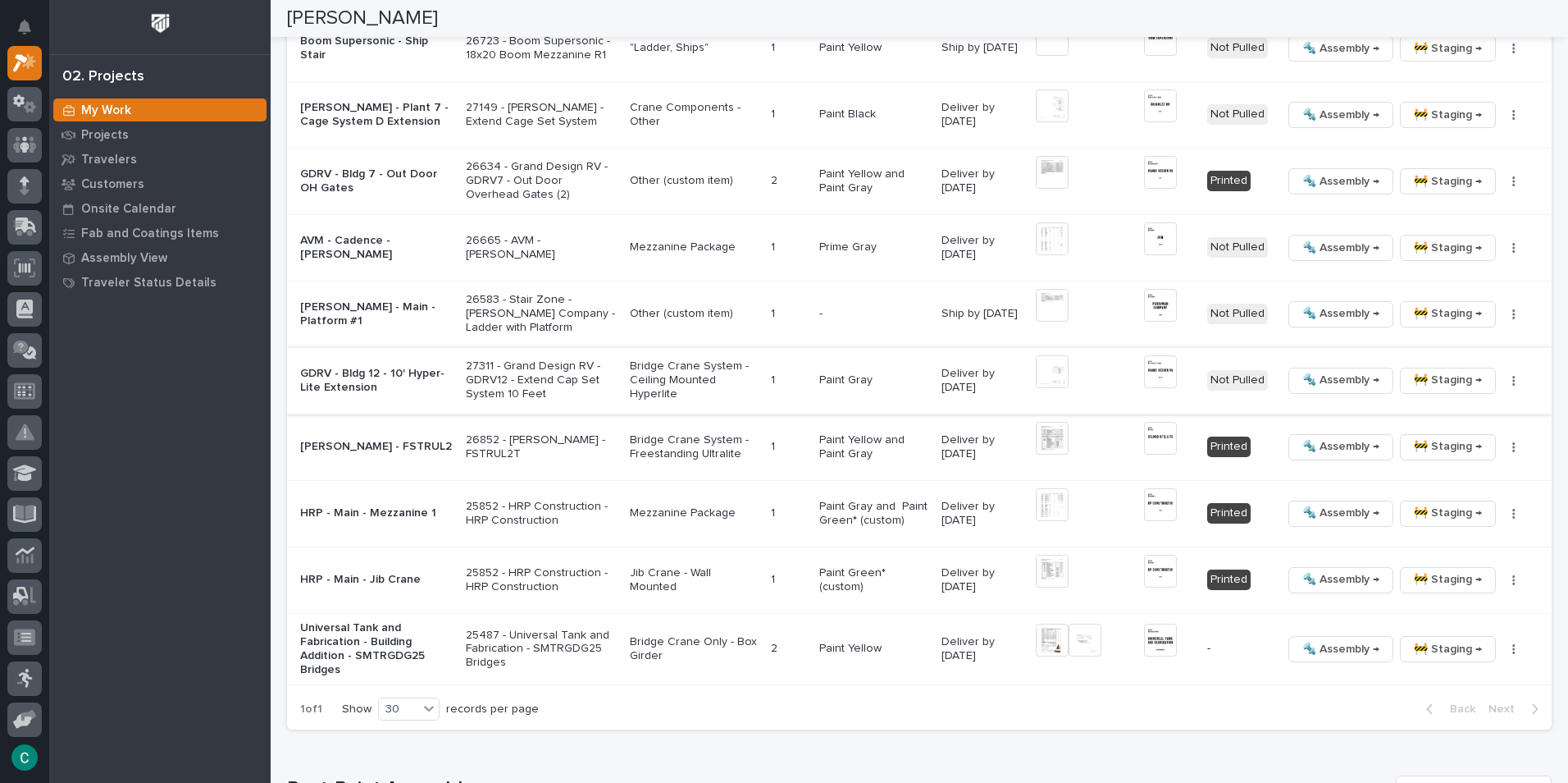
click at [1414, 382] on span "🚧 Staging →" at bounding box center [1448, 380] width 68 height 19
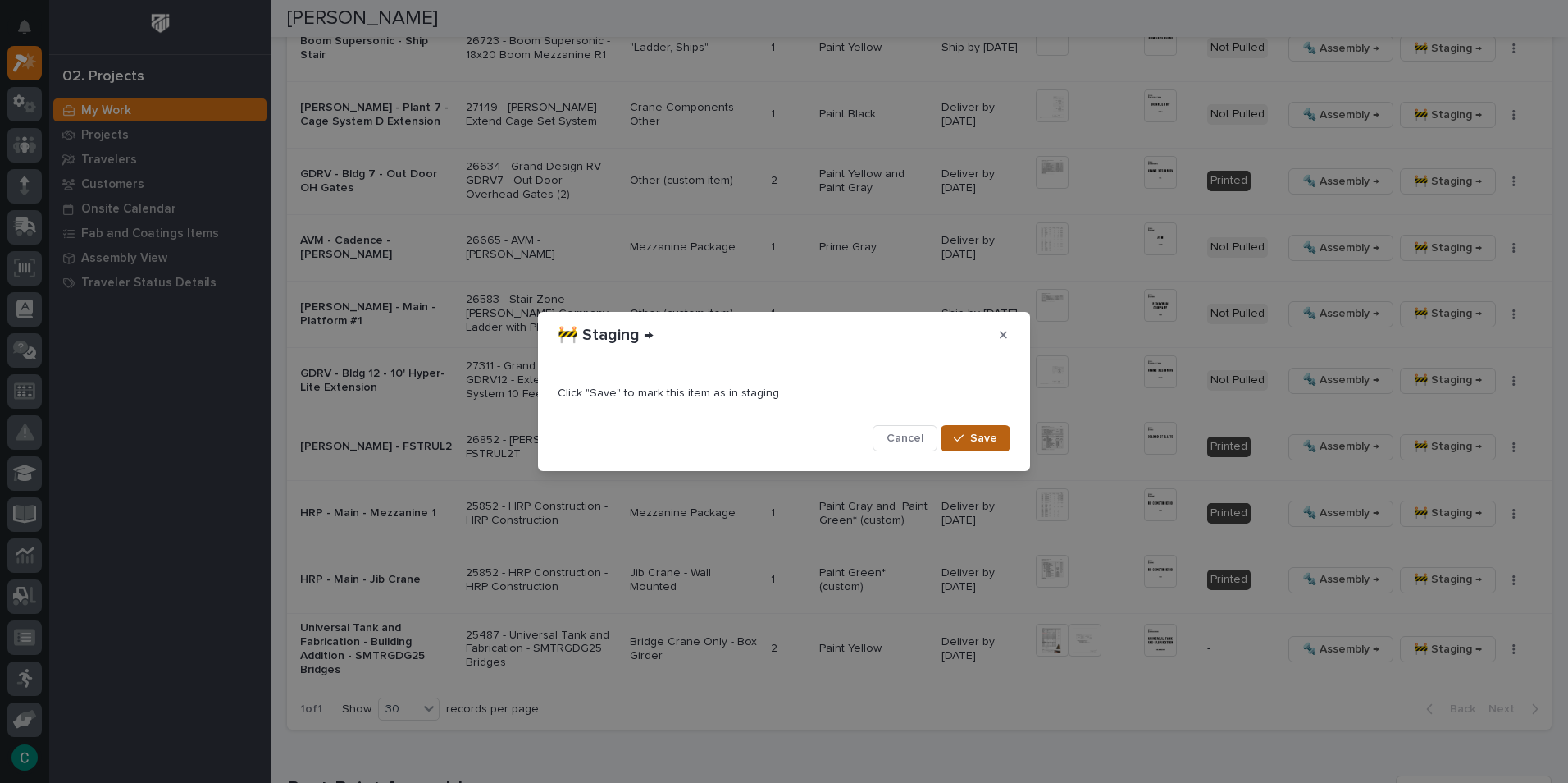
click at [992, 440] on span "Save" at bounding box center [983, 438] width 27 height 14
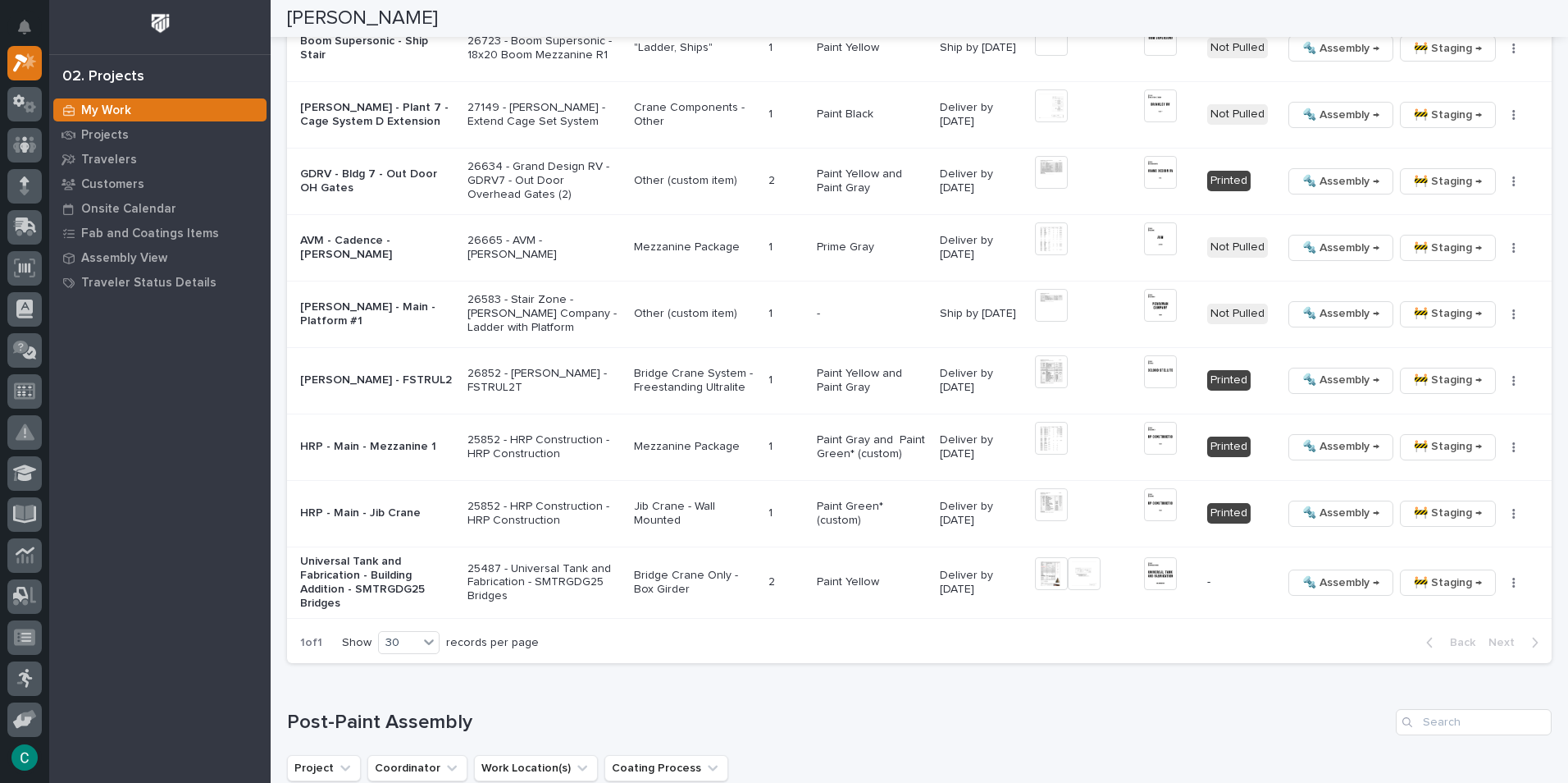
scroll to position [844, 0]
